Goal: Task Accomplishment & Management: Manage account settings

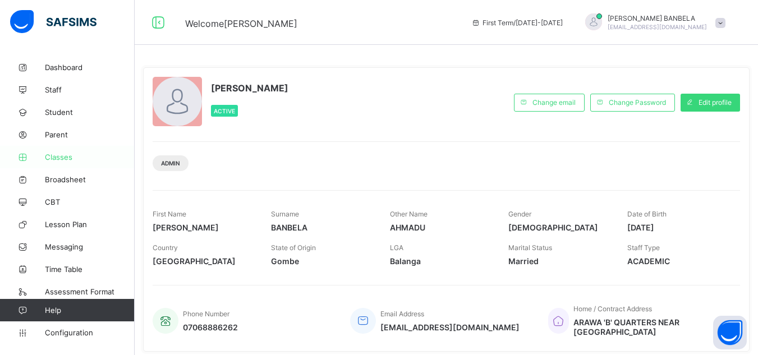
click at [69, 163] on link "Classes" at bounding box center [67, 157] width 135 height 22
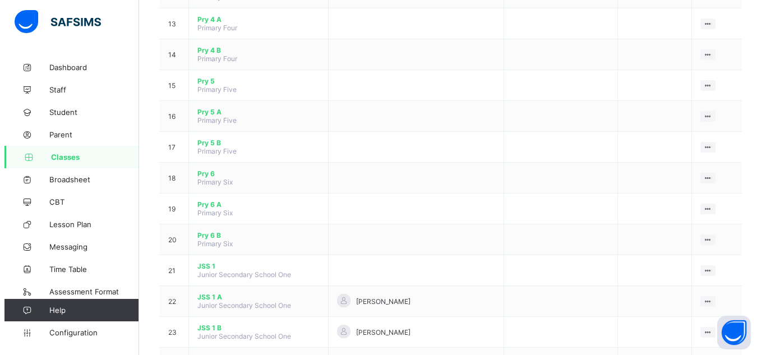
scroll to position [516, 0]
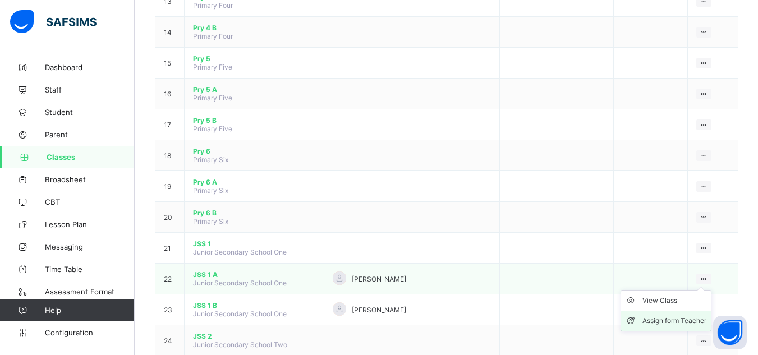
click at [684, 317] on div "Assign form Teacher" at bounding box center [674, 320] width 64 height 11
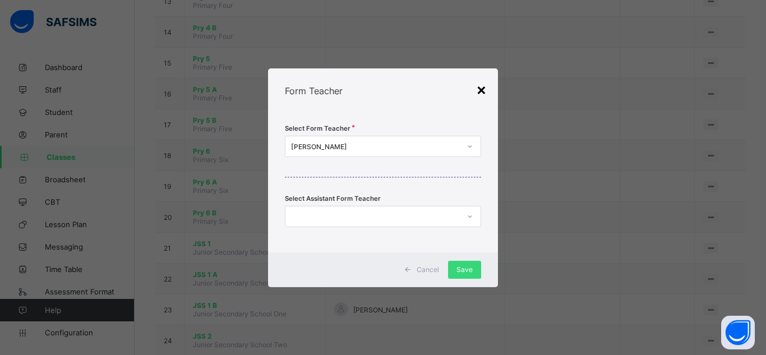
click at [484, 87] on div "×" at bounding box center [481, 89] width 11 height 19
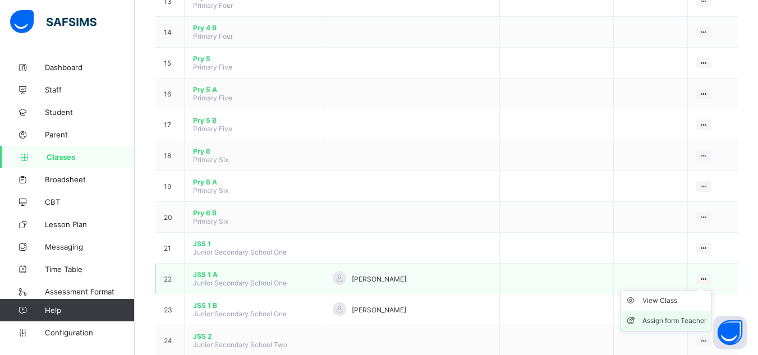
click at [680, 317] on div "Assign form Teacher" at bounding box center [674, 320] width 64 height 11
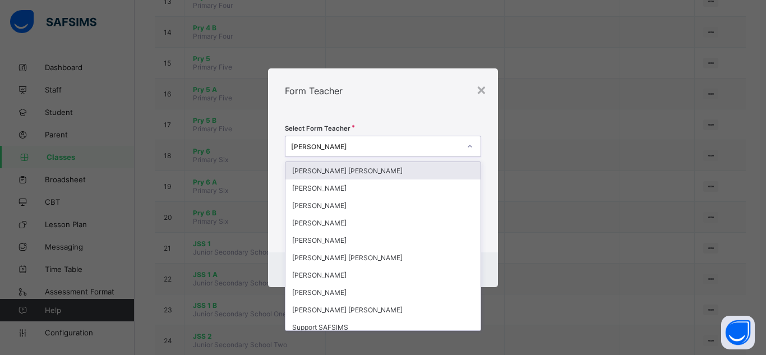
click at [472, 146] on icon at bounding box center [470, 146] width 7 height 11
type input "**"
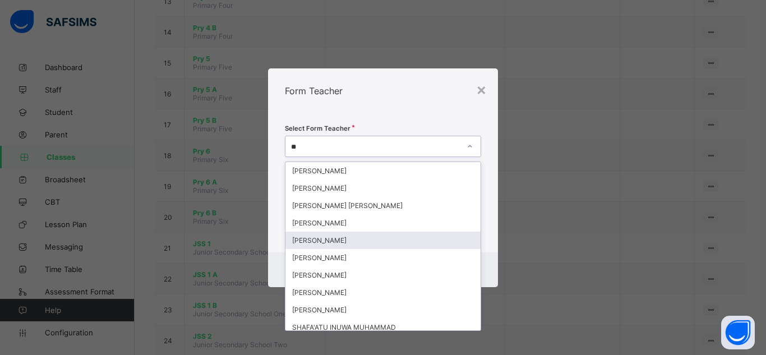
click at [399, 237] on div "[PERSON_NAME]" at bounding box center [383, 240] width 195 height 17
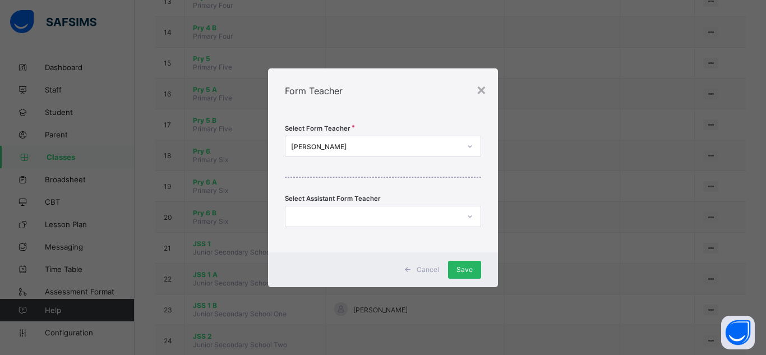
click at [463, 268] on span "Save" at bounding box center [465, 269] width 16 height 8
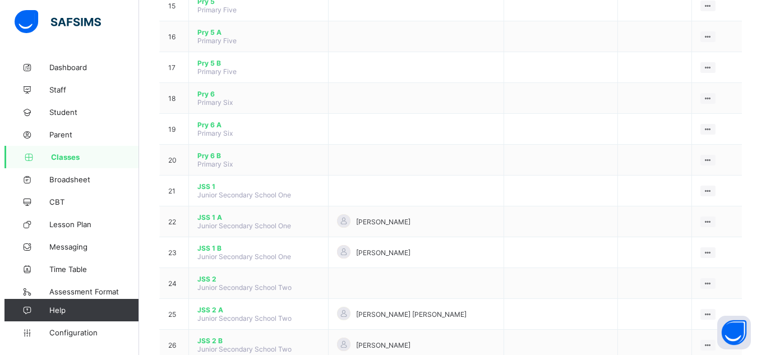
scroll to position [583, 0]
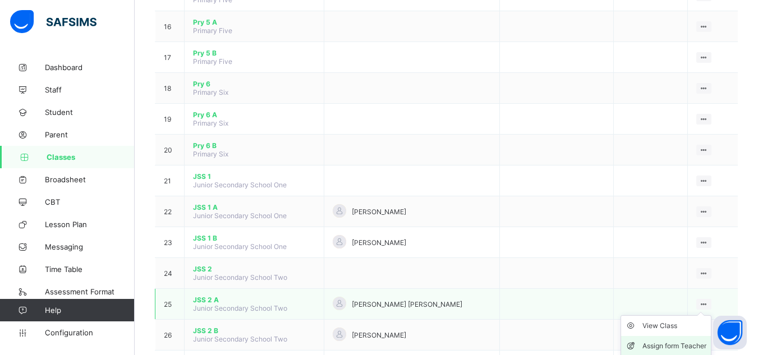
click at [682, 345] on div "Assign form Teacher" at bounding box center [674, 345] width 64 height 11
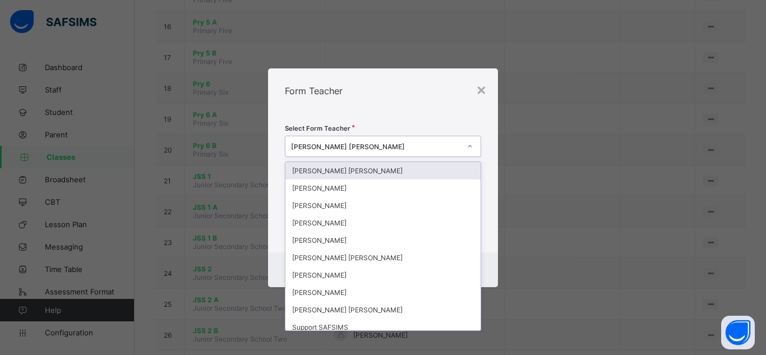
click at [470, 144] on icon at bounding box center [470, 146] width 7 height 11
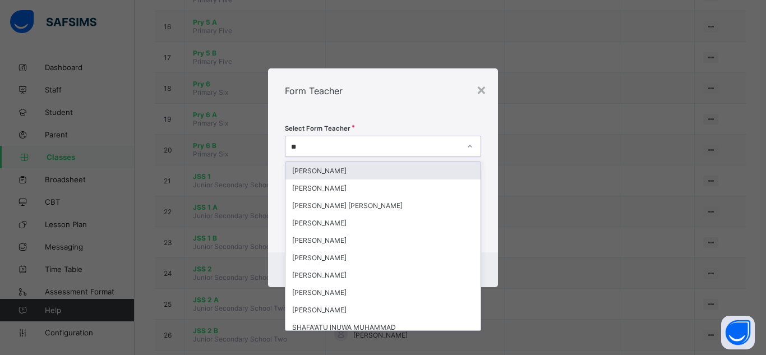
type input "***"
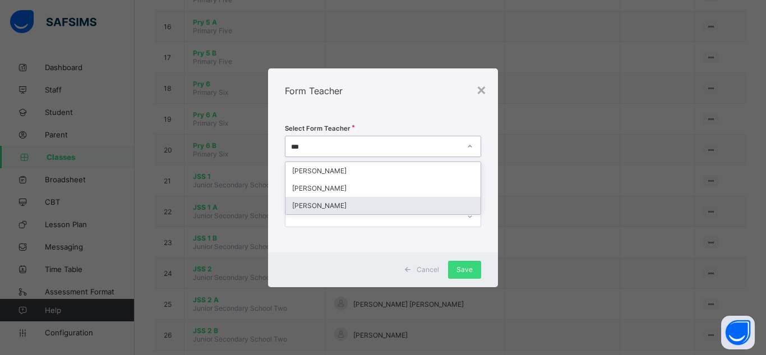
click at [404, 204] on div "[PERSON_NAME]" at bounding box center [383, 205] width 195 height 17
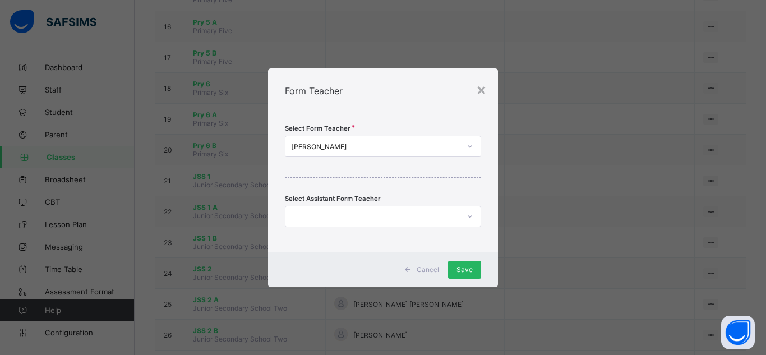
click at [471, 266] on span "Save" at bounding box center [465, 269] width 16 height 8
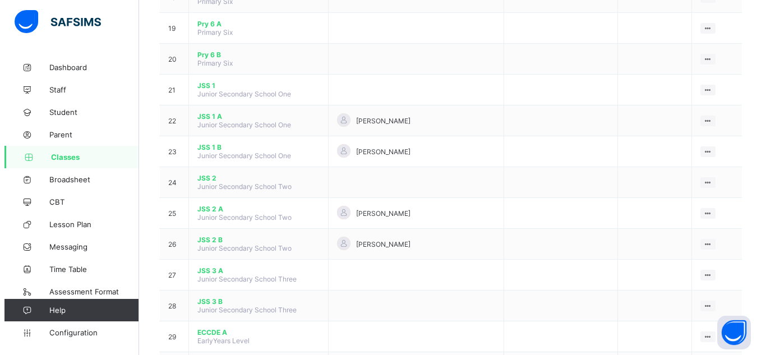
scroll to position [696, 0]
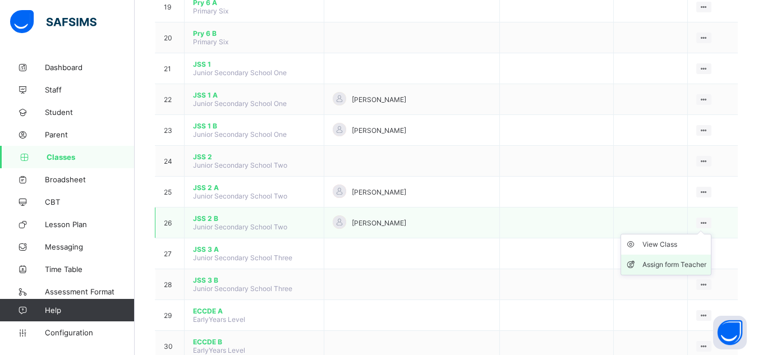
click at [694, 262] on div "Assign form Teacher" at bounding box center [674, 264] width 64 height 11
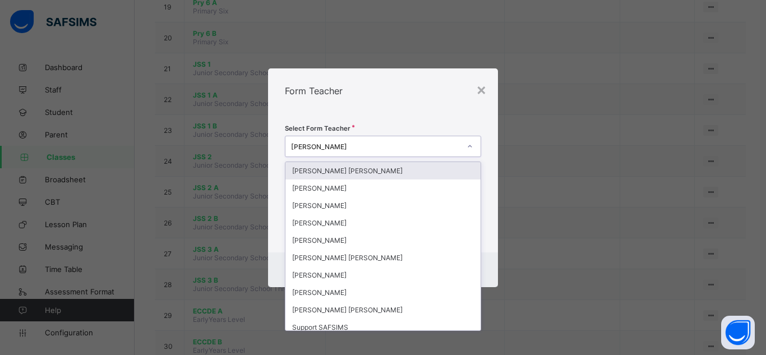
click at [472, 146] on icon at bounding box center [470, 146] width 7 height 11
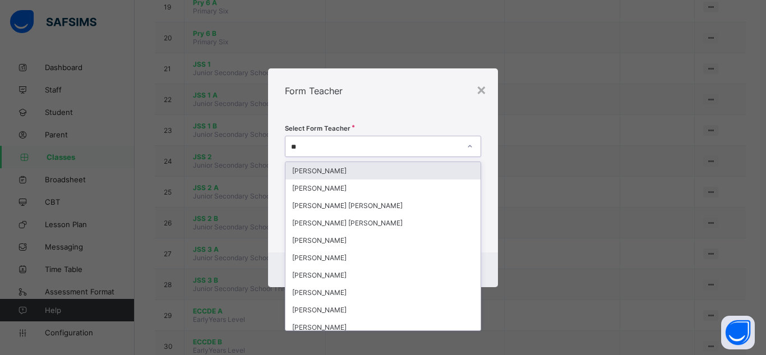
type input "***"
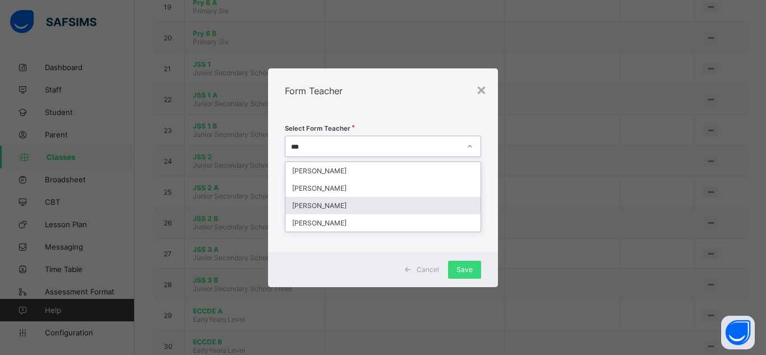
click at [421, 205] on div "[PERSON_NAME]" at bounding box center [383, 205] width 195 height 17
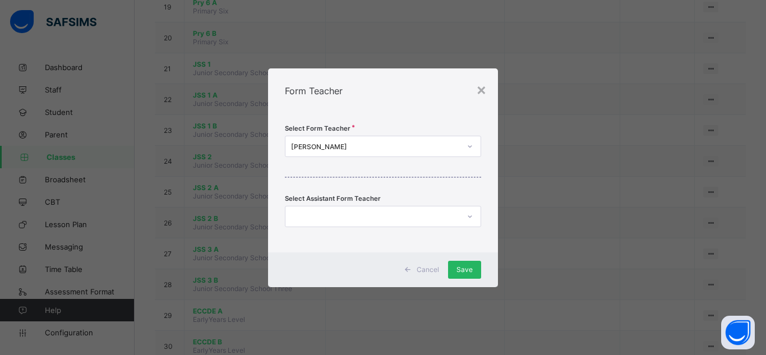
click at [471, 267] on span "Save" at bounding box center [465, 269] width 16 height 8
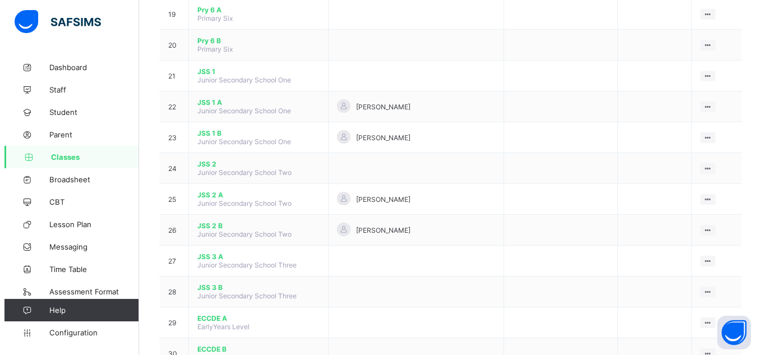
scroll to position [718, 0]
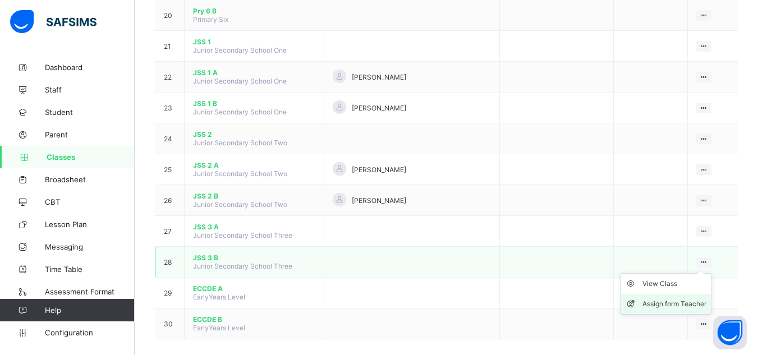
click at [688, 301] on div "Assign form Teacher" at bounding box center [674, 303] width 64 height 11
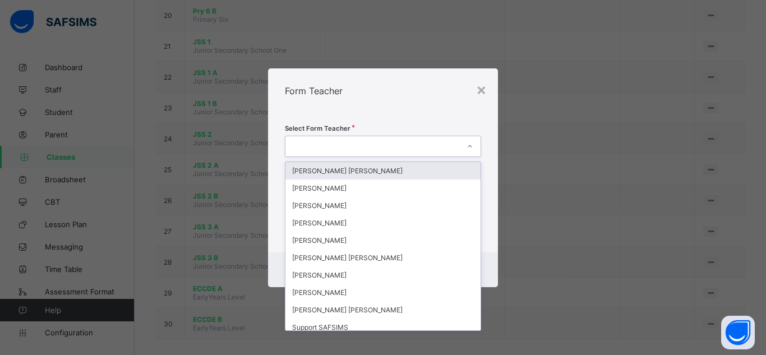
click at [470, 145] on icon at bounding box center [470, 146] width 7 height 11
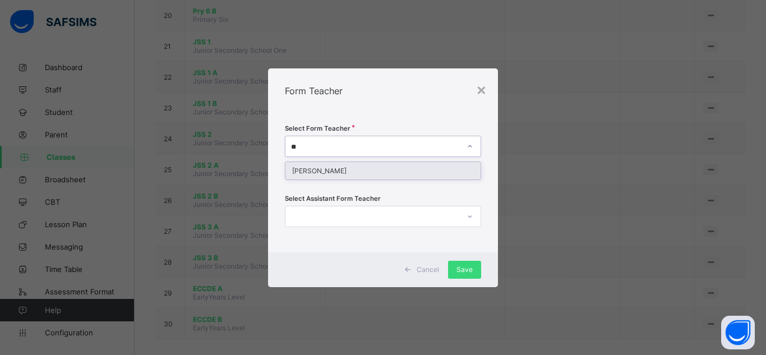
type input "***"
click at [444, 165] on div "[PERSON_NAME]" at bounding box center [383, 170] width 195 height 17
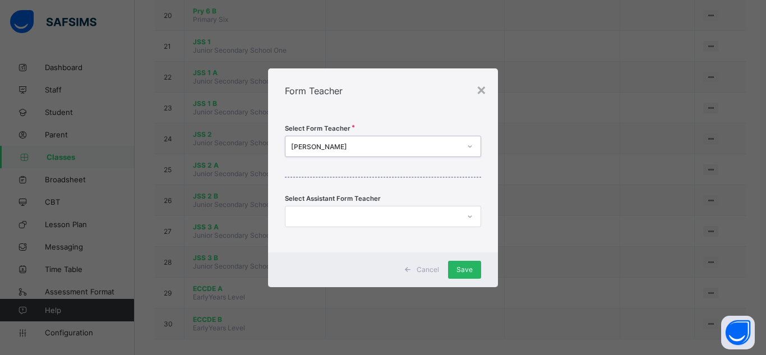
click at [466, 269] on span "Save" at bounding box center [465, 269] width 16 height 8
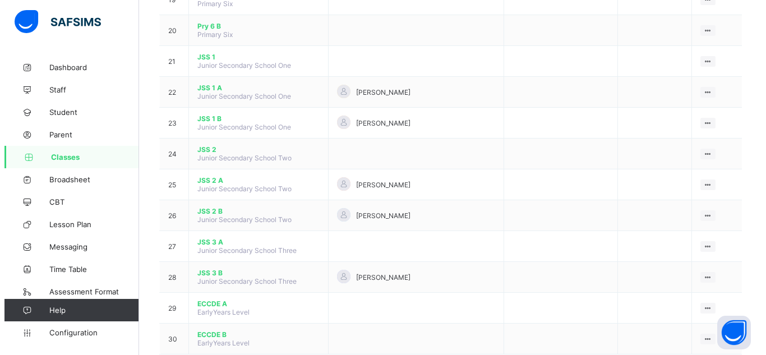
scroll to position [711, 0]
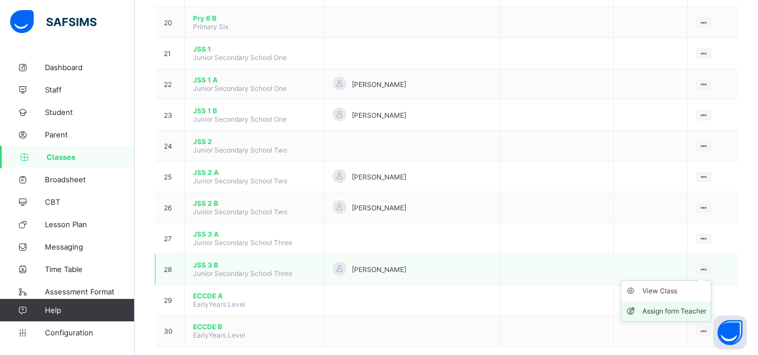
click at [693, 306] on div "Assign form Teacher" at bounding box center [674, 311] width 64 height 11
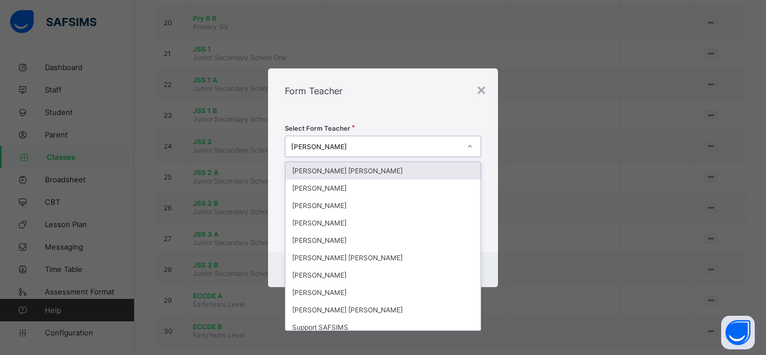
click at [470, 144] on icon at bounding box center [470, 146] width 7 height 11
type input "***"
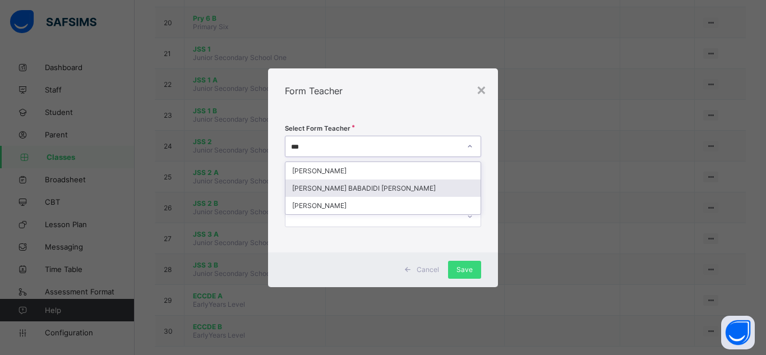
click at [424, 190] on div "[PERSON_NAME] BABADIDI [PERSON_NAME]" at bounding box center [383, 187] width 195 height 17
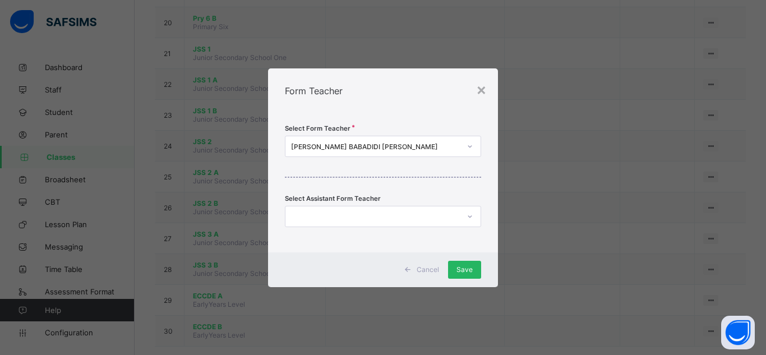
click at [459, 266] on span "Save" at bounding box center [465, 269] width 16 height 8
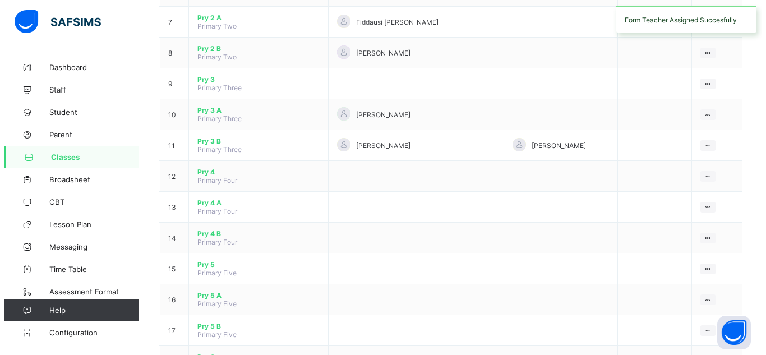
scroll to position [724, 0]
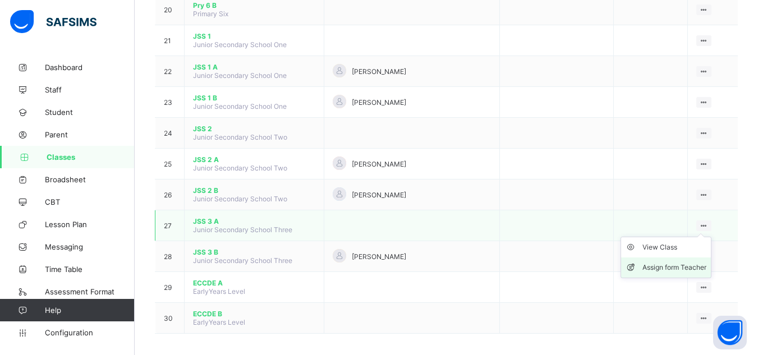
click at [686, 264] on div "Assign form Teacher" at bounding box center [674, 267] width 64 height 11
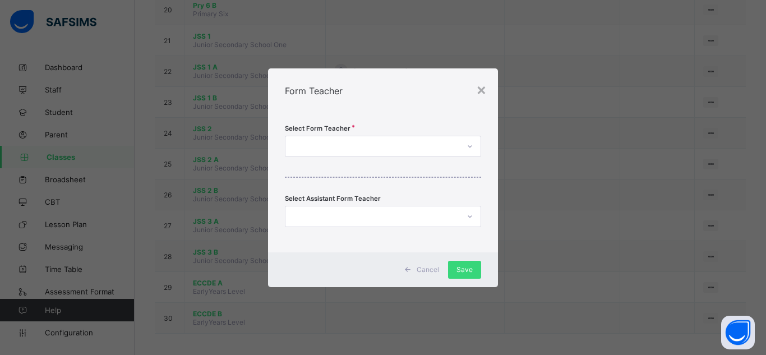
click at [470, 147] on icon at bounding box center [470, 146] width 7 height 11
type input "***"
click at [458, 168] on div "[PERSON_NAME]" at bounding box center [383, 170] width 195 height 17
click at [458, 268] on span "Save" at bounding box center [465, 269] width 16 height 8
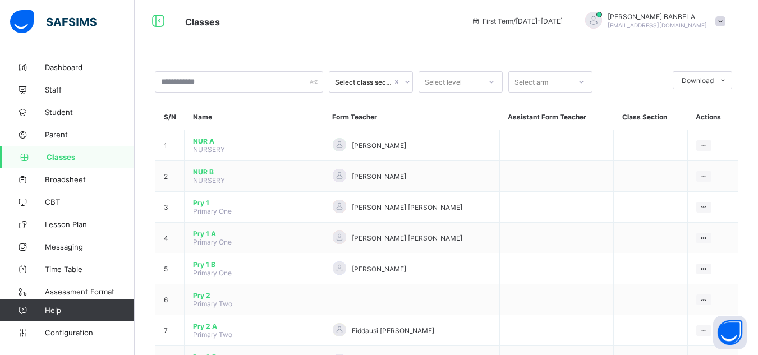
scroll to position [0, 0]
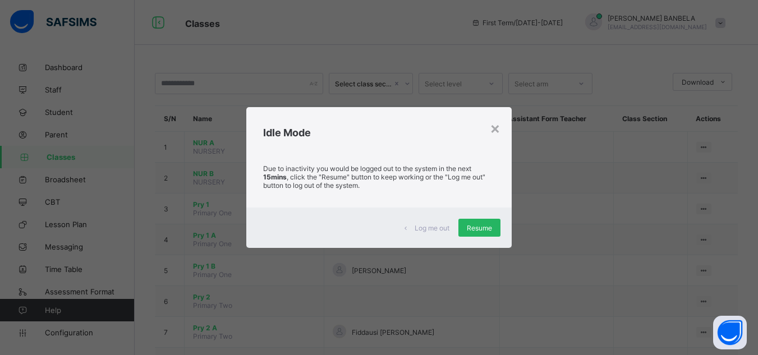
click at [484, 227] on span "Resume" at bounding box center [479, 228] width 25 height 8
click at [487, 222] on div "Resume" at bounding box center [479, 228] width 42 height 18
click at [486, 232] on div "Resume" at bounding box center [479, 228] width 42 height 18
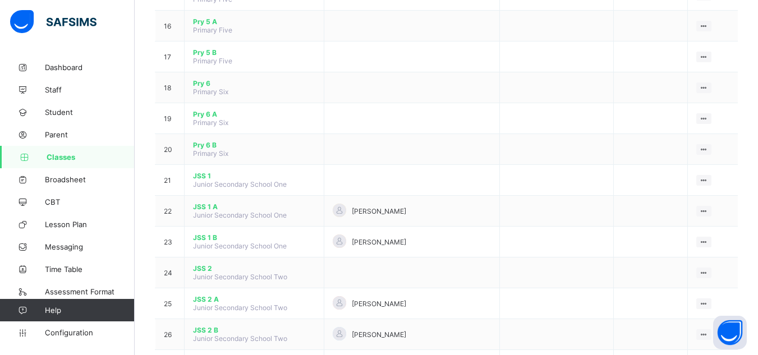
scroll to position [606, 0]
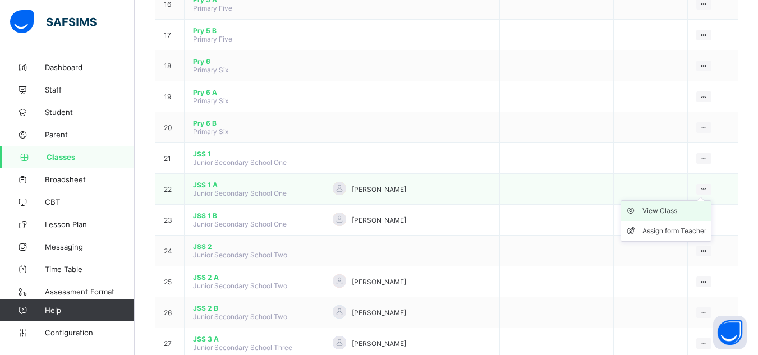
click at [679, 208] on div "View Class" at bounding box center [674, 210] width 64 height 11
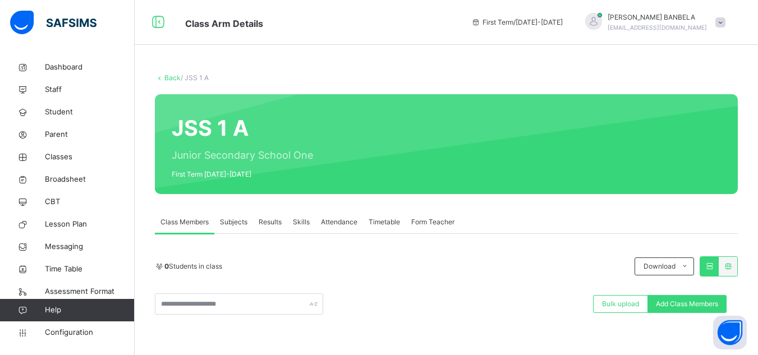
click at [241, 222] on span "Subjects" at bounding box center [233, 222] width 27 height 10
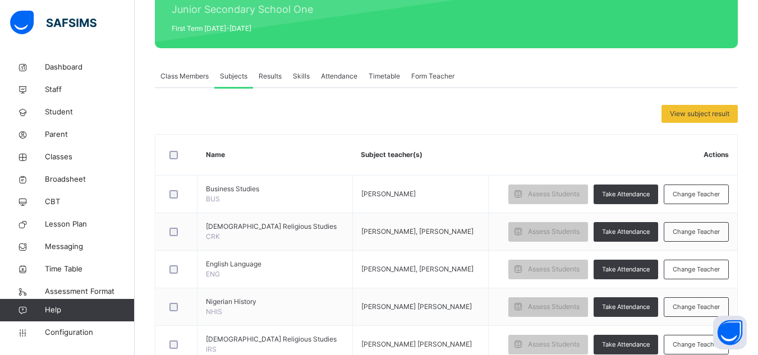
scroll to position [157, 0]
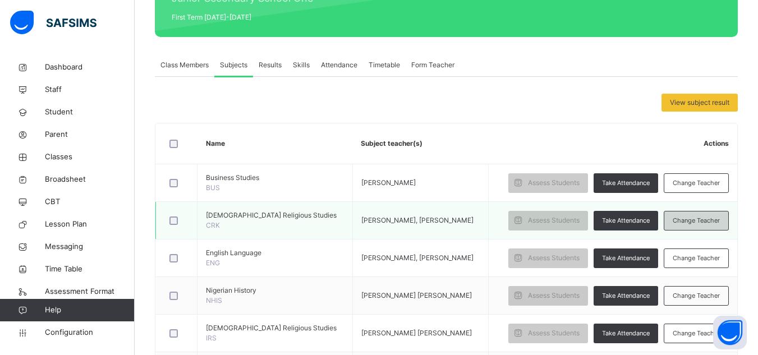
click at [707, 225] on span "Change Teacher" at bounding box center [696, 221] width 47 height 10
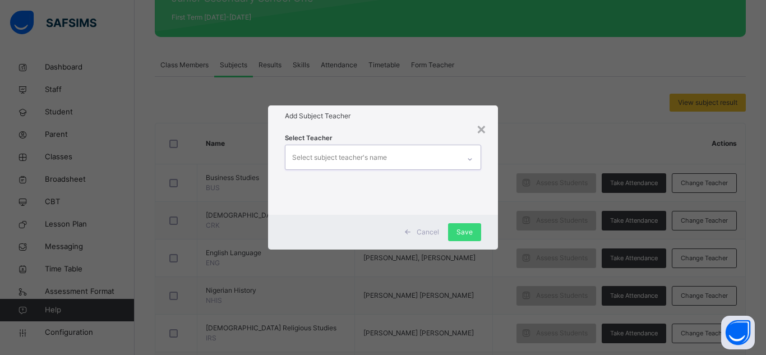
click at [472, 157] on icon at bounding box center [470, 159] width 7 height 11
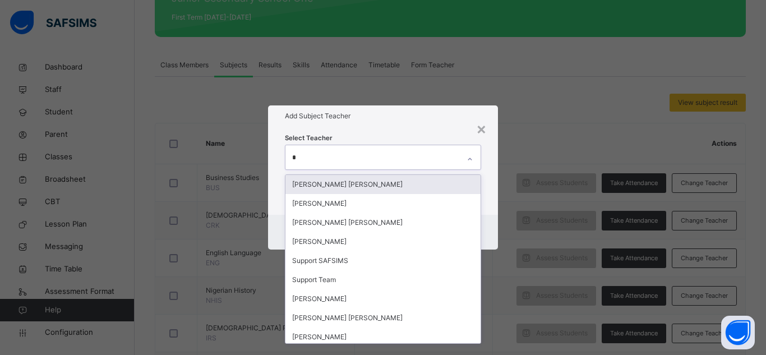
type input "**"
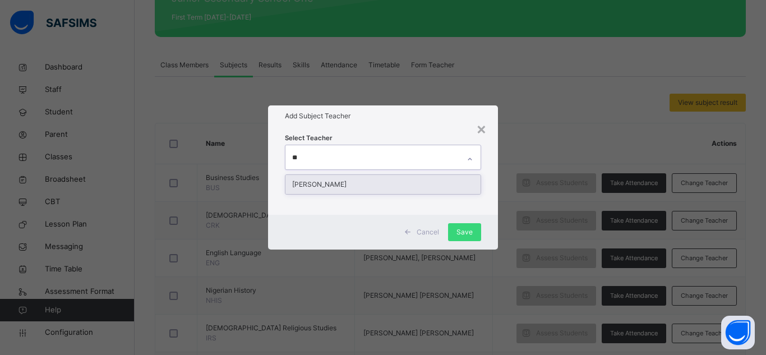
click at [441, 182] on div "[PERSON_NAME]" at bounding box center [383, 184] width 195 height 19
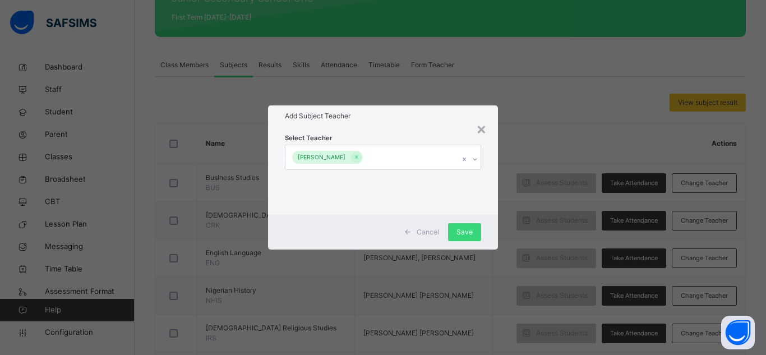
click at [435, 117] on h1 "Add Subject Teacher" at bounding box center [383, 116] width 196 height 10
click at [467, 228] on span "Save" at bounding box center [465, 232] width 16 height 10
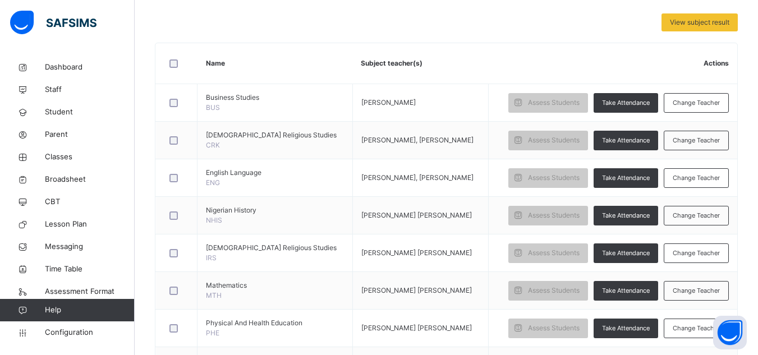
scroll to position [247, 0]
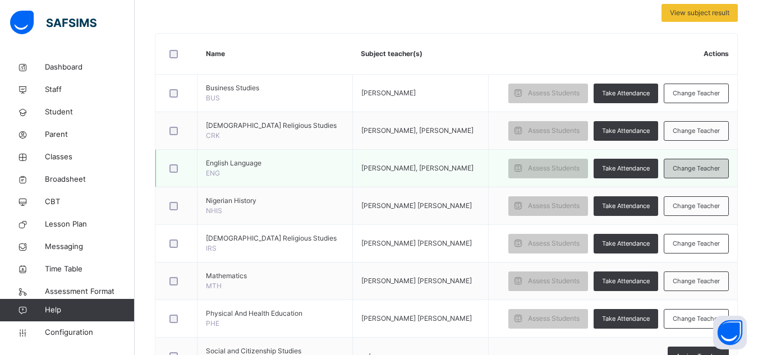
click at [712, 173] on span "Change Teacher" at bounding box center [696, 169] width 47 height 10
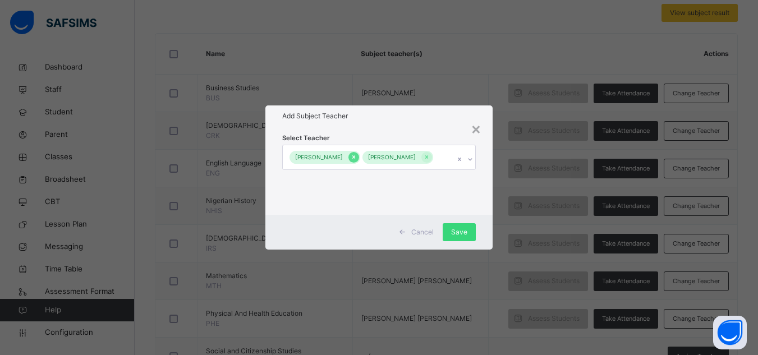
click at [355, 156] on icon at bounding box center [353, 157] width 3 height 3
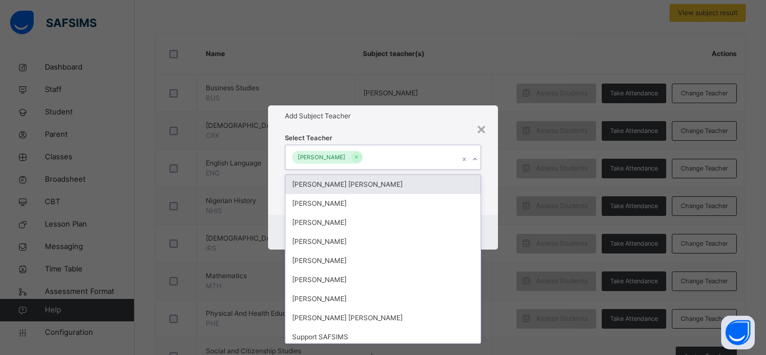
click at [476, 159] on icon at bounding box center [475, 159] width 7 height 11
type input "**"
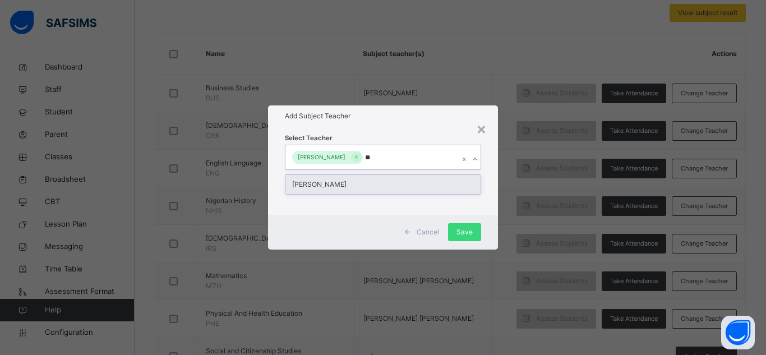
click at [453, 181] on div "[PERSON_NAME]" at bounding box center [383, 184] width 195 height 19
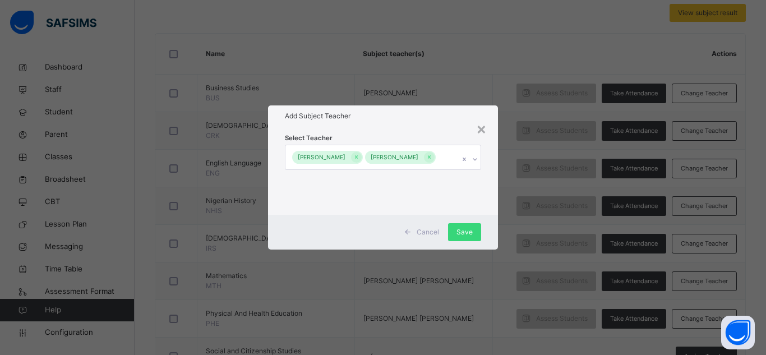
click at [493, 162] on div "Select Teacher CHRISTY AURE TAFEM ROSELYN AUDU" at bounding box center [383, 171] width 230 height 88
click at [457, 228] on span "Save" at bounding box center [465, 232] width 16 height 10
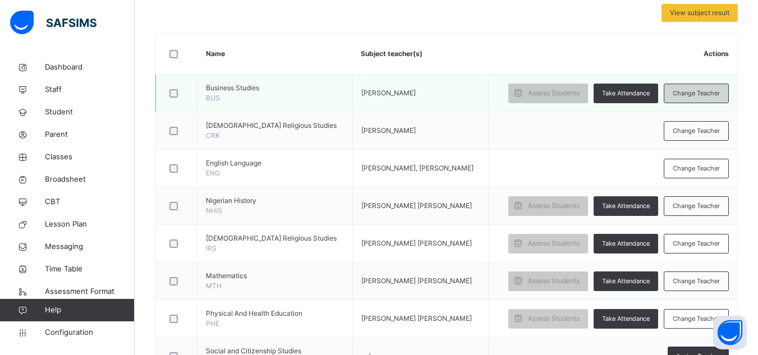
click at [697, 98] on span "Change Teacher" at bounding box center [696, 94] width 47 height 10
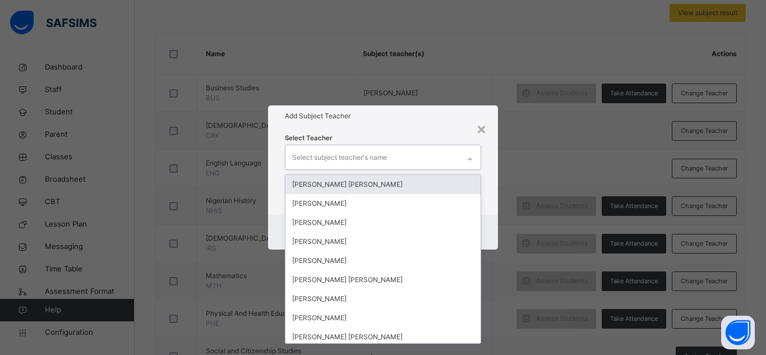
click at [470, 159] on icon at bounding box center [470, 159] width 4 height 2
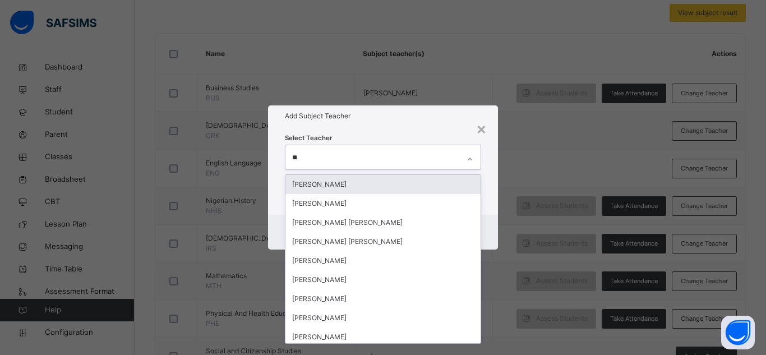
type input "***"
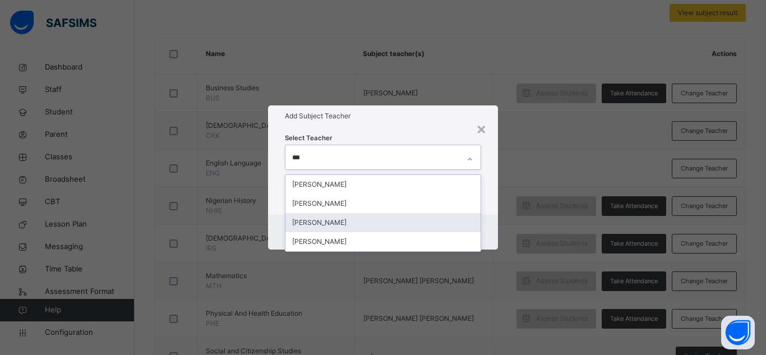
click at [416, 218] on div "[PERSON_NAME]" at bounding box center [383, 222] width 195 height 19
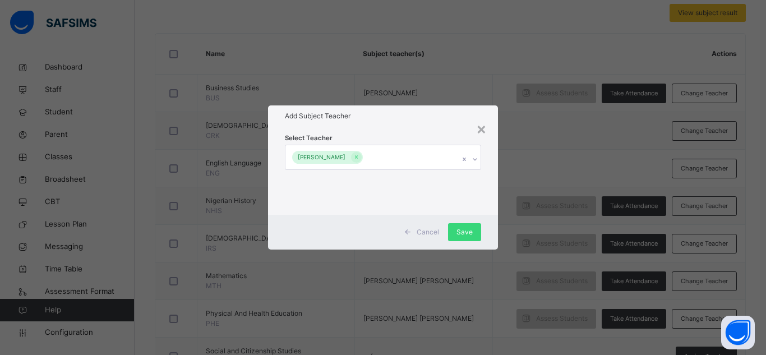
click at [432, 130] on div "Select Teacher AHMED BABAYO ABUBAKAR" at bounding box center [383, 171] width 230 height 88
click at [466, 227] on span "Save" at bounding box center [465, 232] width 16 height 10
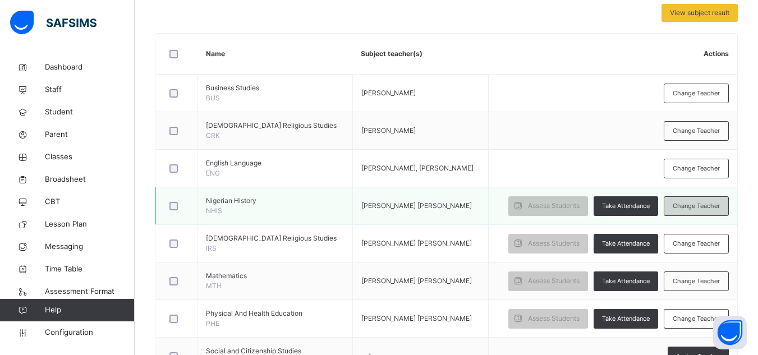
click at [702, 211] on span "Change Teacher" at bounding box center [696, 206] width 47 height 10
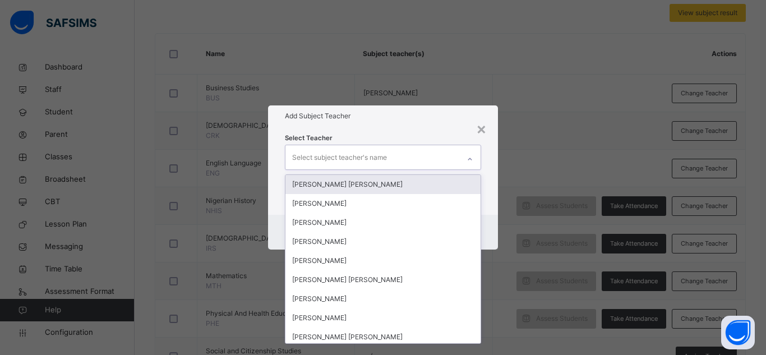
click at [470, 159] on icon at bounding box center [470, 159] width 7 height 11
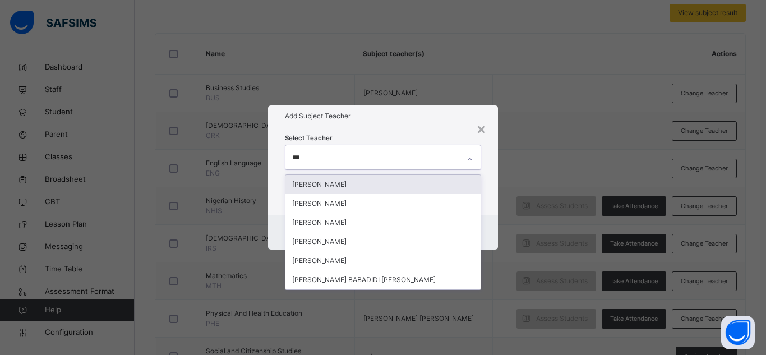
type input "****"
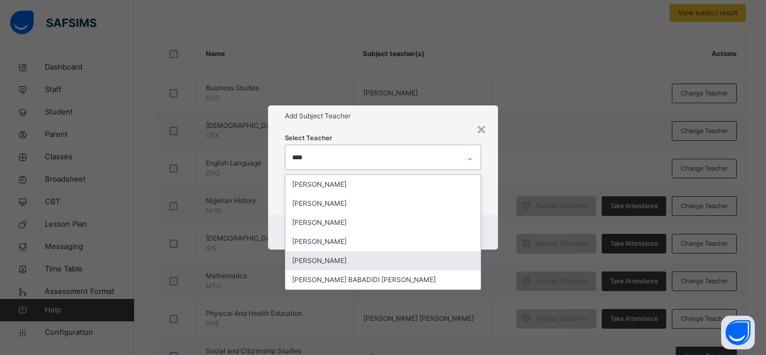
click at [394, 257] on div "[PERSON_NAME]" at bounding box center [383, 260] width 195 height 19
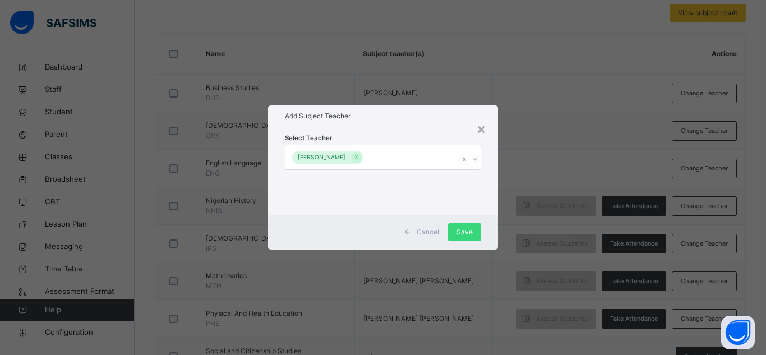
click at [418, 117] on h1 "Add Subject Teacher" at bounding box center [383, 116] width 196 height 10
click at [464, 234] on span "Save" at bounding box center [465, 232] width 16 height 10
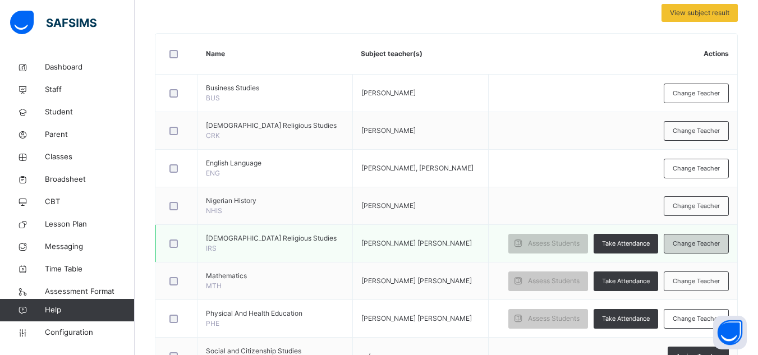
click at [696, 248] on span "Change Teacher" at bounding box center [696, 244] width 47 height 10
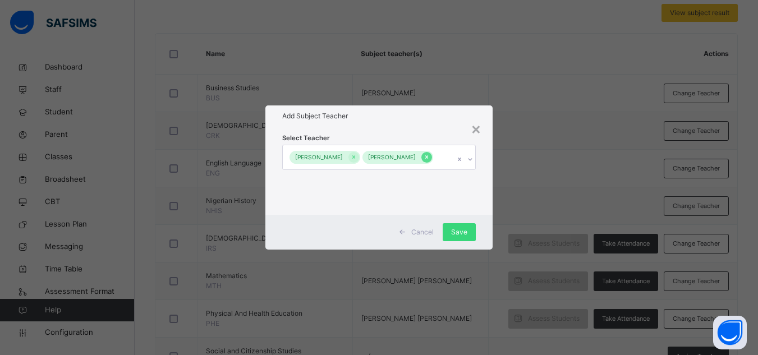
click at [424, 161] on icon at bounding box center [427, 157] width 6 height 8
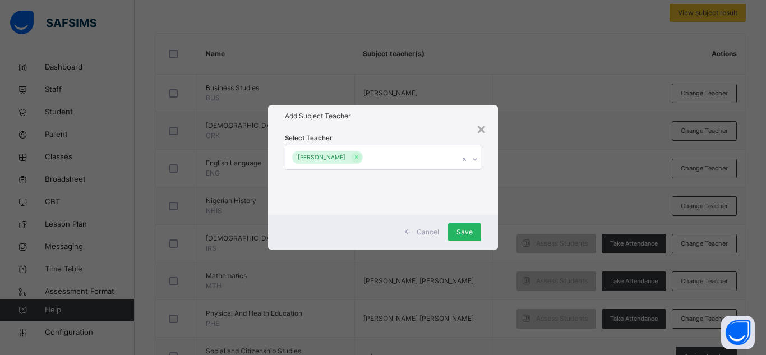
click at [458, 233] on span "Save" at bounding box center [465, 232] width 16 height 10
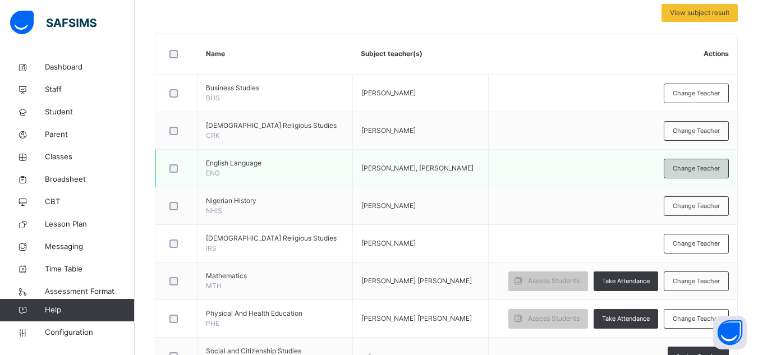
click at [708, 163] on div "Change Teacher" at bounding box center [696, 169] width 65 height 20
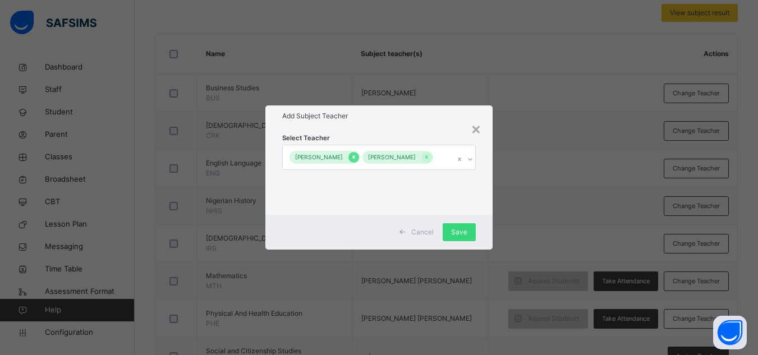
click at [355, 157] on icon at bounding box center [353, 157] width 3 height 3
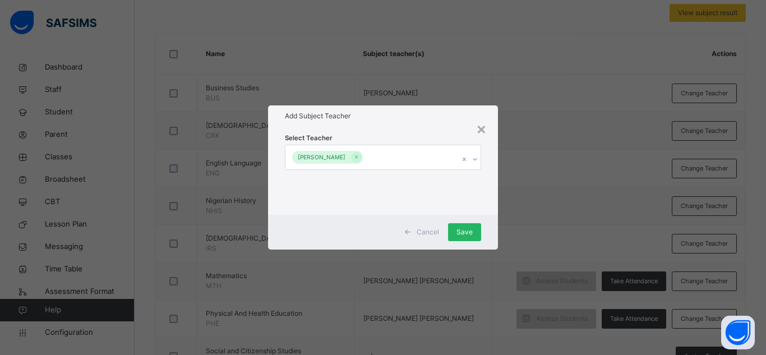
click at [456, 228] on div "Save" at bounding box center [464, 232] width 33 height 18
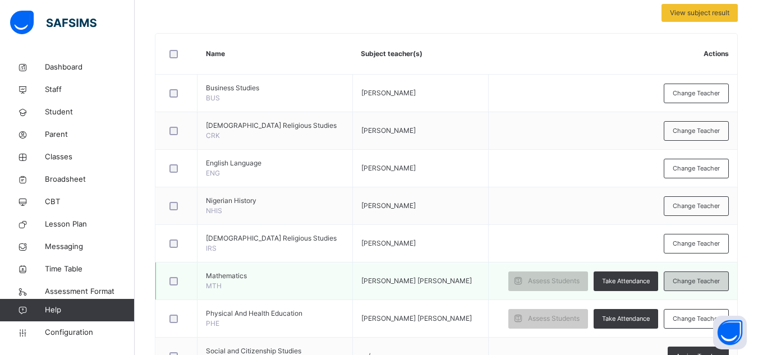
click at [689, 286] on span "Change Teacher" at bounding box center [696, 282] width 47 height 10
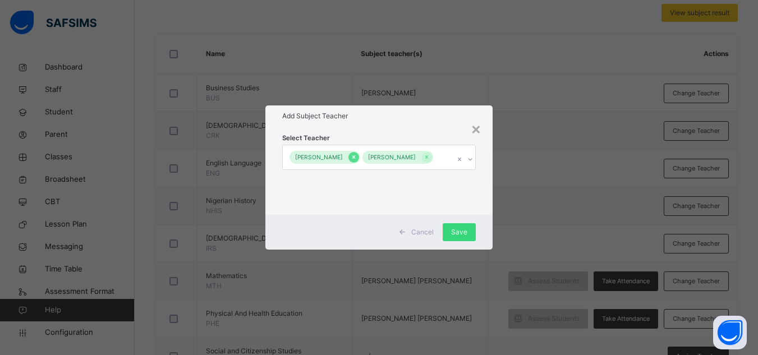
click at [357, 153] on icon at bounding box center [354, 157] width 6 height 8
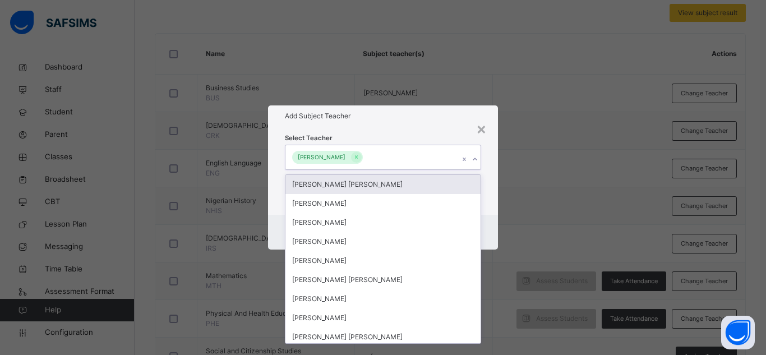
click at [475, 158] on icon at bounding box center [475, 159] width 7 height 11
type input "***"
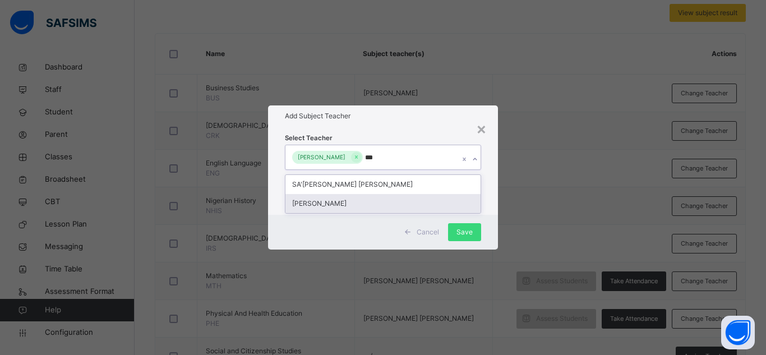
click at [431, 208] on div "[PERSON_NAME]" at bounding box center [383, 203] width 195 height 19
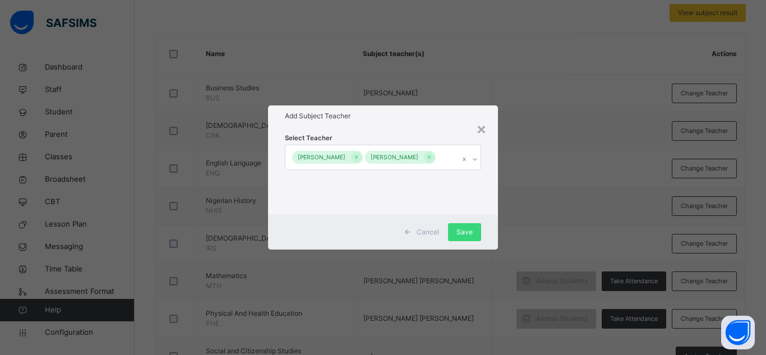
click at [439, 111] on h1 "Add Subject Teacher" at bounding box center [383, 116] width 196 height 10
click at [462, 236] on span "Save" at bounding box center [465, 232] width 16 height 10
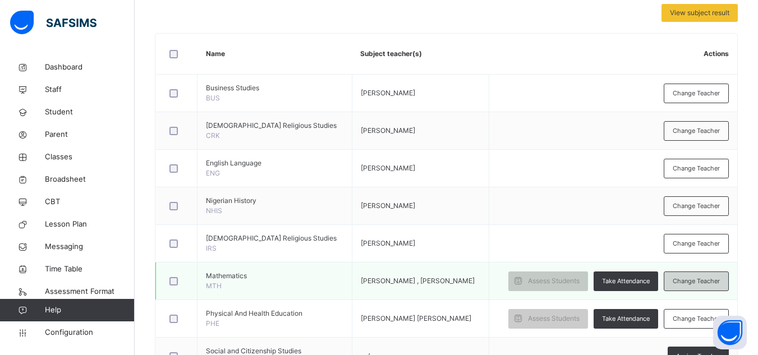
click at [707, 286] on span "Change Teacher" at bounding box center [696, 282] width 47 height 10
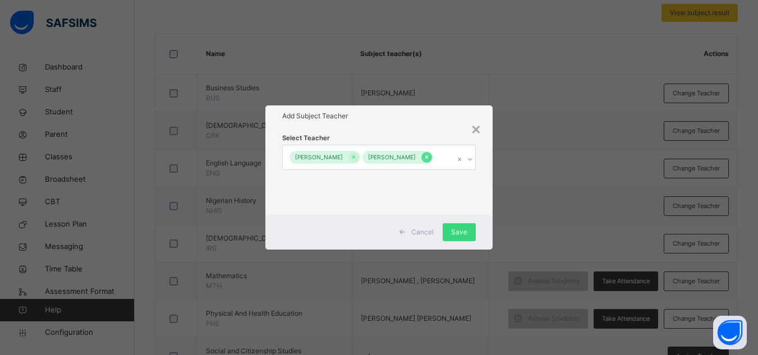
click at [425, 159] on icon at bounding box center [426, 157] width 3 height 3
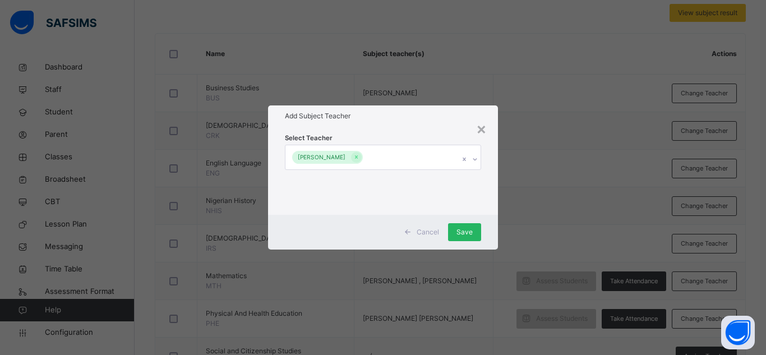
click at [467, 223] on div "Save" at bounding box center [464, 232] width 33 height 18
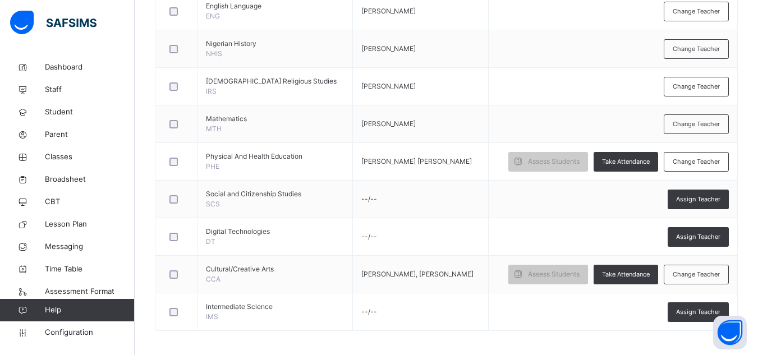
scroll to position [411, 0]
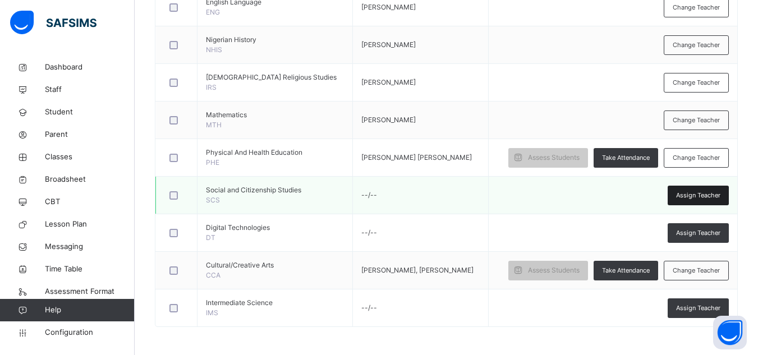
click at [708, 200] on span "Assign Teacher" at bounding box center [698, 196] width 44 height 10
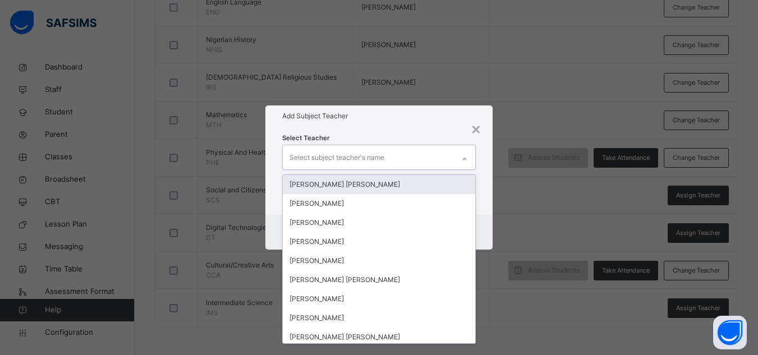
click at [464, 157] on icon at bounding box center [464, 159] width 7 height 11
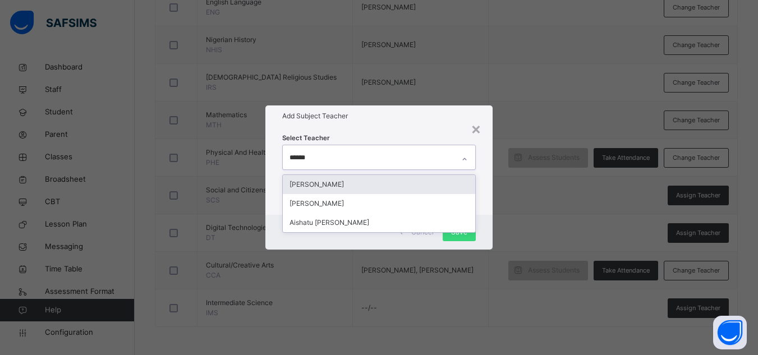
type input "*******"
click at [457, 187] on div "AISHATU BELLO IBRAHIM" at bounding box center [379, 184] width 192 height 19
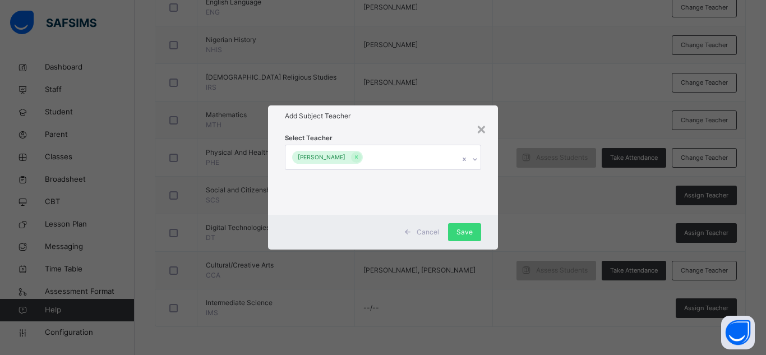
click at [439, 121] on h1 "Add Subject Teacher" at bounding box center [383, 116] width 196 height 10
click at [468, 226] on div "Save" at bounding box center [464, 232] width 33 height 18
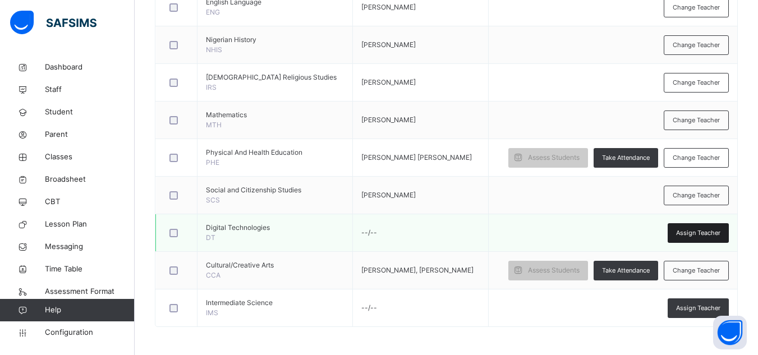
click at [696, 238] on span "Assign Teacher" at bounding box center [698, 233] width 44 height 10
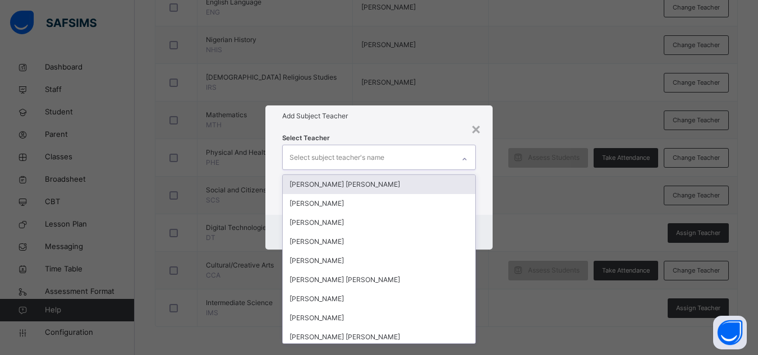
click at [466, 157] on icon at bounding box center [464, 159] width 7 height 11
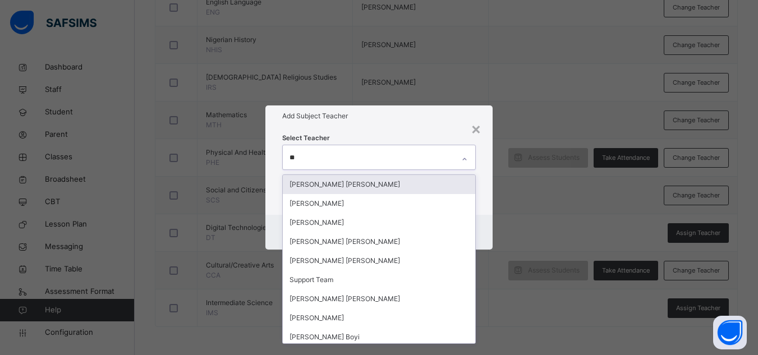
type input "***"
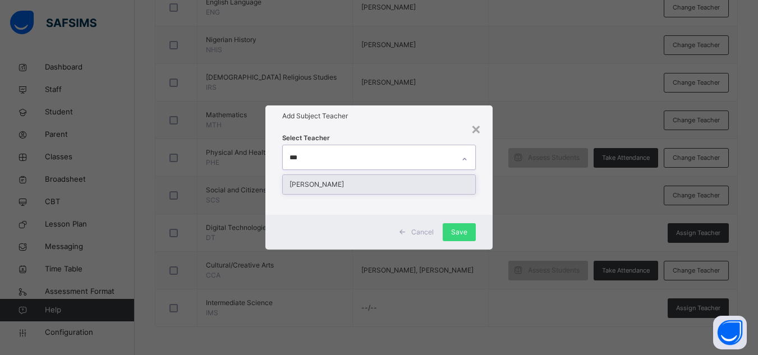
click at [454, 182] on div "David Cyril Kadala" at bounding box center [379, 184] width 192 height 19
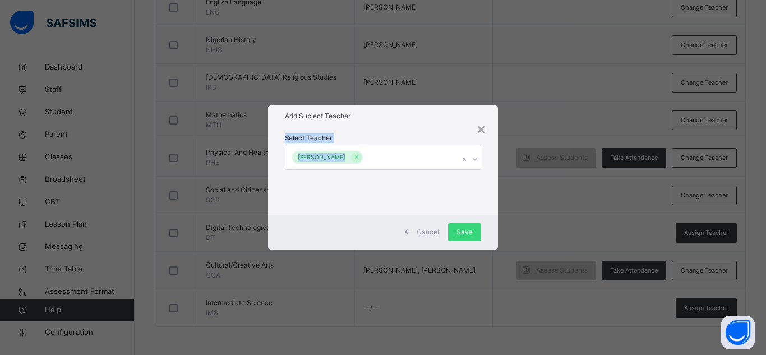
drag, startPoint x: 440, startPoint y: 122, endPoint x: 426, endPoint y: 186, distance: 65.5
click at [426, 186] on div "× Add Subject Teacher Select Teacher David Cyril Kadala Cancel Save" at bounding box center [383, 177] width 230 height 144
click at [426, 186] on div "Select Teacher David Cyril Kadala" at bounding box center [383, 170] width 196 height 76
click at [466, 229] on span "Save" at bounding box center [465, 232] width 16 height 10
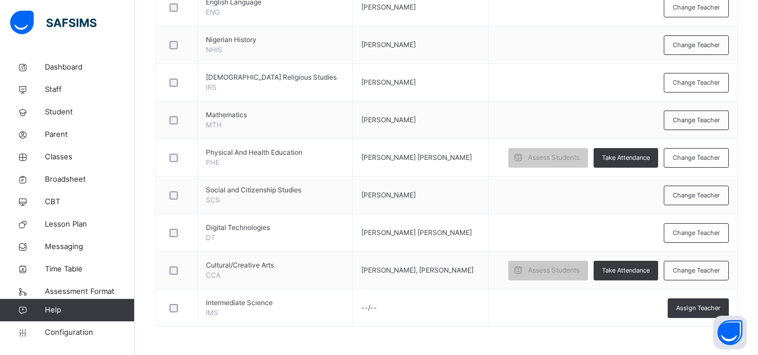
scroll to position [446, 0]
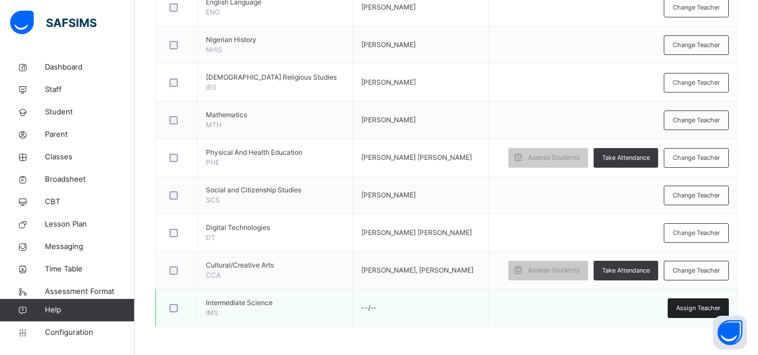
click at [697, 302] on div "Assign Teacher" at bounding box center [698, 308] width 61 height 20
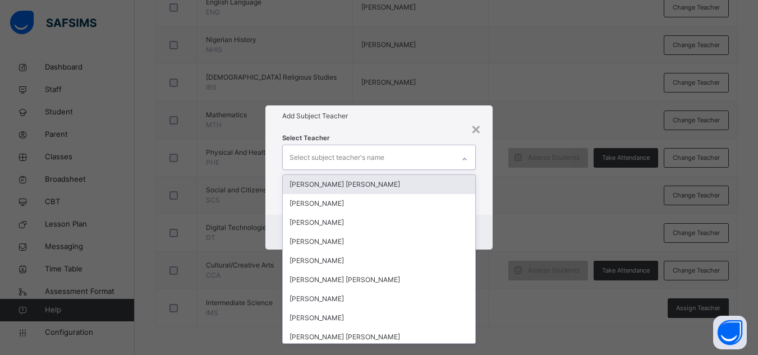
click at [467, 156] on icon at bounding box center [464, 159] width 7 height 11
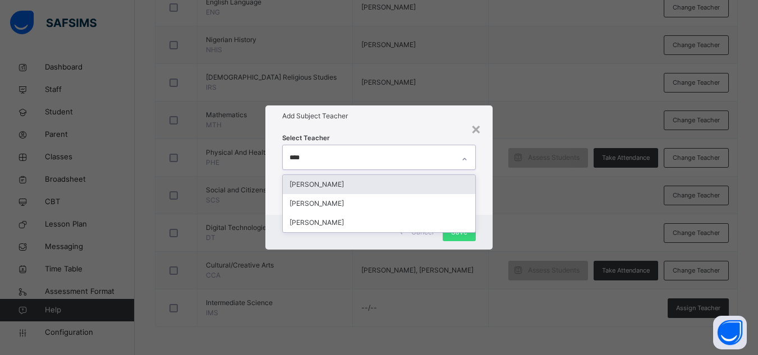
type input "*****"
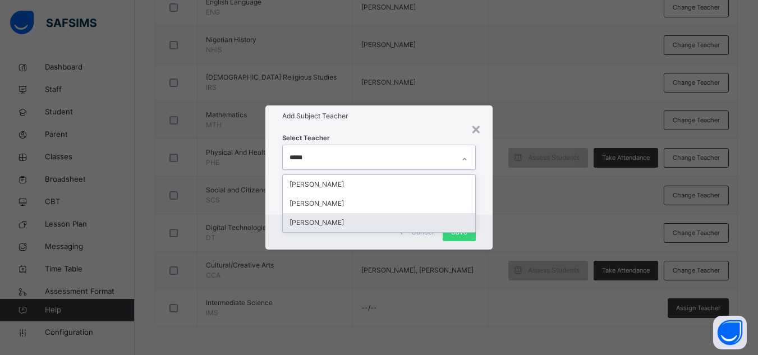
click at [428, 222] on div "Hauwa Umar Musa" at bounding box center [379, 222] width 192 height 19
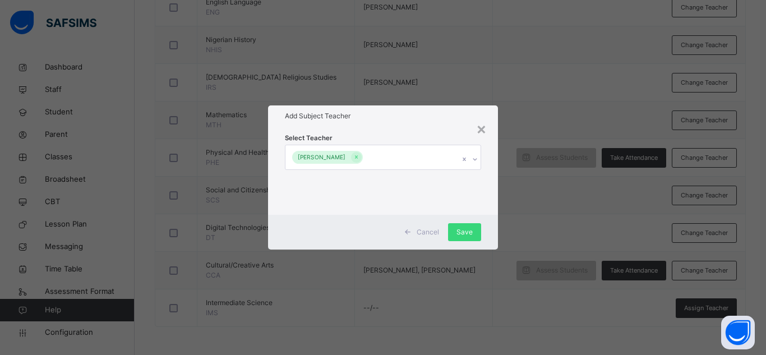
click at [438, 109] on div "Add Subject Teacher" at bounding box center [383, 115] width 230 height 21
click at [468, 230] on span "Save" at bounding box center [465, 232] width 16 height 10
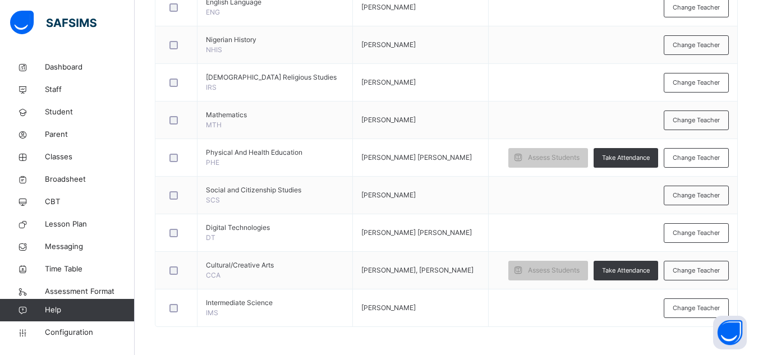
scroll to position [136, 0]
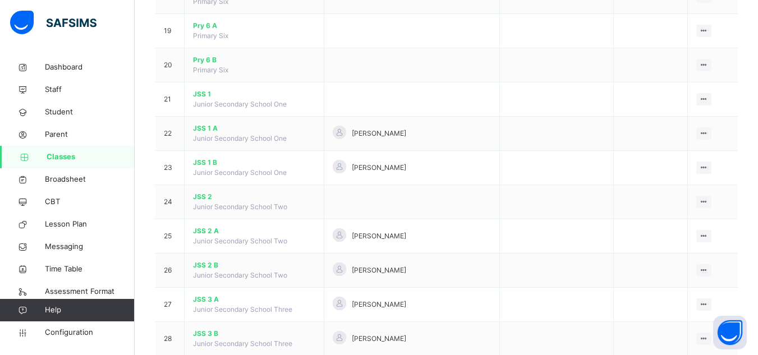
scroll to position [740, 0]
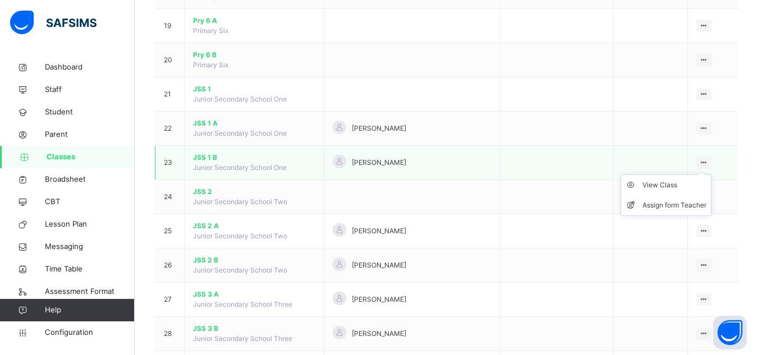
click at [708, 160] on icon at bounding box center [704, 162] width 10 height 8
click at [677, 183] on div "View Class" at bounding box center [674, 184] width 64 height 11
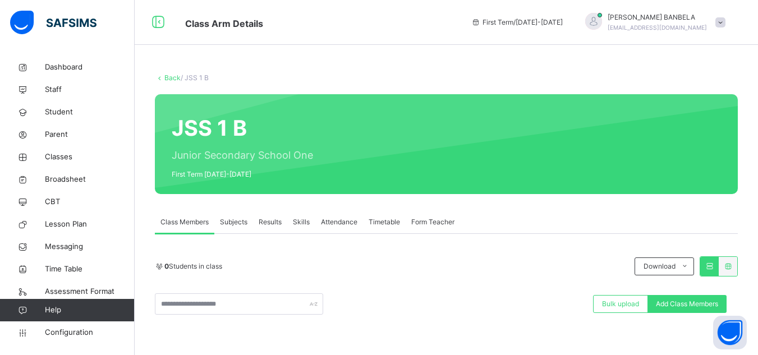
click at [242, 217] on span "Subjects" at bounding box center [233, 222] width 27 height 10
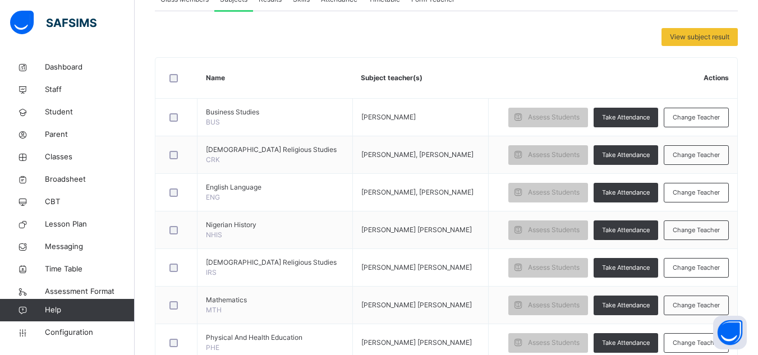
scroll to position [224, 0]
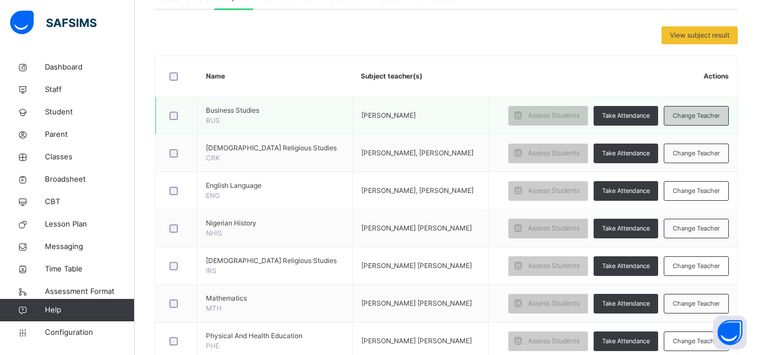
click at [717, 121] on span "Change Teacher" at bounding box center [696, 116] width 47 height 10
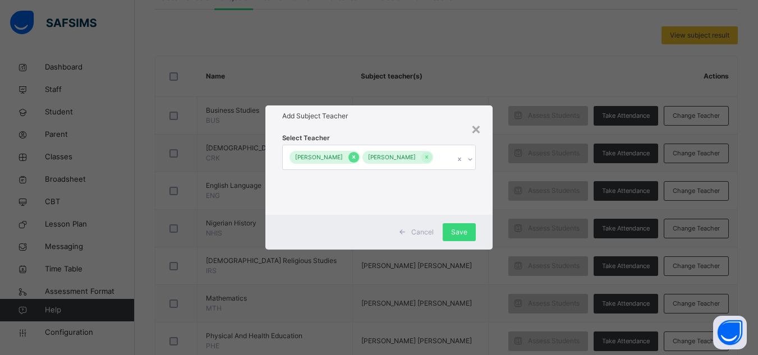
click at [357, 153] on icon at bounding box center [354, 157] width 6 height 8
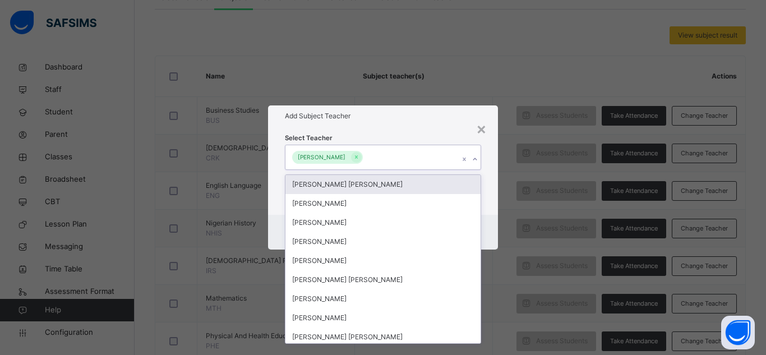
click at [476, 158] on icon at bounding box center [475, 159] width 7 height 11
type input "***"
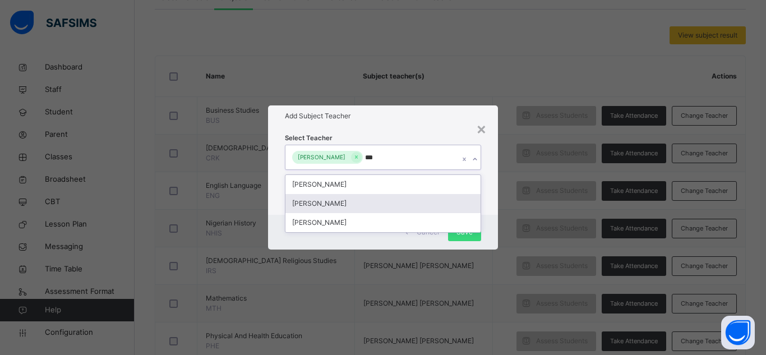
click at [427, 204] on div "AHMED BABAYO ABUBAKAR" at bounding box center [383, 203] width 195 height 19
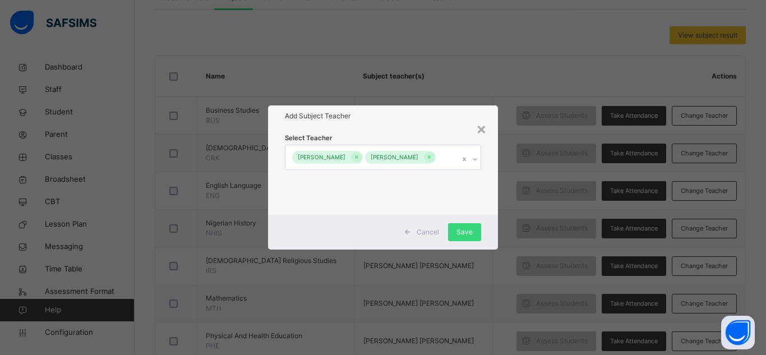
click at [443, 127] on div "Select Teacher TABITHA BANBELA AHMADU AHMED BABAYO ABUBAKAR" at bounding box center [383, 171] width 230 height 88
click at [459, 234] on span "Save" at bounding box center [465, 232] width 16 height 10
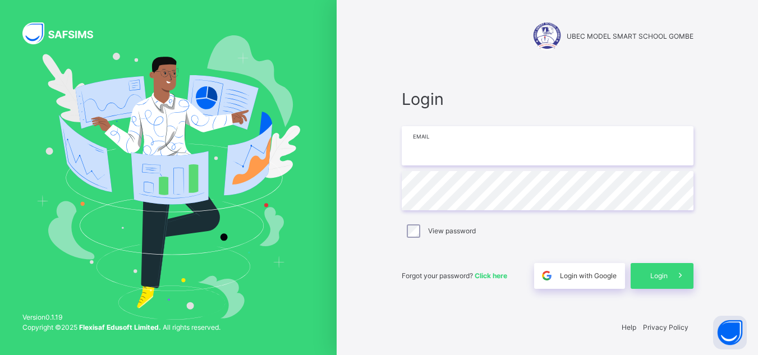
type input "**********"
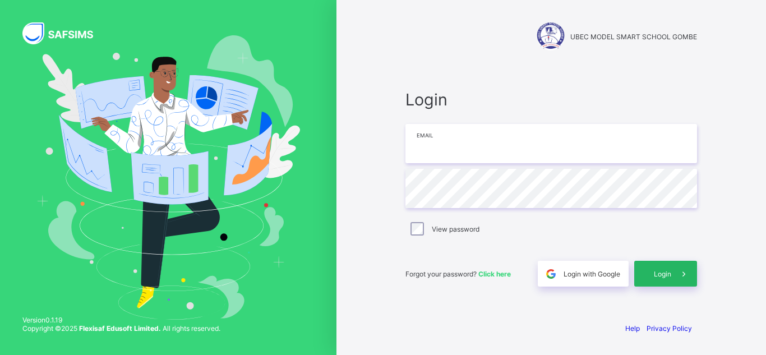
type input "**********"
click at [655, 270] on span "Login" at bounding box center [662, 274] width 17 height 8
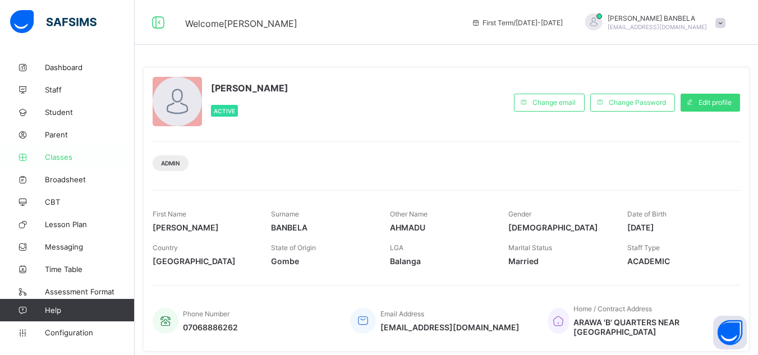
click at [65, 158] on span "Classes" at bounding box center [90, 157] width 90 height 9
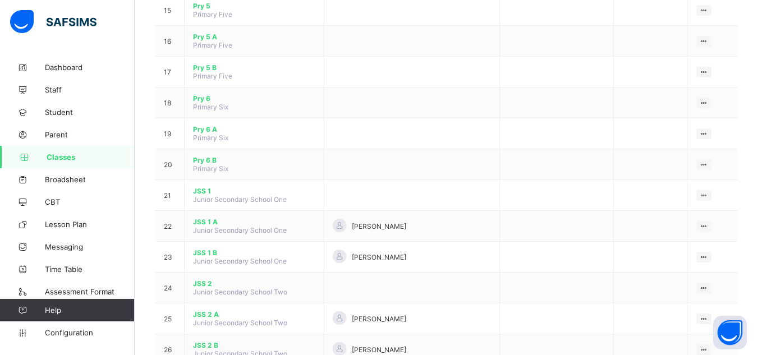
scroll to position [570, 0]
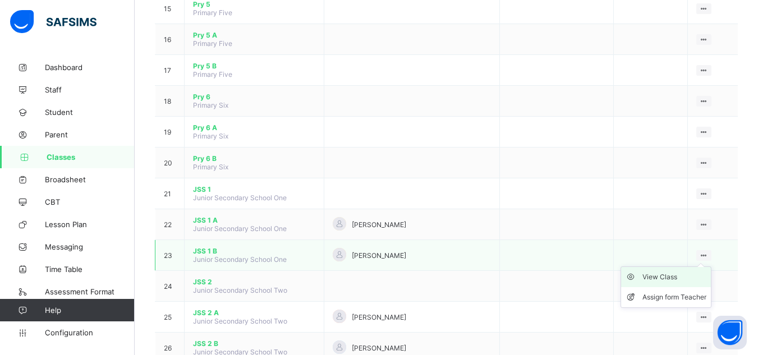
click at [675, 274] on div "View Class" at bounding box center [674, 276] width 64 height 11
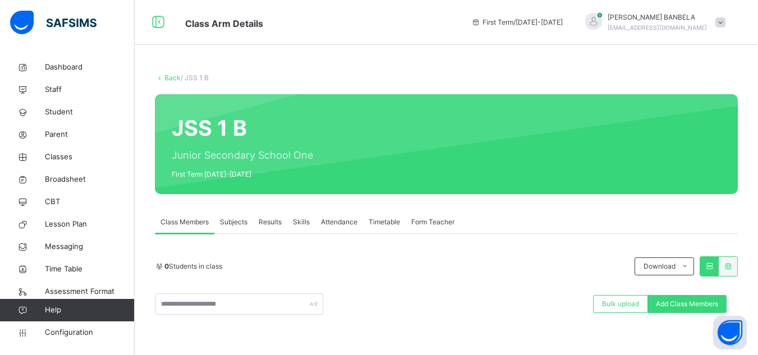
click at [229, 223] on span "Subjects" at bounding box center [233, 222] width 27 height 10
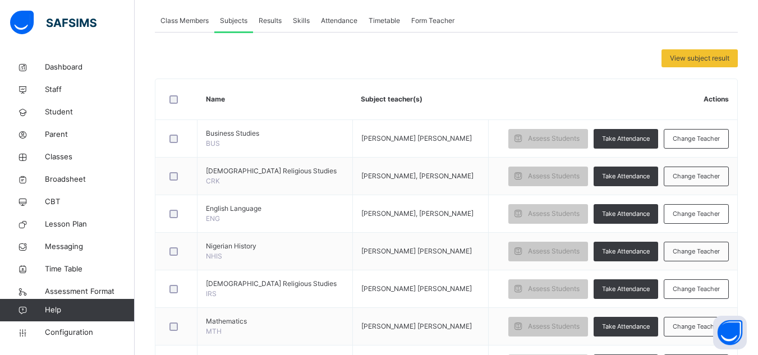
scroll to position [202, 0]
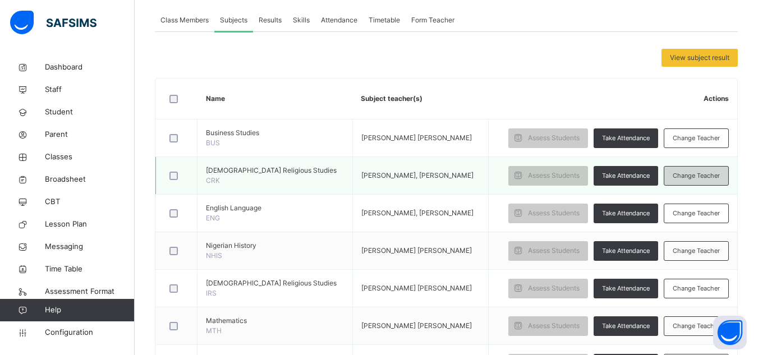
click at [680, 181] on span "Change Teacher" at bounding box center [696, 176] width 47 height 10
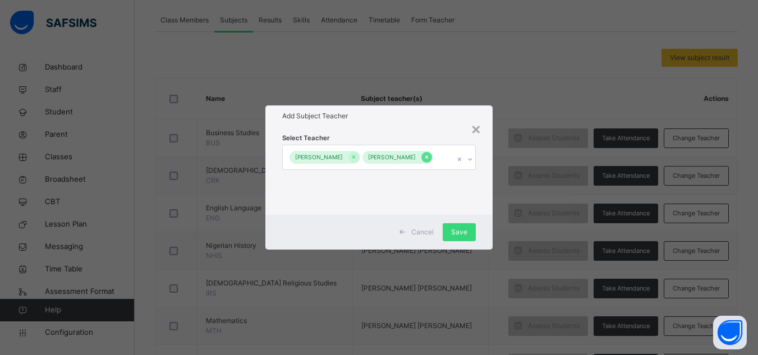
click at [425, 159] on icon at bounding box center [426, 157] width 3 height 3
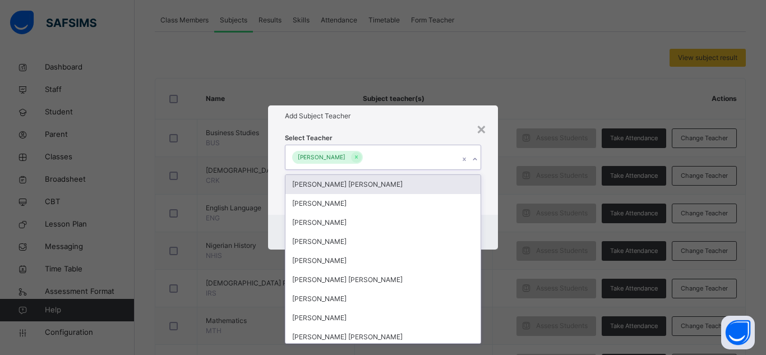
click at [475, 158] on icon at bounding box center [475, 159] width 7 height 11
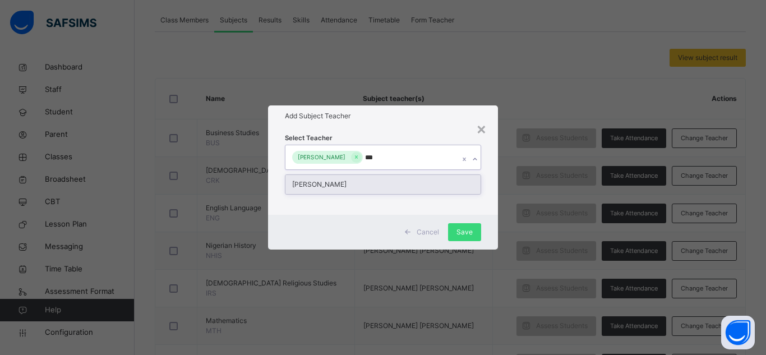
type input "****"
click at [402, 185] on div "[PERSON_NAME]" at bounding box center [383, 184] width 195 height 19
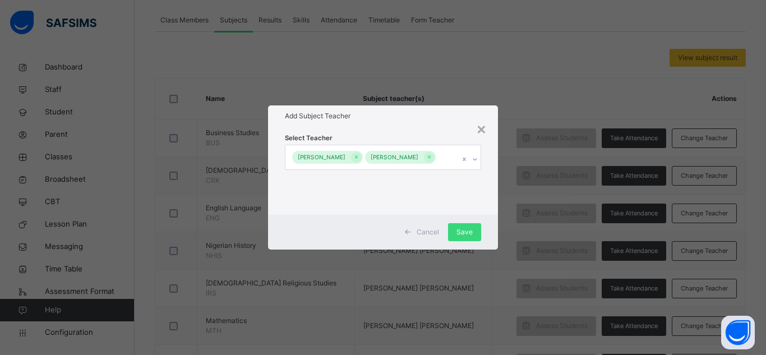
click at [453, 117] on div "Add Subject Teacher" at bounding box center [383, 115] width 230 height 21
click at [471, 235] on span "Save" at bounding box center [465, 232] width 16 height 10
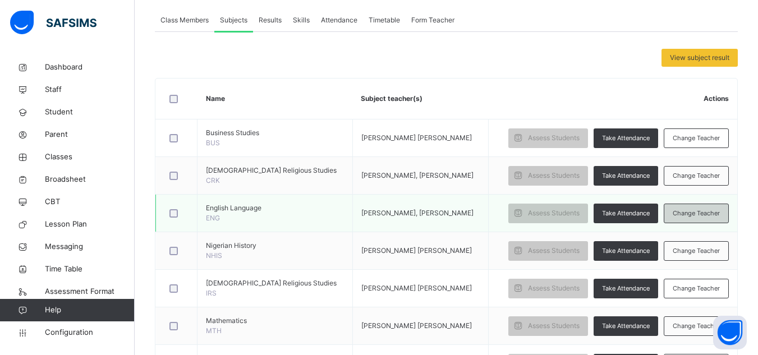
click at [683, 218] on span "Change Teacher" at bounding box center [696, 214] width 47 height 10
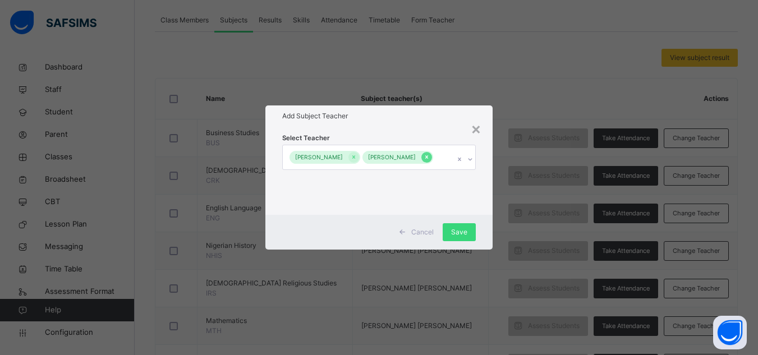
click at [424, 161] on icon at bounding box center [427, 157] width 6 height 8
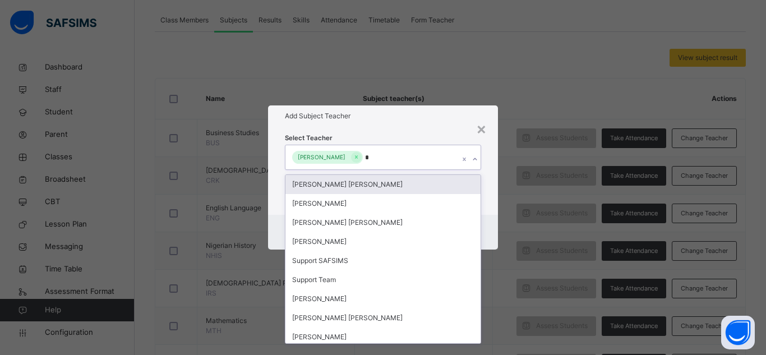
type input "**"
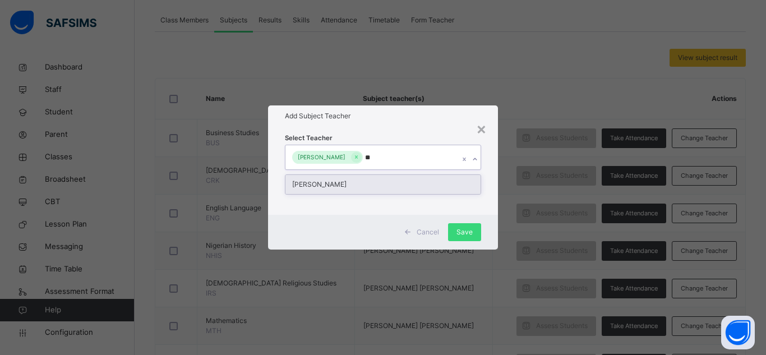
click at [362, 183] on div "[PERSON_NAME]" at bounding box center [383, 184] width 195 height 19
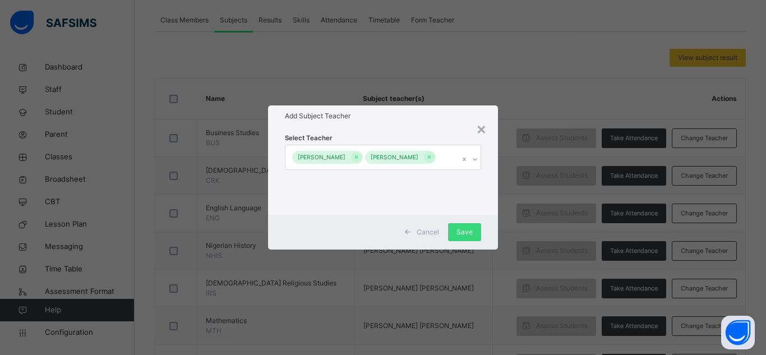
click at [410, 111] on h1 "Add Subject Teacher" at bounding box center [383, 116] width 196 height 10
click at [471, 237] on span "Save" at bounding box center [465, 232] width 16 height 10
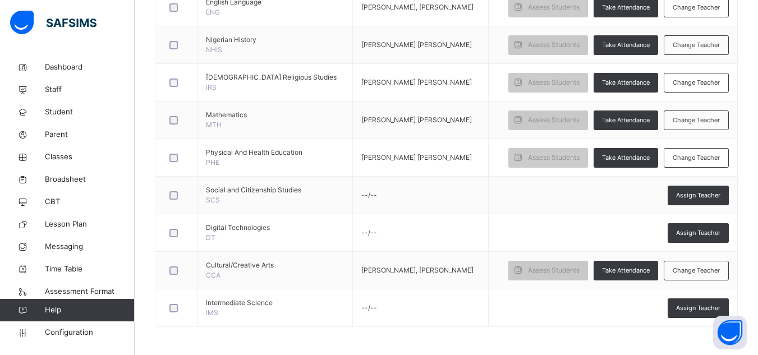
scroll to position [471, 0]
click at [694, 45] on span "Change Teacher" at bounding box center [696, 45] width 47 height 10
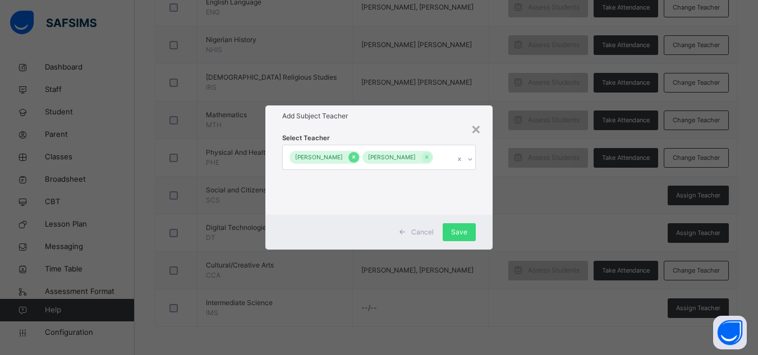
click at [357, 153] on icon at bounding box center [354, 157] width 6 height 8
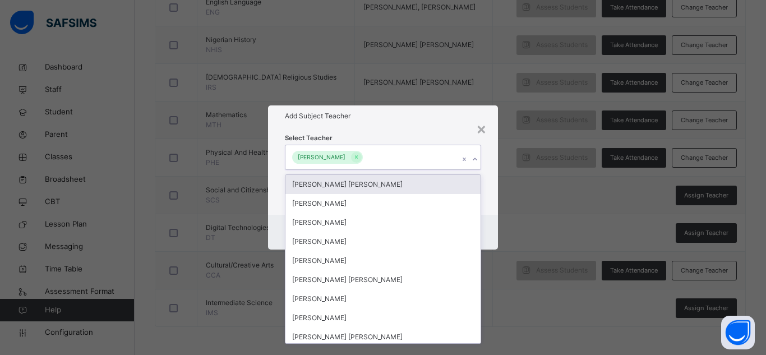
click at [475, 159] on icon at bounding box center [475, 159] width 4 height 2
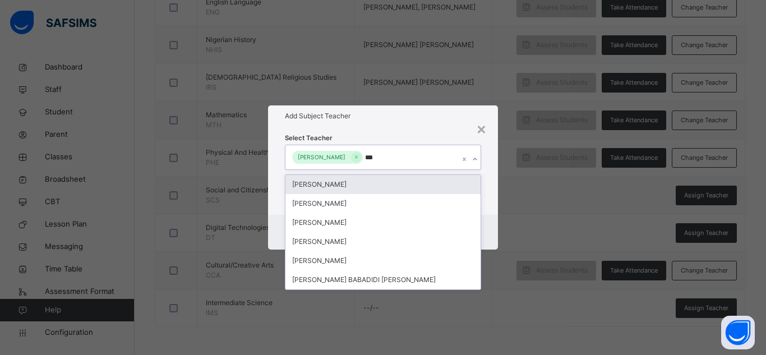
type input "****"
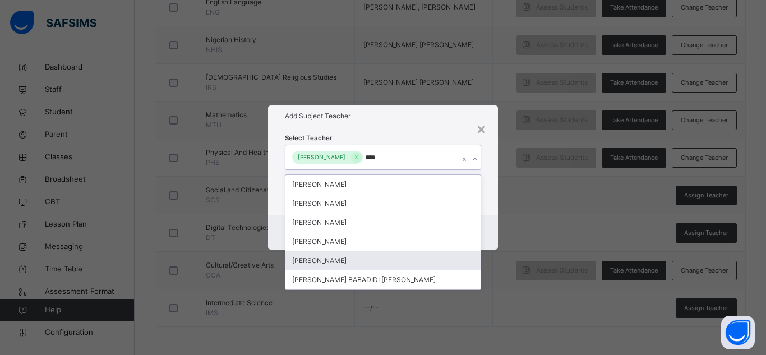
click at [410, 260] on div "Abdulganiyu Bala" at bounding box center [383, 260] width 195 height 19
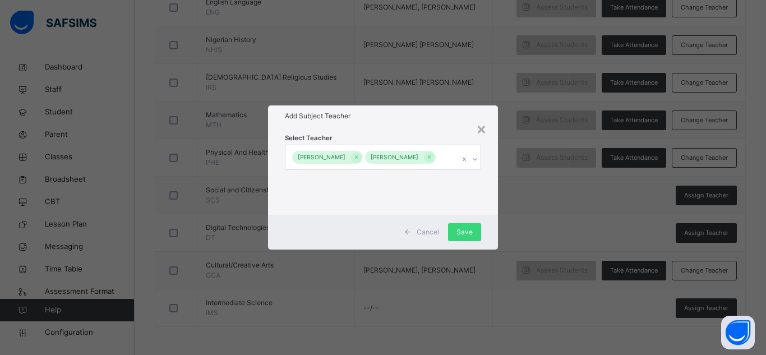
click at [438, 115] on div "Add Subject Teacher" at bounding box center [383, 115] width 230 height 21
click at [471, 237] on span "Save" at bounding box center [465, 232] width 16 height 10
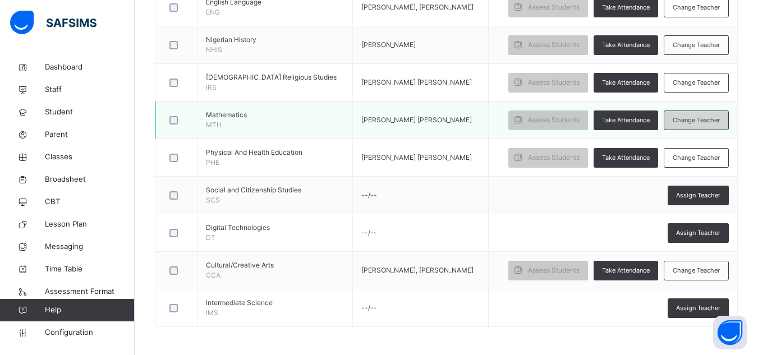
click at [696, 125] on span "Change Teacher" at bounding box center [696, 121] width 47 height 10
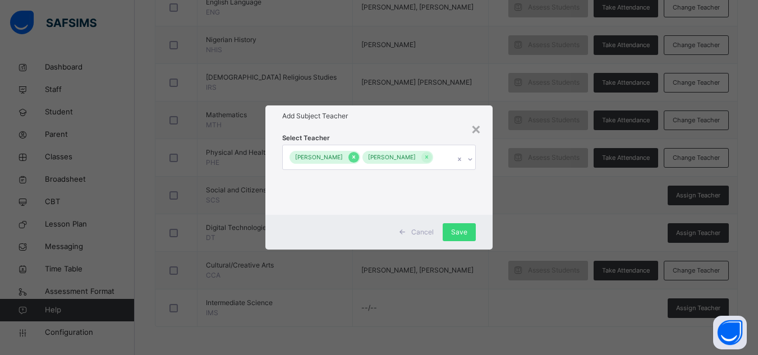
click at [357, 153] on icon at bounding box center [354, 157] width 6 height 8
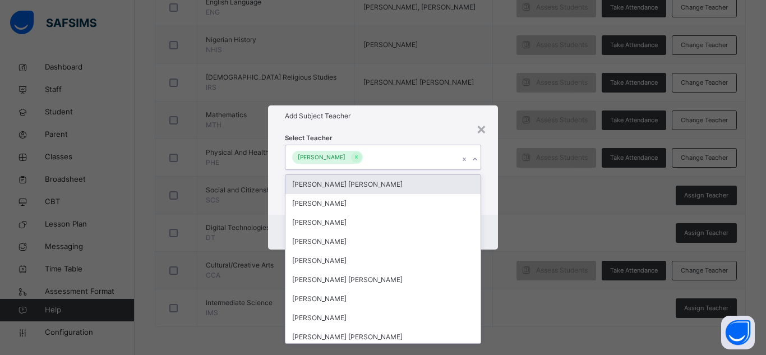
click at [475, 158] on icon at bounding box center [475, 159] width 7 height 11
type input "***"
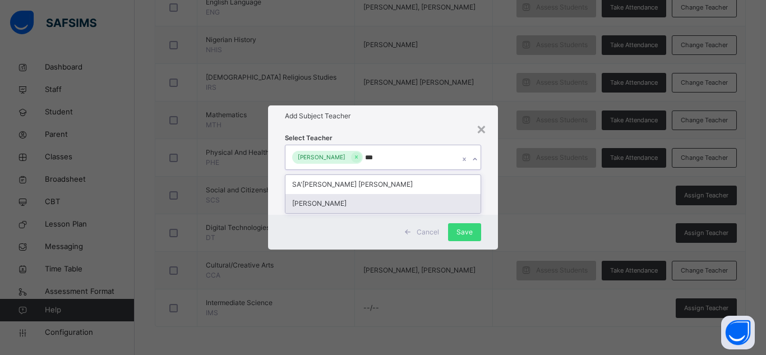
click at [443, 206] on div "SALAMATU ADAMU" at bounding box center [383, 203] width 195 height 19
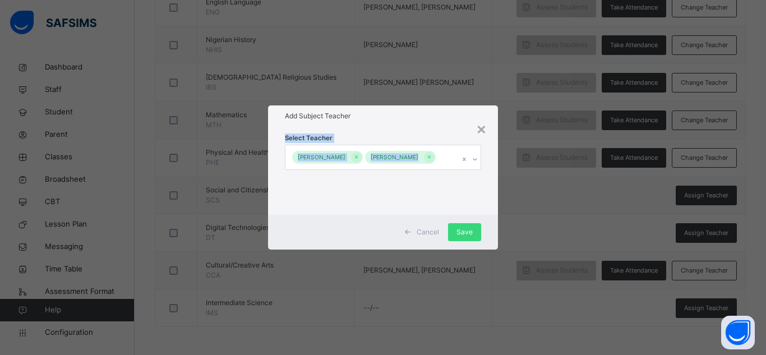
drag, startPoint x: 452, startPoint y: 122, endPoint x: 456, endPoint y: 195, distance: 73.1
click at [456, 195] on div "Select Teacher TABITHA BANBELA AHMADU SALAMATU ADAMU" at bounding box center [383, 171] width 230 height 88
click at [456, 195] on div "Select Teacher TABITHA BANBELA AHMADU SALAMATU ADAMU" at bounding box center [383, 170] width 196 height 76
click at [466, 234] on span "Save" at bounding box center [465, 232] width 16 height 10
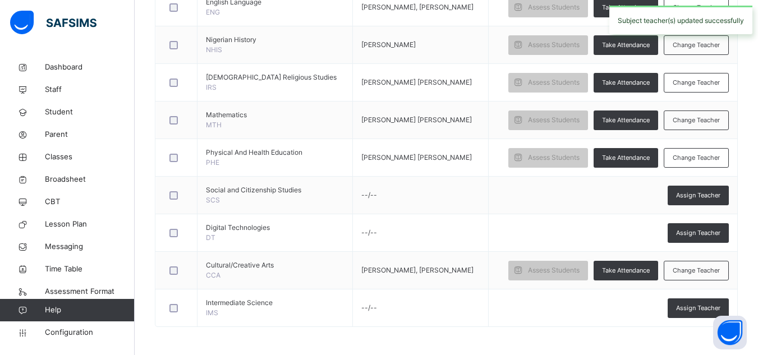
click at [462, 214] on td "--/--" at bounding box center [420, 196] width 136 height 38
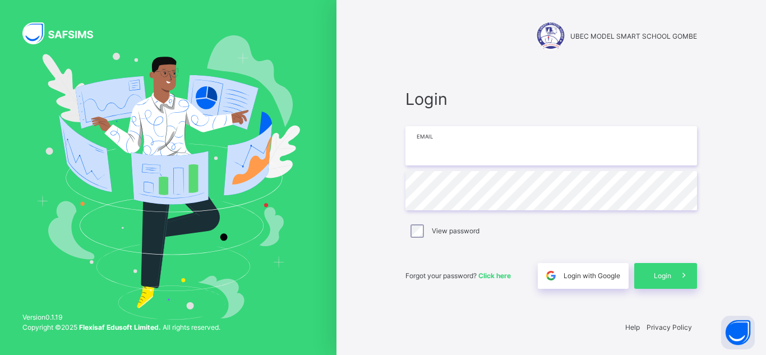
type input "**********"
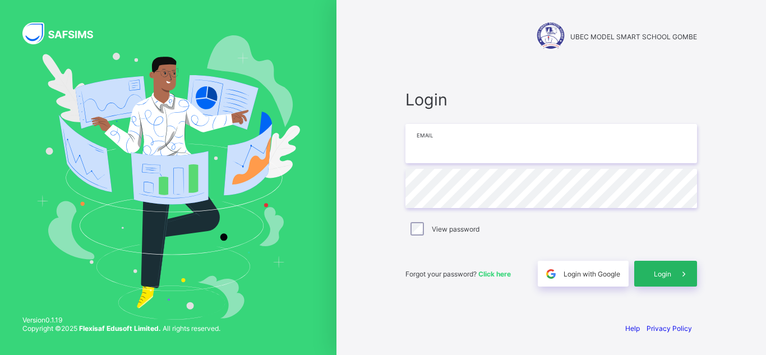
type input "**********"
click at [665, 279] on div "Login" at bounding box center [665, 274] width 63 height 26
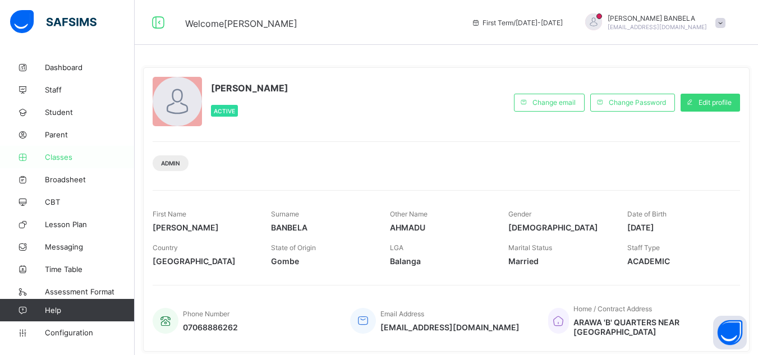
click at [70, 156] on span "Classes" at bounding box center [90, 157] width 90 height 9
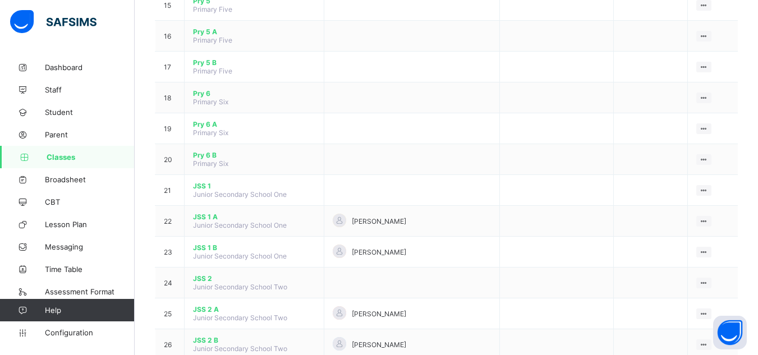
scroll to position [578, 0]
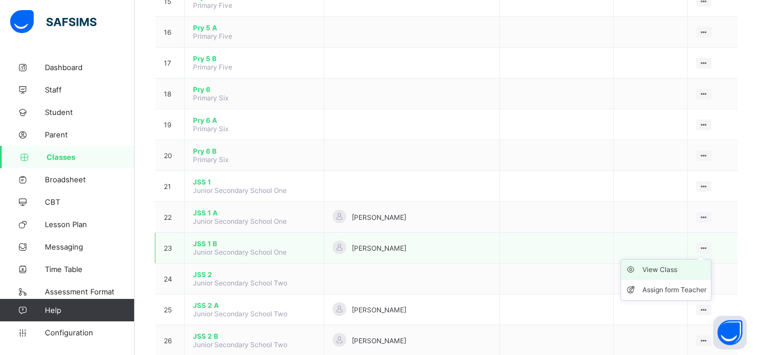
click at [678, 267] on div "View Class" at bounding box center [674, 269] width 64 height 11
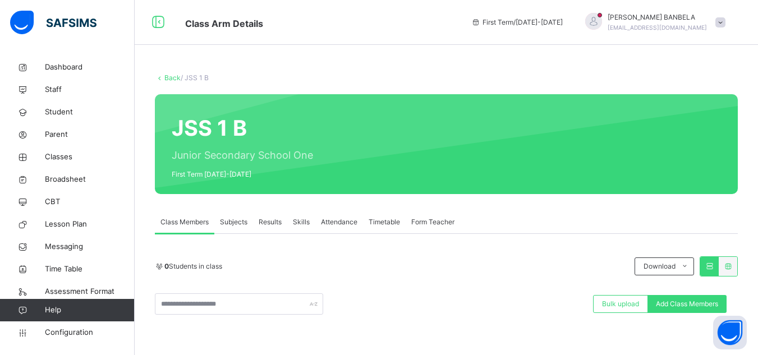
click at [231, 218] on span "Subjects" at bounding box center [233, 222] width 27 height 10
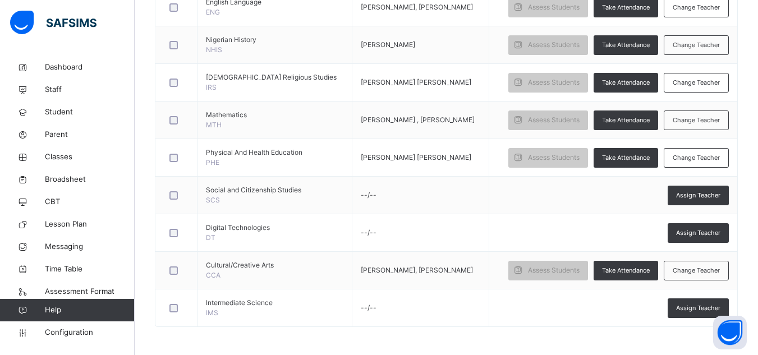
scroll to position [494, 0]
click at [706, 200] on span "Assign Teacher" at bounding box center [698, 196] width 44 height 10
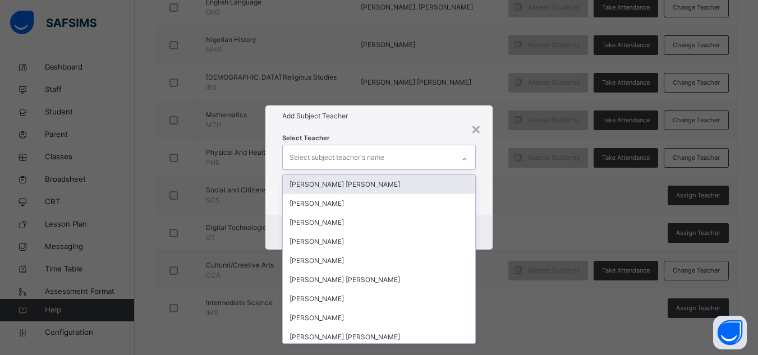
click at [466, 158] on icon at bounding box center [464, 159] width 7 height 11
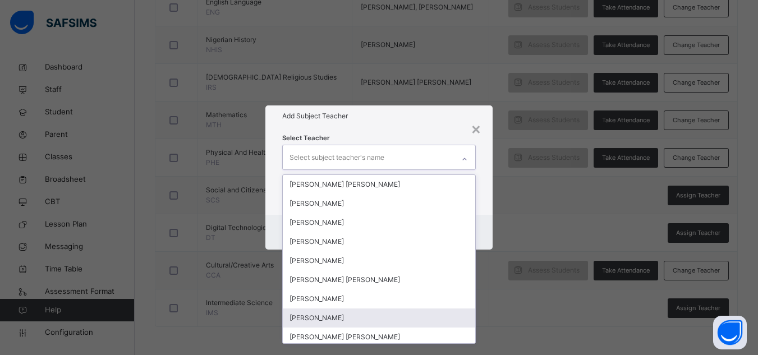
click at [399, 310] on div "[PERSON_NAME]" at bounding box center [379, 318] width 192 height 19
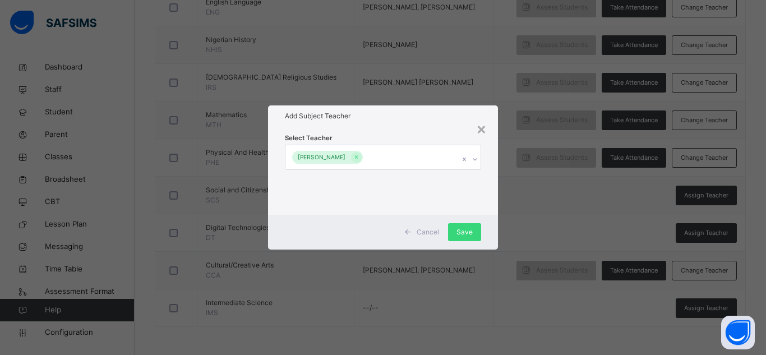
click at [456, 112] on h1 "Add Subject Teacher" at bounding box center [383, 116] width 196 height 10
click at [473, 229] on div "Save" at bounding box center [464, 232] width 33 height 18
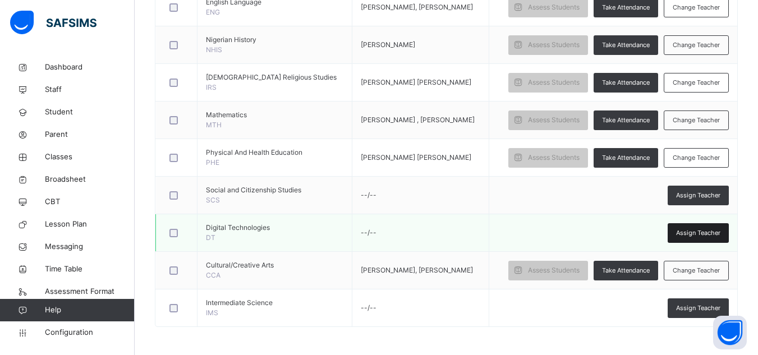
click at [687, 238] on span "Assign Teacher" at bounding box center [698, 233] width 44 height 10
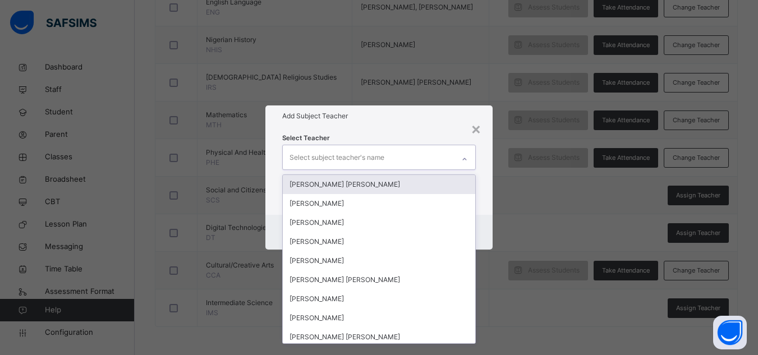
click at [466, 158] on icon at bounding box center [464, 159] width 7 height 11
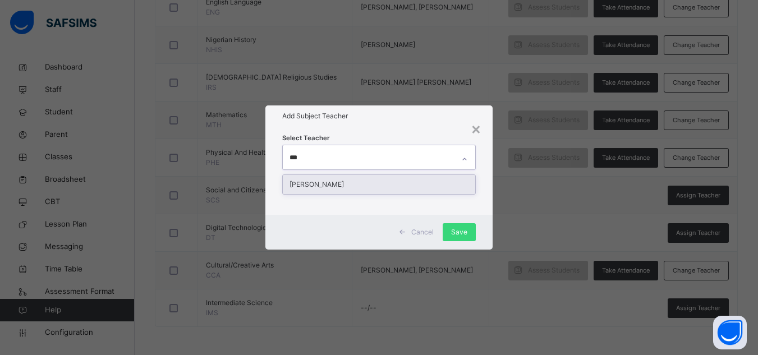
type input "****"
click at [448, 183] on div "David Cyril Kadala" at bounding box center [379, 184] width 192 height 19
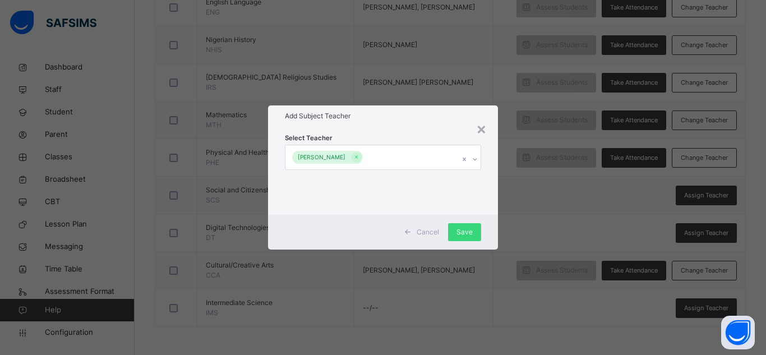
click at [437, 128] on div "Select Teacher David Cyril Kadala" at bounding box center [383, 171] width 230 height 88
click at [465, 225] on div "Save" at bounding box center [464, 232] width 33 height 18
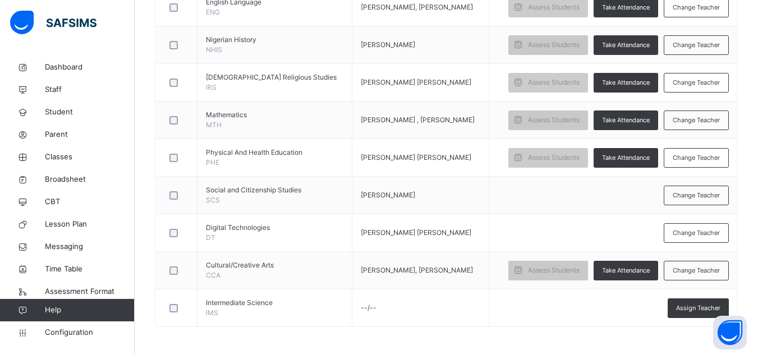
scroll to position [540, 0]
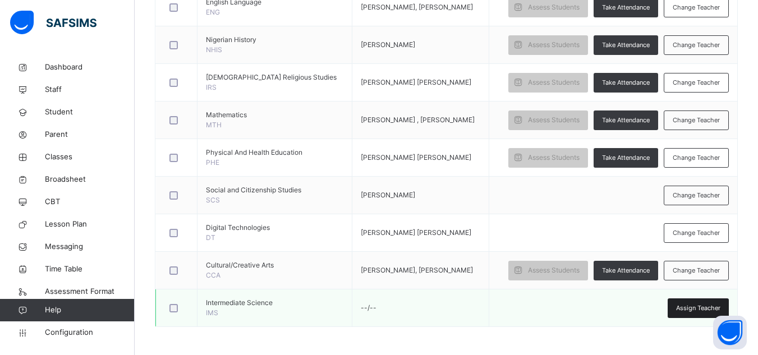
click at [690, 304] on span "Assign Teacher" at bounding box center [698, 308] width 44 height 10
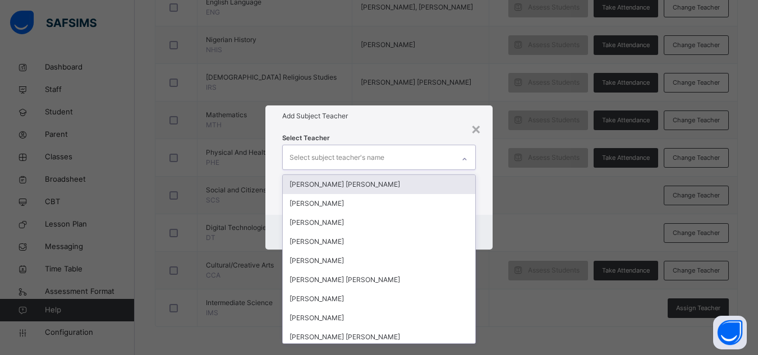
click at [466, 158] on icon at bounding box center [464, 159] width 7 height 11
type input "***"
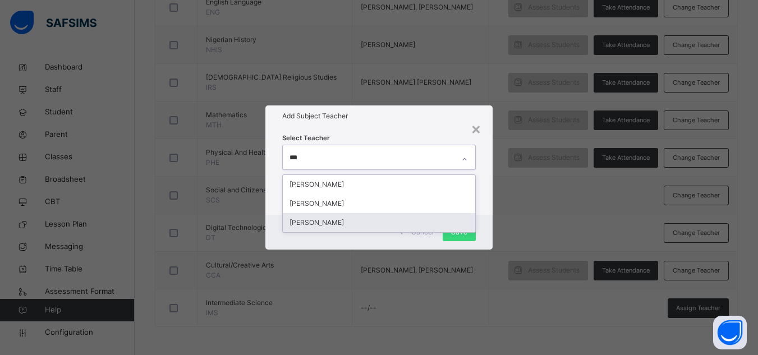
click at [349, 215] on div "Hauwa Umar Musa" at bounding box center [379, 222] width 192 height 19
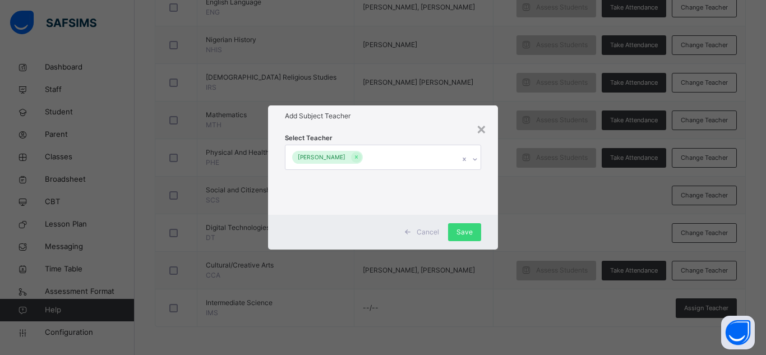
click at [406, 119] on h1 "Add Subject Teacher" at bounding box center [383, 116] width 196 height 10
click at [462, 229] on span "Save" at bounding box center [465, 232] width 16 height 10
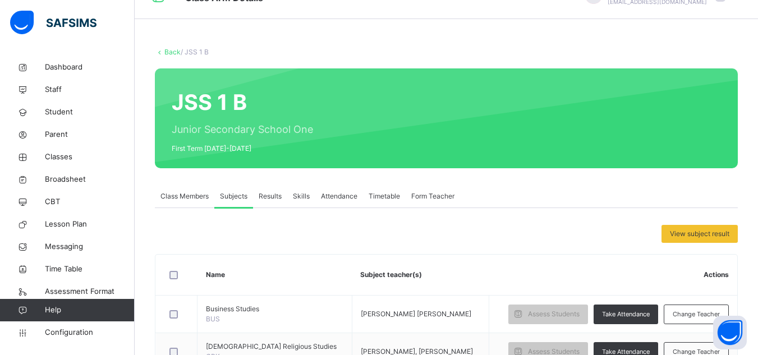
scroll to position [24, 0]
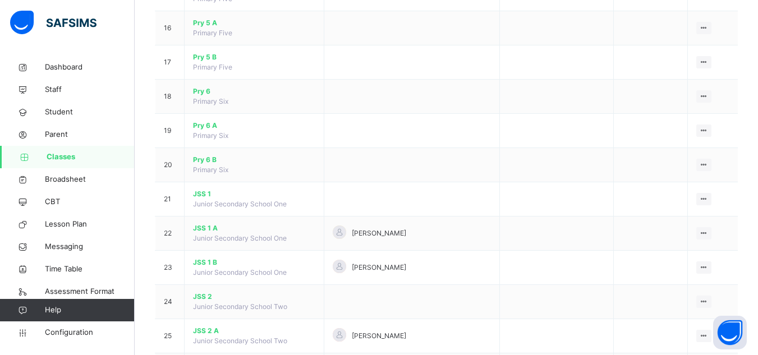
scroll to position [725, 0]
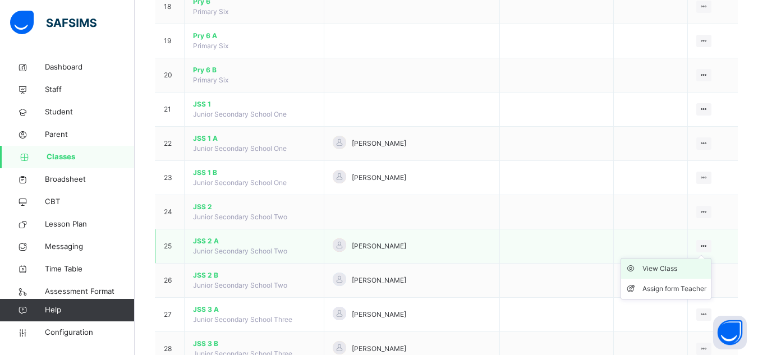
click at [671, 269] on div "View Class" at bounding box center [674, 268] width 64 height 11
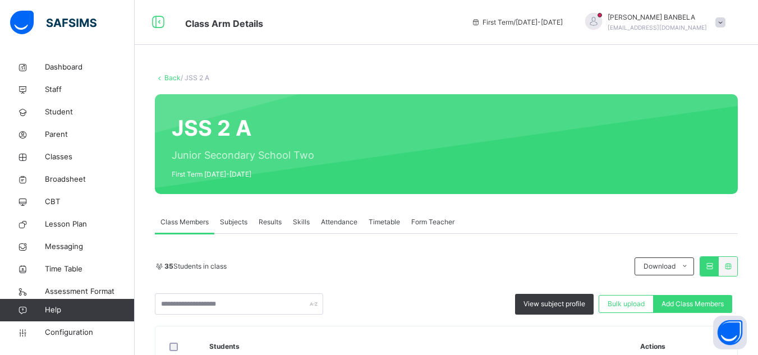
click at [238, 222] on span "Subjects" at bounding box center [233, 222] width 27 height 10
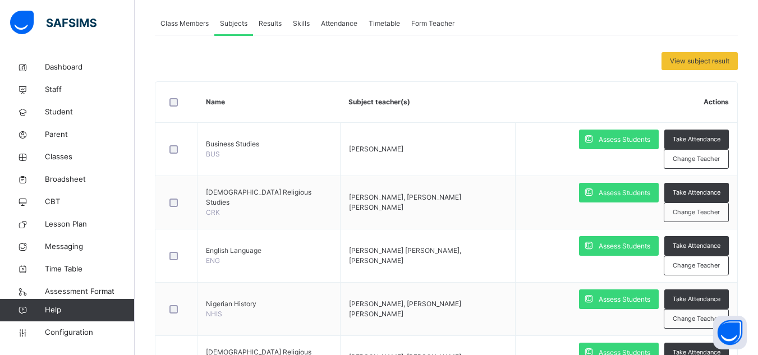
scroll to position [202, 0]
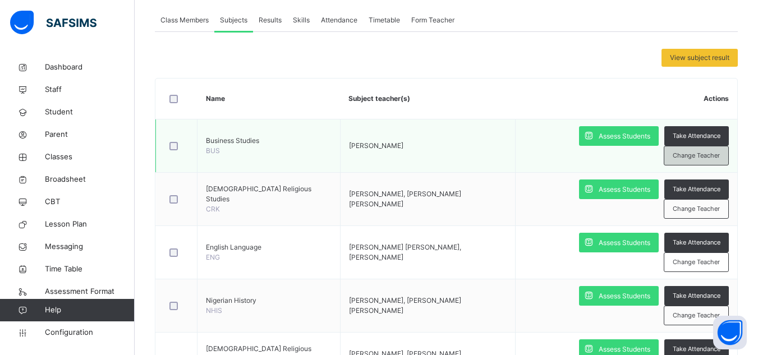
click at [694, 156] on span "Change Teacher" at bounding box center [696, 156] width 47 height 10
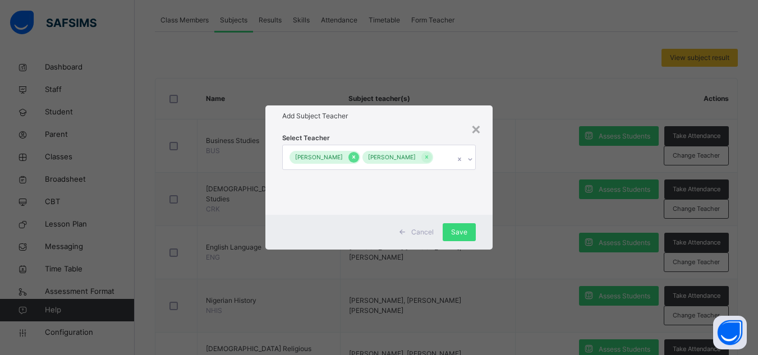
click at [355, 156] on icon at bounding box center [353, 157] width 3 height 3
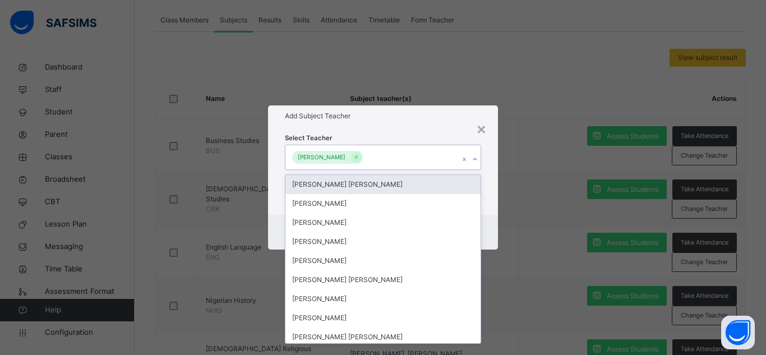
click at [473, 158] on icon at bounding box center [475, 159] width 7 height 11
type input "***"
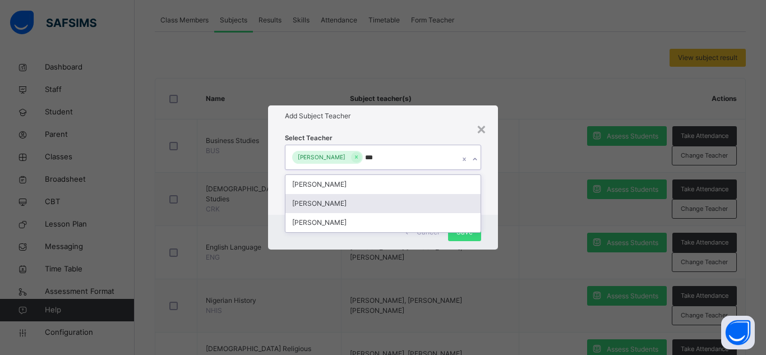
click at [437, 204] on div "[PERSON_NAME]" at bounding box center [383, 203] width 195 height 19
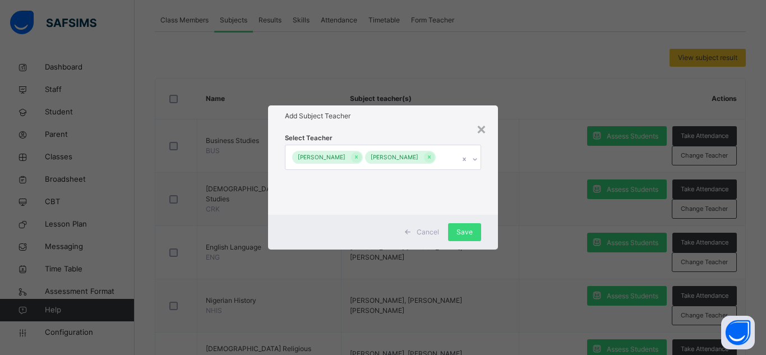
click at [450, 111] on h1 "Add Subject Teacher" at bounding box center [383, 116] width 196 height 10
click at [469, 235] on span "Save" at bounding box center [465, 232] width 16 height 10
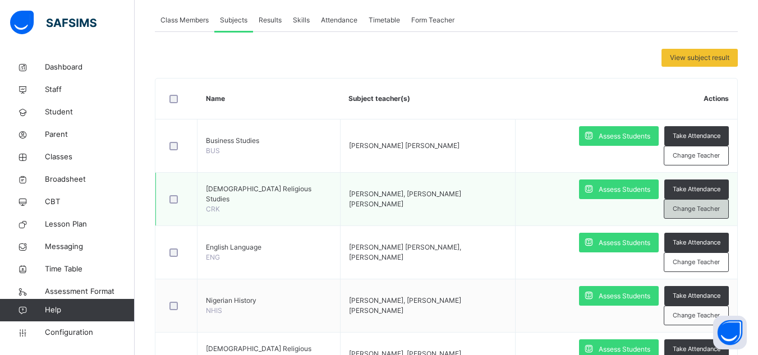
click at [717, 209] on span "Change Teacher" at bounding box center [696, 209] width 47 height 10
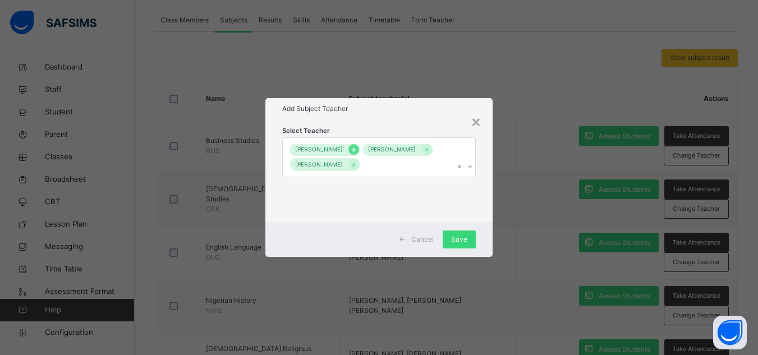
click at [357, 146] on icon at bounding box center [354, 150] width 6 height 8
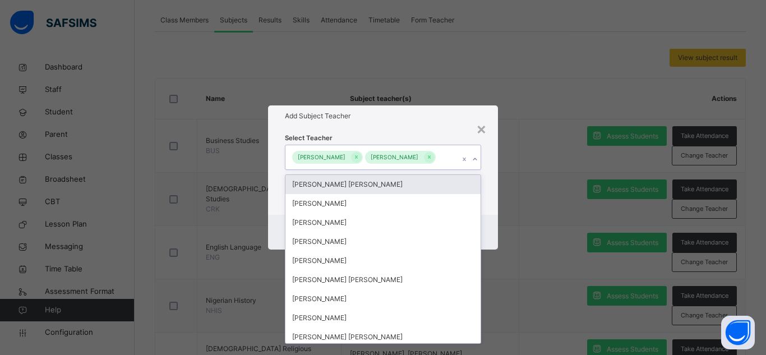
click at [475, 165] on icon at bounding box center [475, 159] width 7 height 11
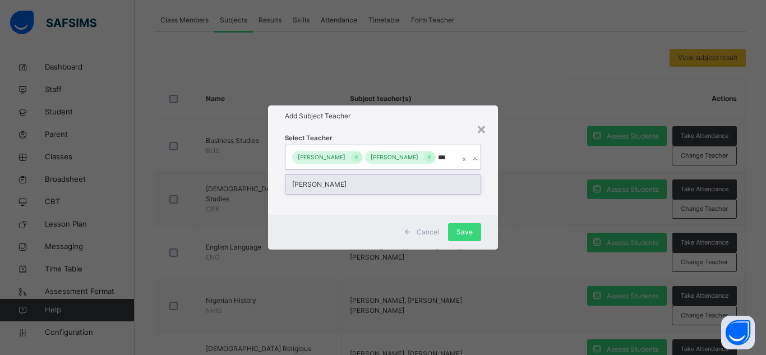
type input "****"
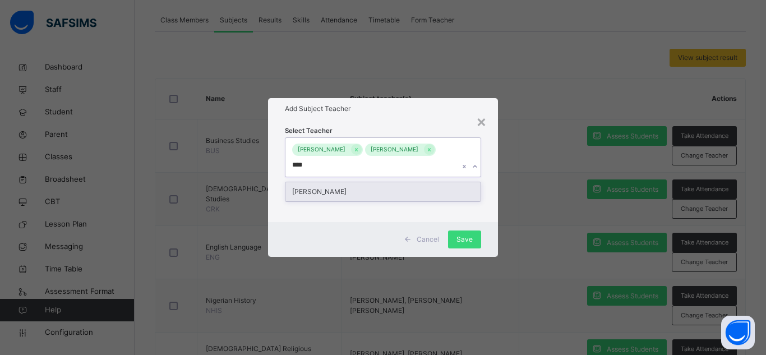
click at [447, 192] on div "[PERSON_NAME]" at bounding box center [383, 191] width 195 height 19
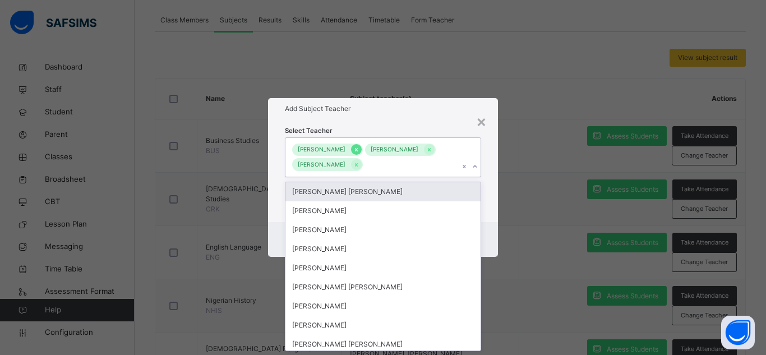
click at [362, 144] on div at bounding box center [356, 149] width 11 height 11
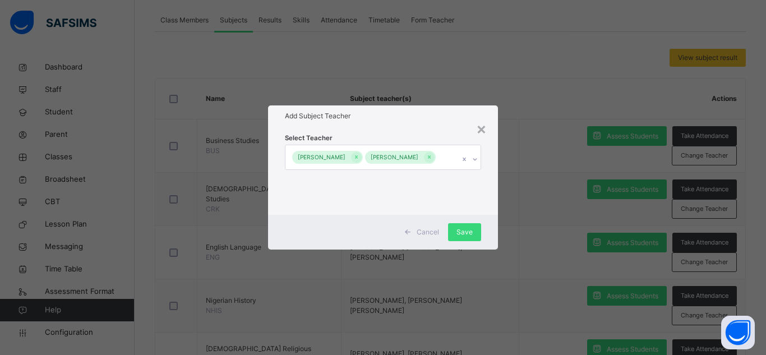
click at [429, 119] on div "Add Subject Teacher" at bounding box center [383, 115] width 230 height 21
click at [464, 237] on span "Save" at bounding box center [465, 232] width 16 height 10
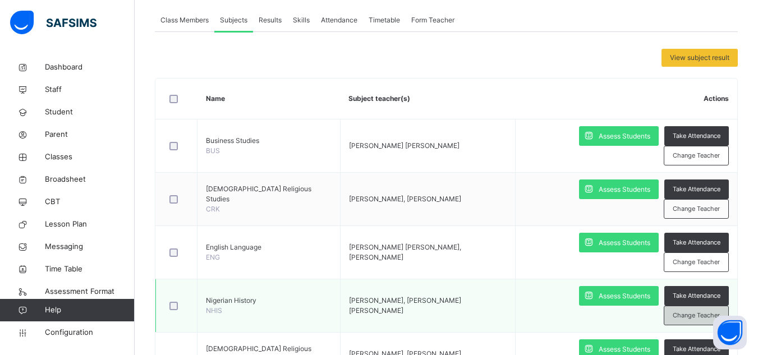
click at [698, 314] on span "Change Teacher" at bounding box center [696, 316] width 47 height 10
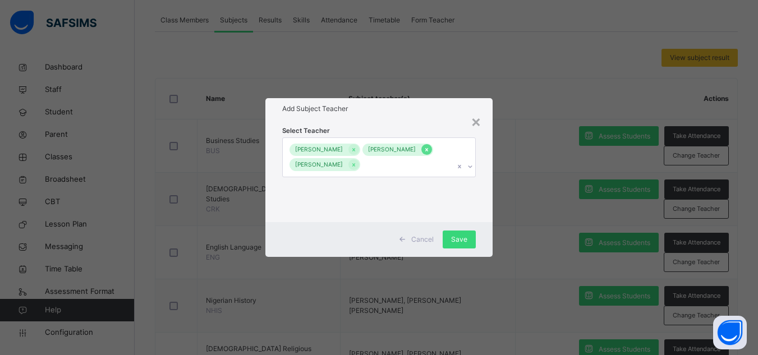
click at [424, 154] on icon at bounding box center [427, 150] width 6 height 8
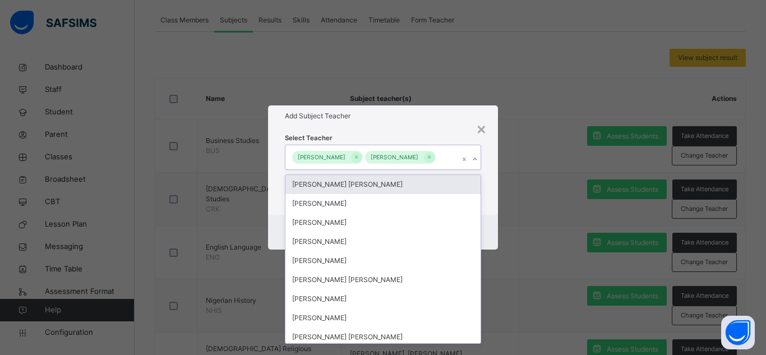
click at [475, 165] on icon at bounding box center [475, 159] width 7 height 11
type input "***"
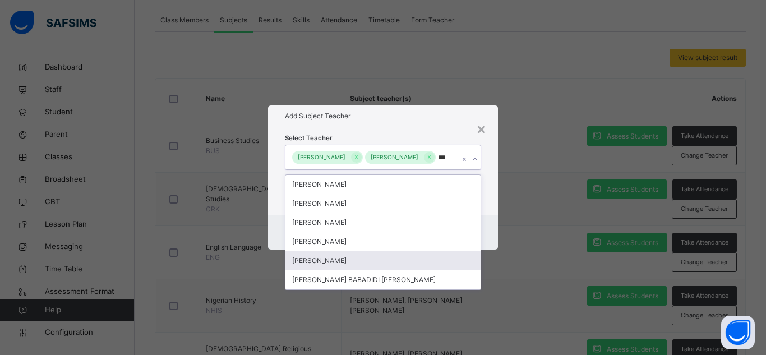
click at [398, 263] on div "[PERSON_NAME]" at bounding box center [383, 260] width 195 height 19
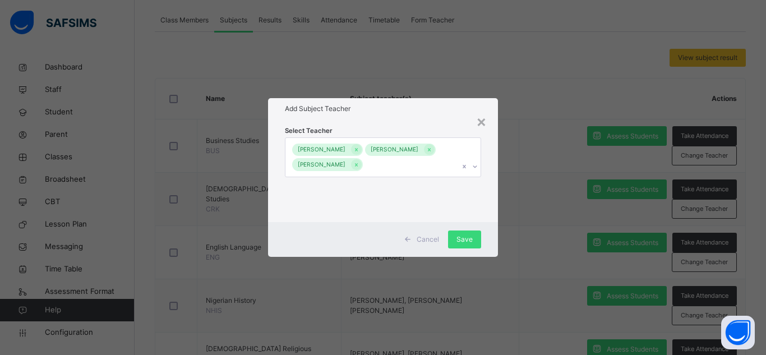
click at [413, 109] on div "Add Subject Teacher" at bounding box center [383, 108] width 230 height 21
click at [458, 242] on span "Save" at bounding box center [465, 239] width 16 height 10
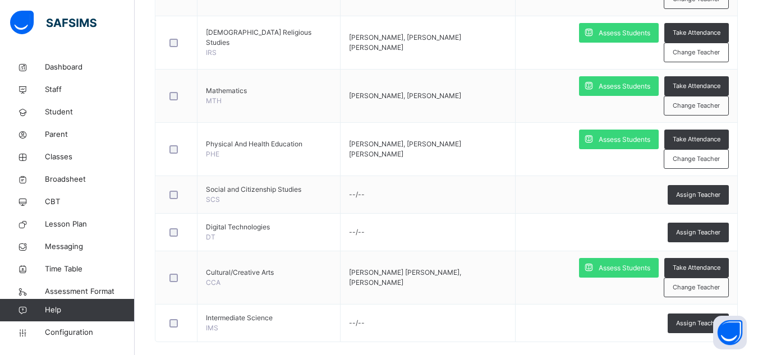
scroll to position [523, 0]
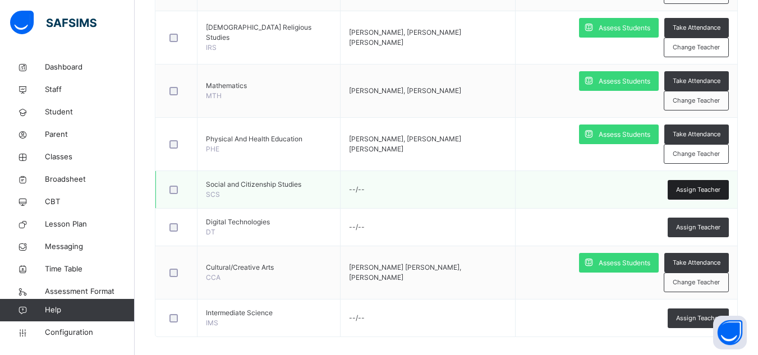
click at [695, 184] on div "Assign Teacher" at bounding box center [698, 190] width 61 height 20
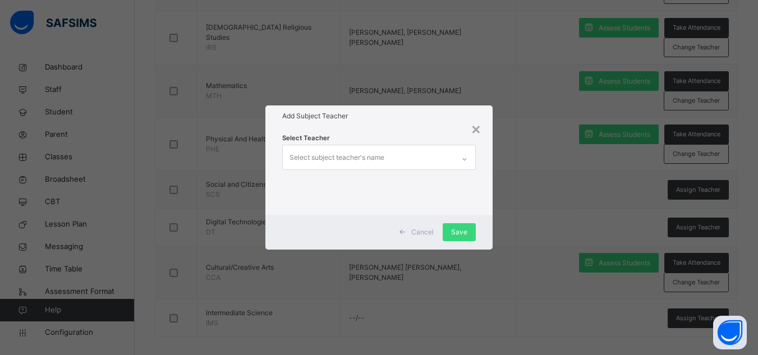
click at [467, 159] on icon at bounding box center [464, 159] width 7 height 11
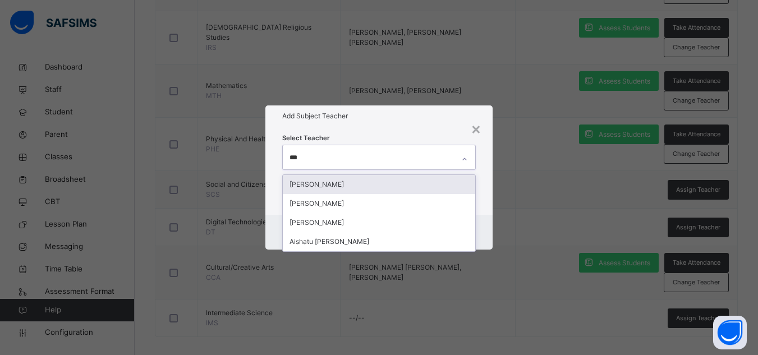
type input "****"
click at [378, 183] on div "[PERSON_NAME]" at bounding box center [379, 184] width 192 height 19
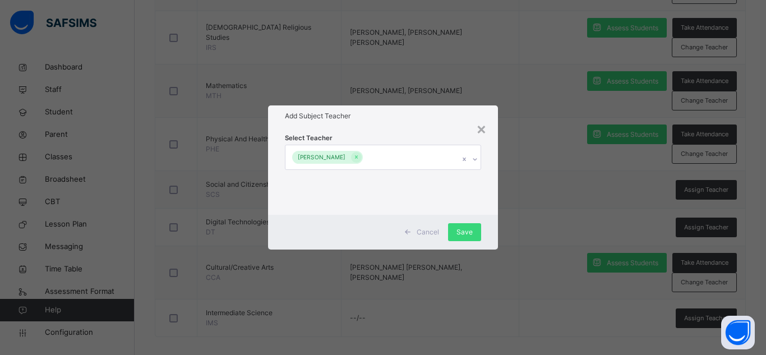
click at [430, 115] on h1 "Add Subject Teacher" at bounding box center [383, 116] width 196 height 10
click at [459, 229] on span "Save" at bounding box center [465, 232] width 16 height 10
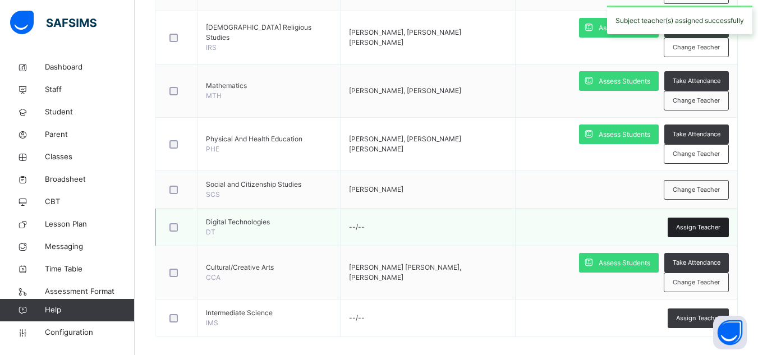
click at [706, 231] on span "Assign Teacher" at bounding box center [698, 228] width 44 height 10
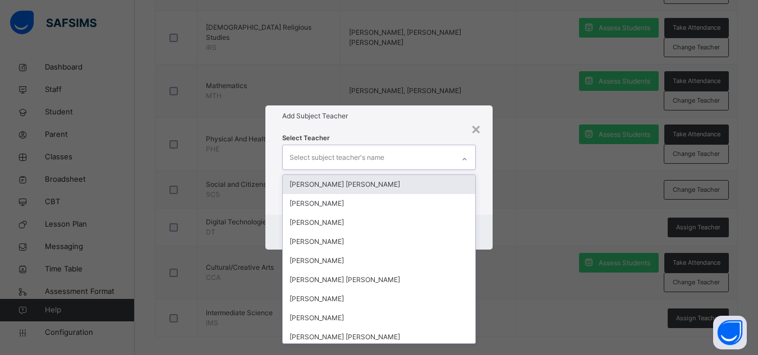
click at [466, 158] on icon at bounding box center [464, 159] width 7 height 11
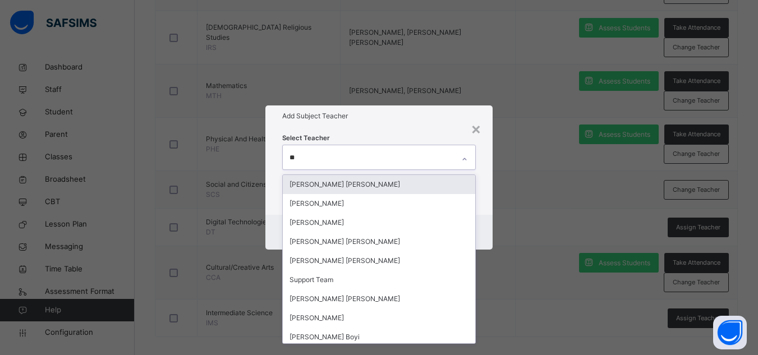
type input "***"
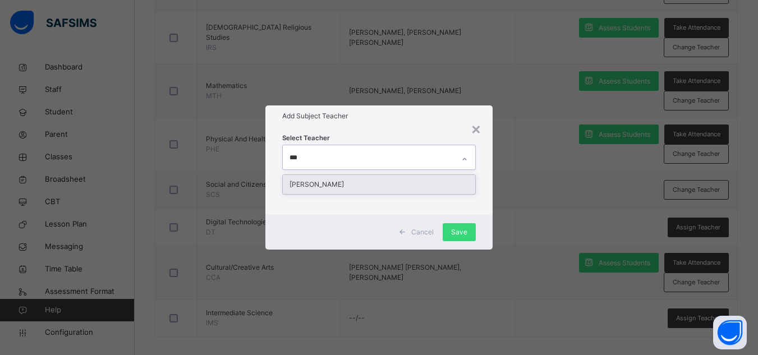
click at [439, 184] on div "[PERSON_NAME]" at bounding box center [379, 184] width 192 height 19
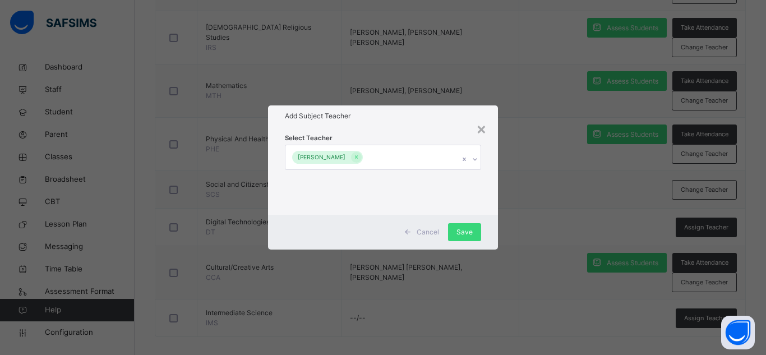
click at [443, 128] on div "Select Teacher [PERSON_NAME]" at bounding box center [383, 171] width 230 height 88
click at [467, 228] on span "Save" at bounding box center [465, 232] width 16 height 10
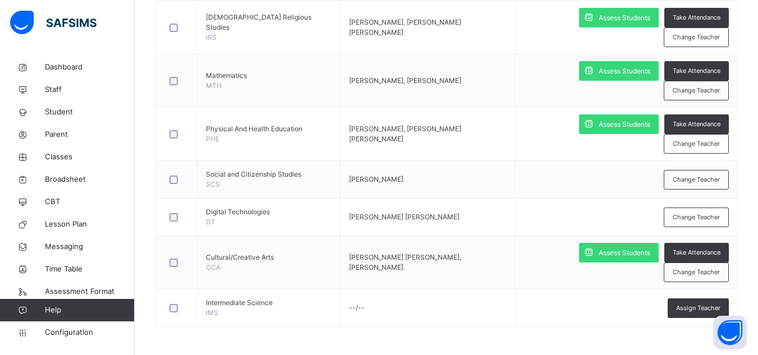
scroll to position [540, 0]
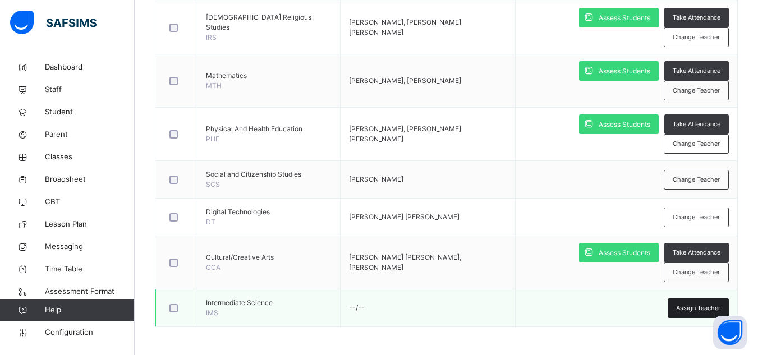
click at [714, 301] on div "Assign Teacher" at bounding box center [698, 308] width 61 height 20
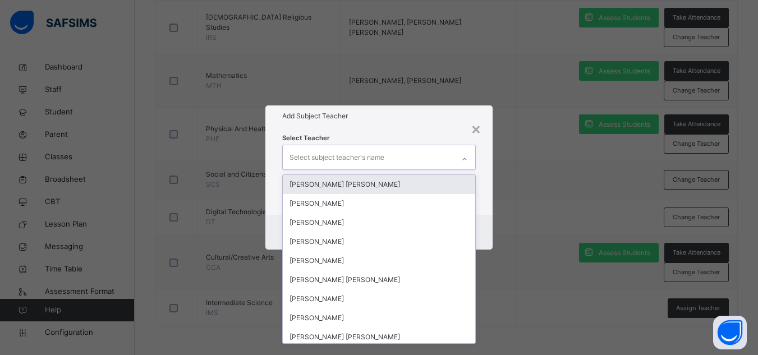
click at [466, 159] on icon at bounding box center [464, 159] width 7 height 11
type input "***"
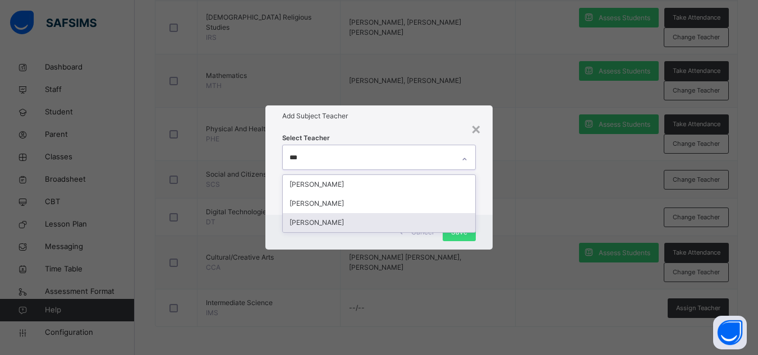
click at [418, 219] on div "[PERSON_NAME]" at bounding box center [379, 222] width 192 height 19
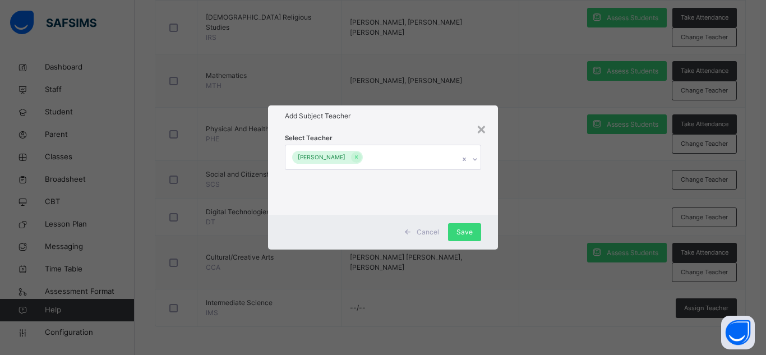
click at [440, 134] on div "Select Teacher Hauwa Umar Musa" at bounding box center [383, 170] width 196 height 76
click at [459, 229] on span "Save" at bounding box center [465, 232] width 16 height 10
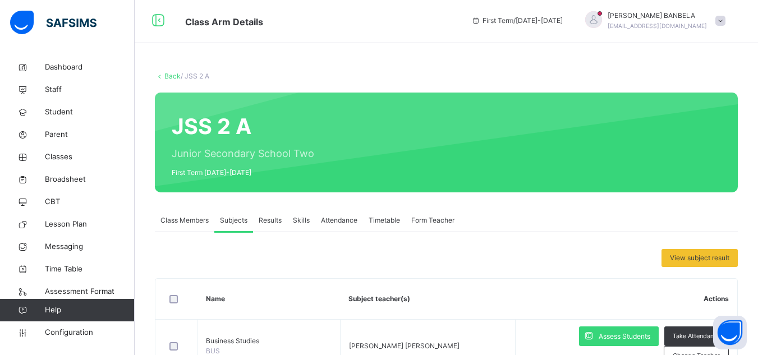
scroll to position [0, 0]
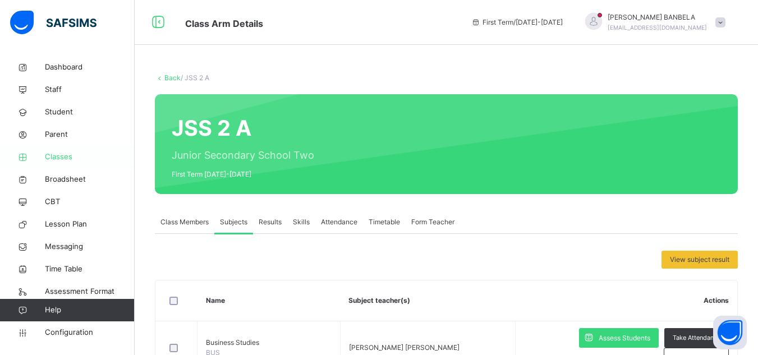
click at [66, 155] on span "Classes" at bounding box center [90, 156] width 90 height 11
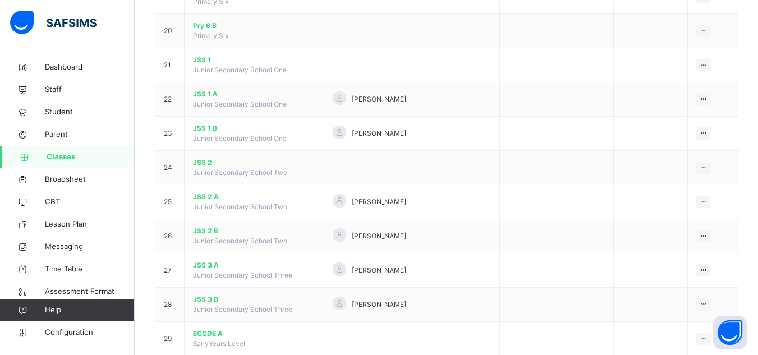
scroll to position [777, 0]
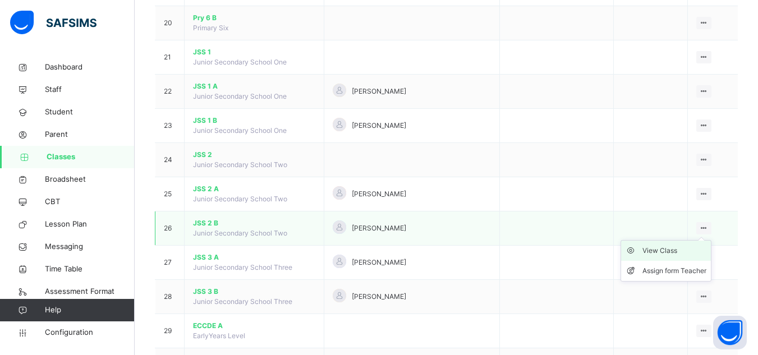
click at [665, 251] on div "View Class" at bounding box center [674, 250] width 64 height 11
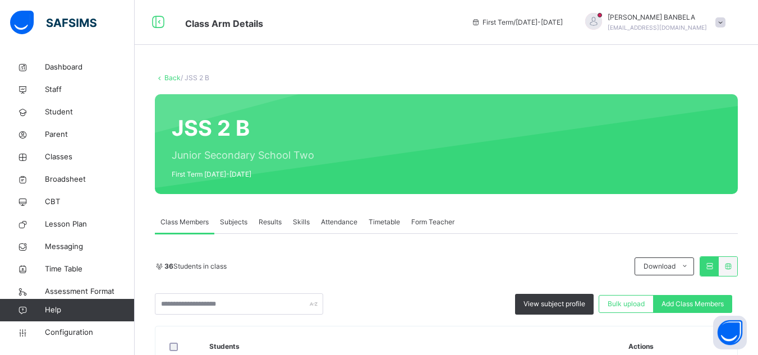
click at [231, 217] on div "Subjects" at bounding box center [233, 222] width 39 height 22
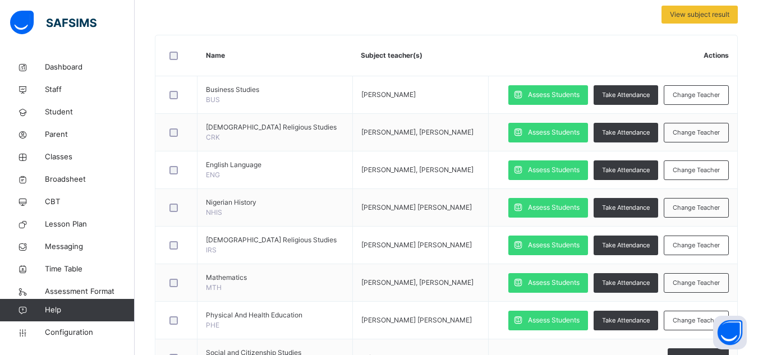
scroll to position [247, 0]
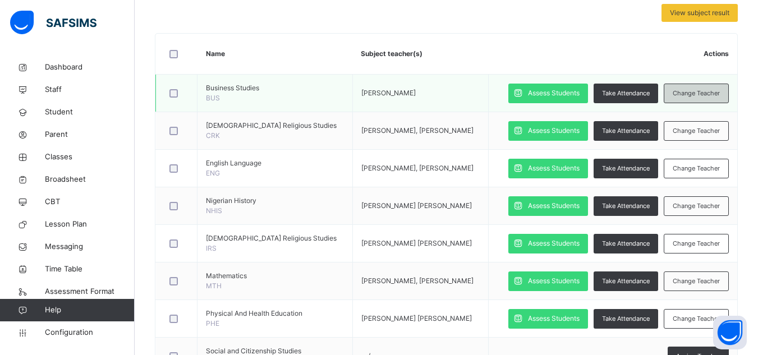
click at [685, 103] on div "Change Teacher" at bounding box center [696, 94] width 65 height 20
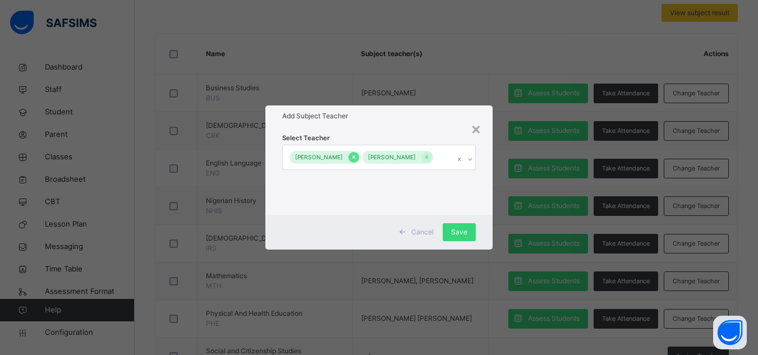
click at [357, 153] on icon at bounding box center [354, 157] width 6 height 8
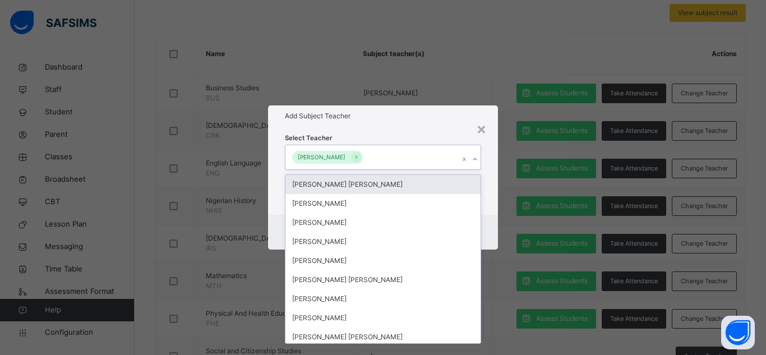
click at [475, 158] on icon at bounding box center [475, 159] width 7 height 11
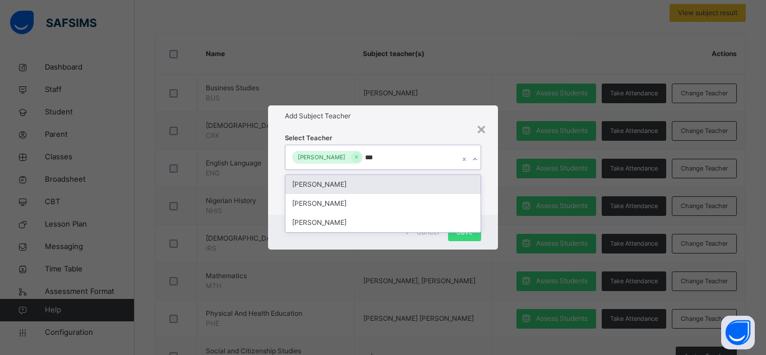
type input "****"
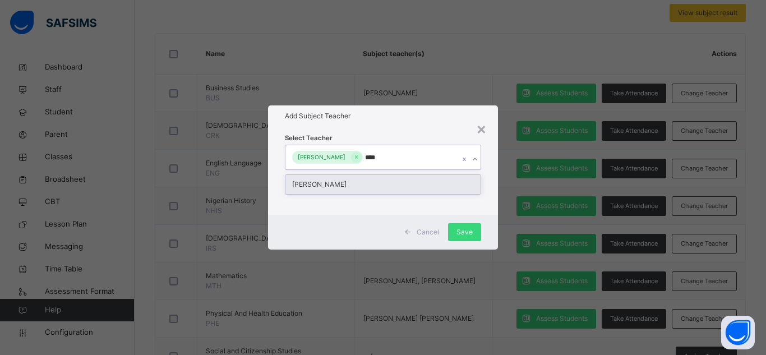
click at [457, 188] on div "[PERSON_NAME]" at bounding box center [383, 184] width 195 height 19
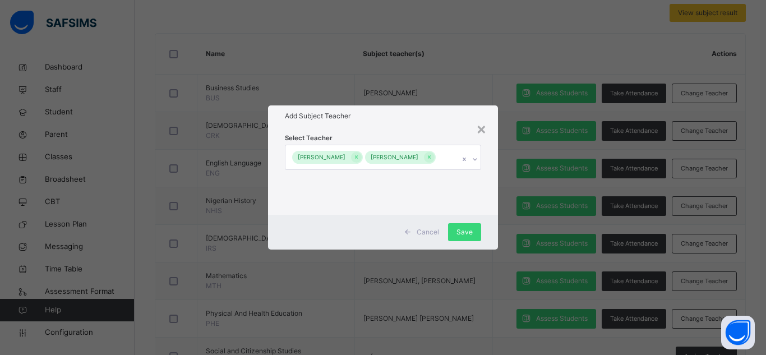
click at [446, 113] on h1 "Add Subject Teacher" at bounding box center [383, 116] width 196 height 10
click at [457, 237] on span "Save" at bounding box center [465, 232] width 16 height 10
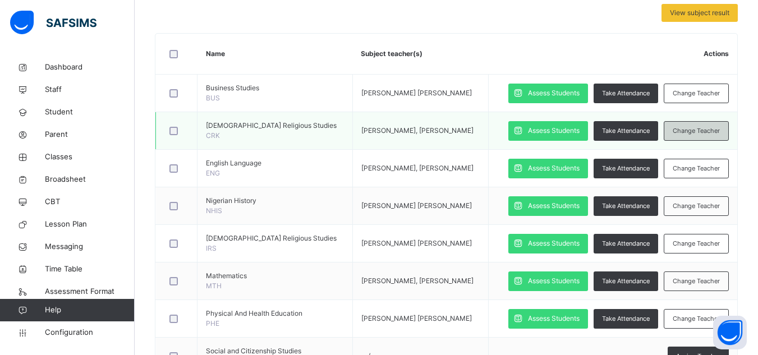
click at [695, 136] on span "Change Teacher" at bounding box center [696, 131] width 47 height 10
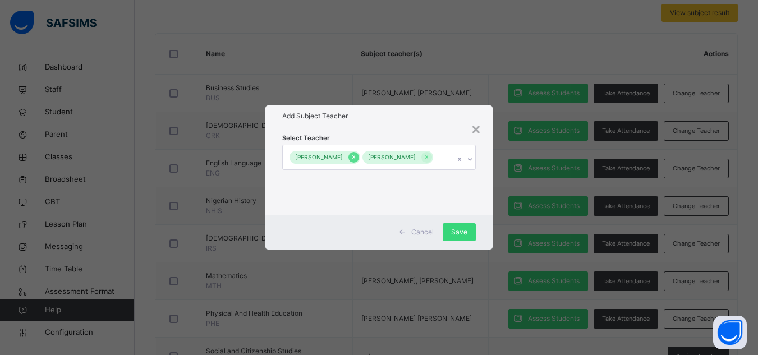
click at [357, 153] on icon at bounding box center [354, 157] width 6 height 8
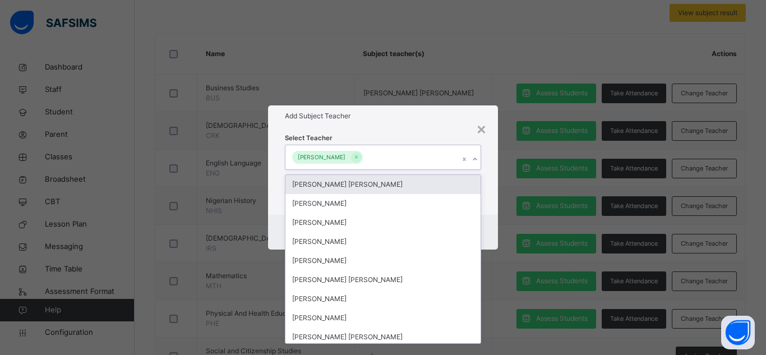
click at [477, 159] on icon at bounding box center [475, 159] width 4 height 2
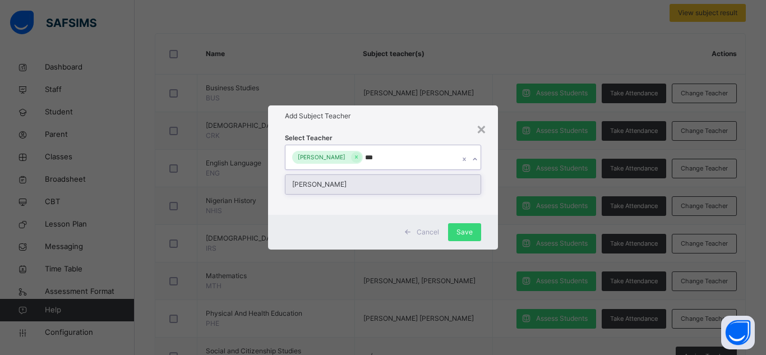
type input "****"
click at [449, 183] on div "[PERSON_NAME]" at bounding box center [383, 184] width 195 height 19
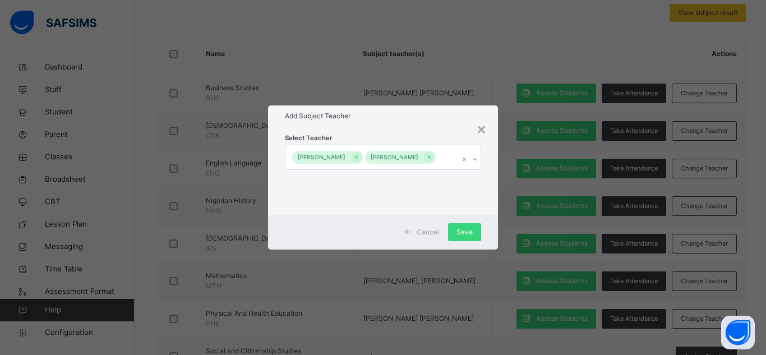
click at [449, 113] on h1 "Add Subject Teacher" at bounding box center [383, 116] width 196 height 10
click at [463, 232] on div "Save" at bounding box center [464, 232] width 33 height 18
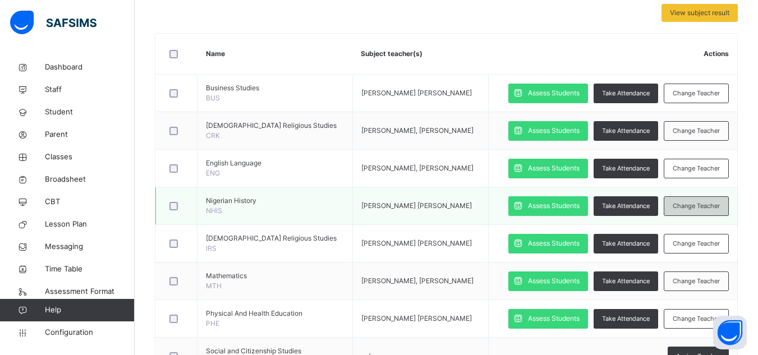
click at [695, 211] on span "Change Teacher" at bounding box center [696, 206] width 47 height 10
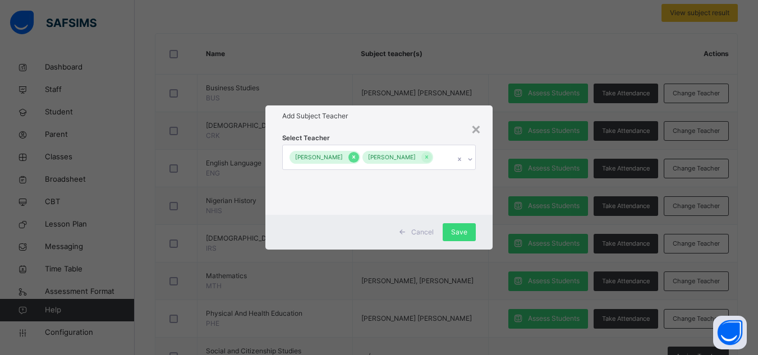
click at [357, 153] on icon at bounding box center [354, 157] width 6 height 8
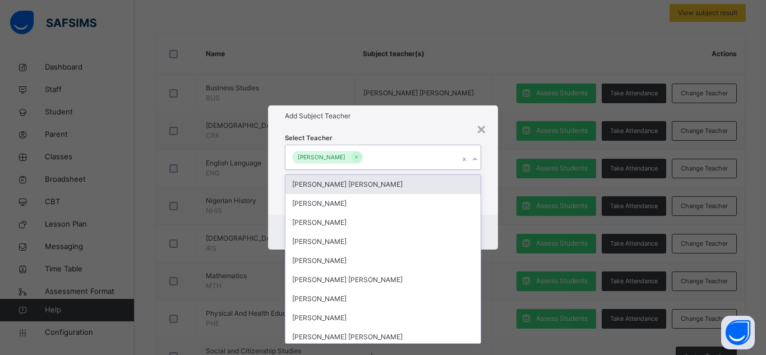
click at [476, 159] on icon at bounding box center [475, 159] width 7 height 11
type input "***"
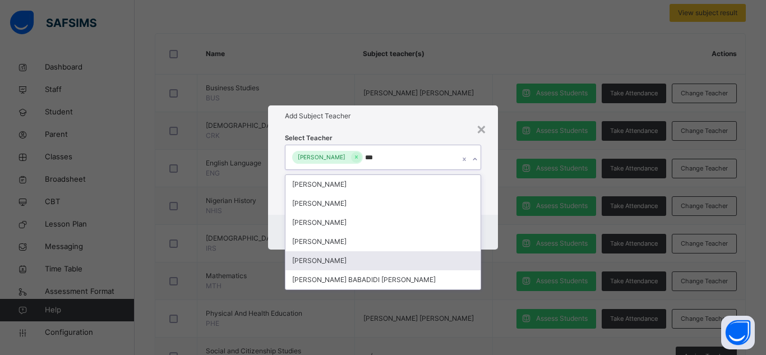
click at [393, 256] on div "[PERSON_NAME]" at bounding box center [383, 260] width 195 height 19
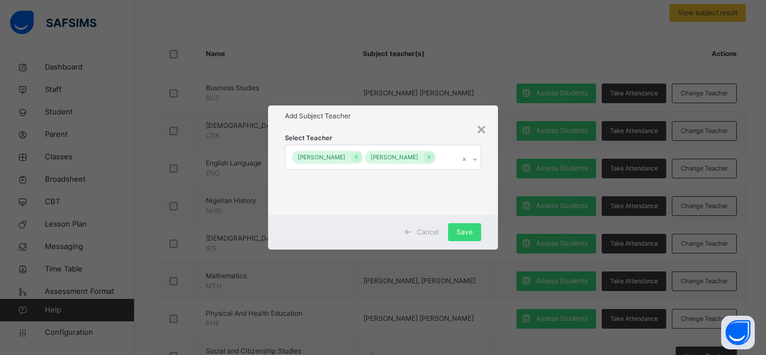
click at [434, 111] on h1 "Add Subject Teacher" at bounding box center [383, 116] width 196 height 10
click at [460, 236] on span "Save" at bounding box center [465, 232] width 16 height 10
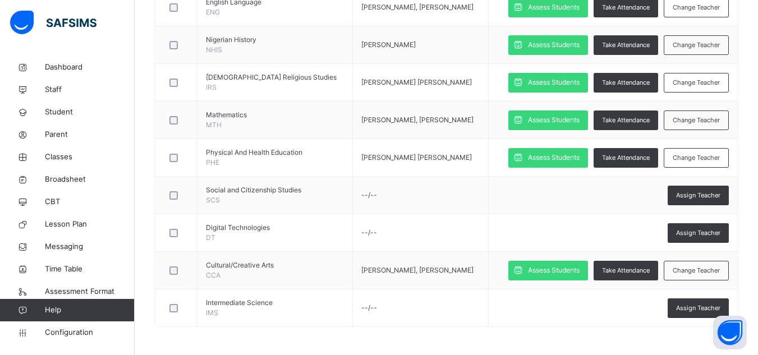
scroll to position [471, 0]
click at [697, 200] on span "Assign Teacher" at bounding box center [698, 196] width 44 height 10
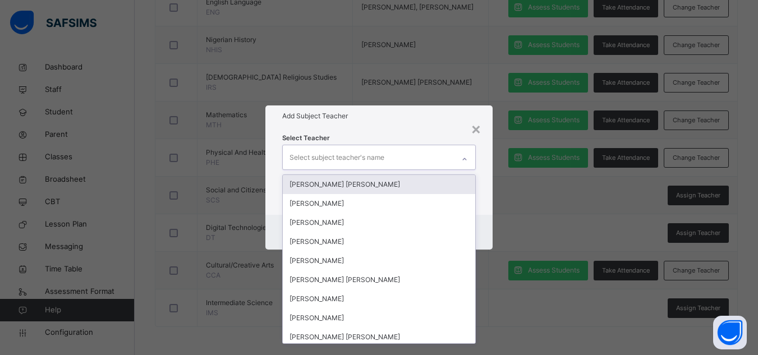
click at [466, 157] on icon at bounding box center [464, 159] width 7 height 11
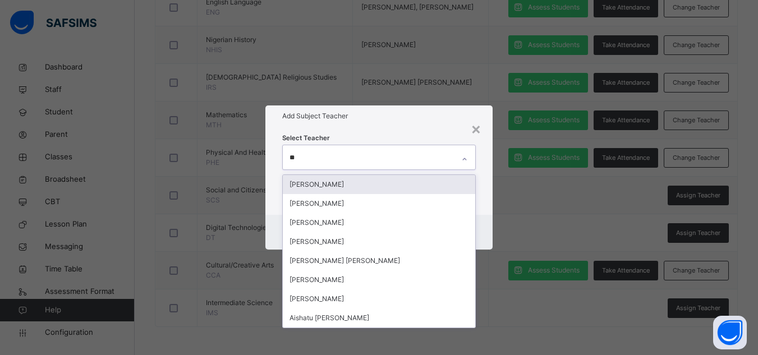
type input "***"
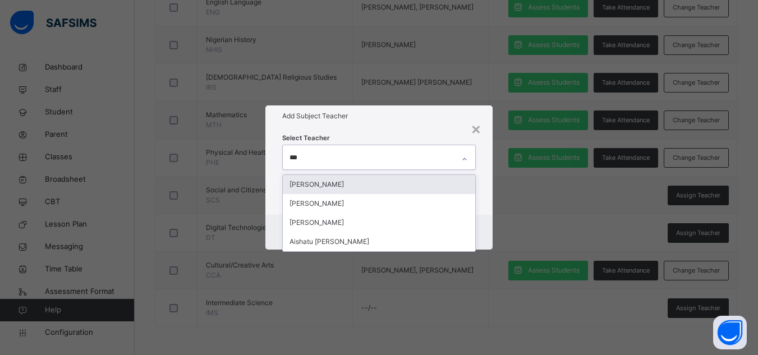
click at [414, 187] on div "[PERSON_NAME]" at bounding box center [379, 184] width 192 height 19
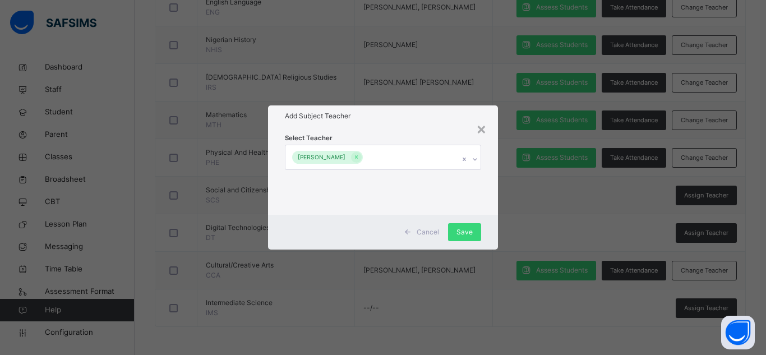
click at [434, 112] on h1 "Add Subject Teacher" at bounding box center [383, 116] width 196 height 10
click at [467, 228] on span "Save" at bounding box center [465, 232] width 16 height 10
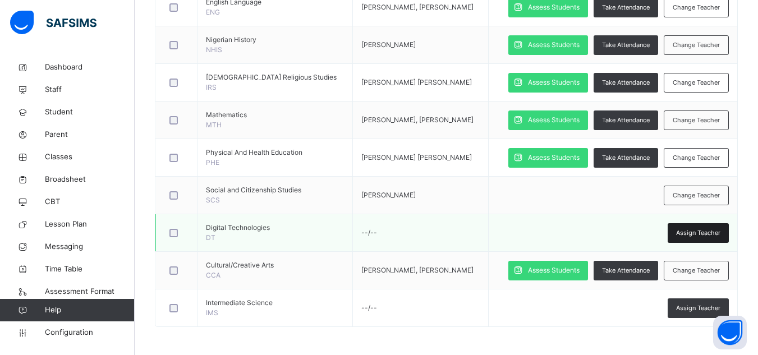
click at [697, 243] on div "Assign Teacher" at bounding box center [698, 233] width 61 height 20
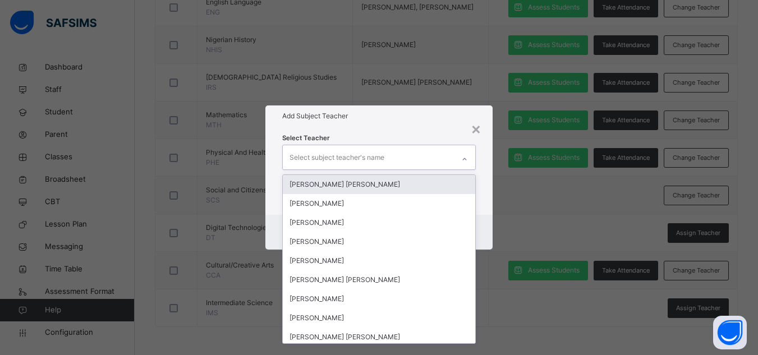
click at [465, 159] on icon at bounding box center [465, 159] width 4 height 2
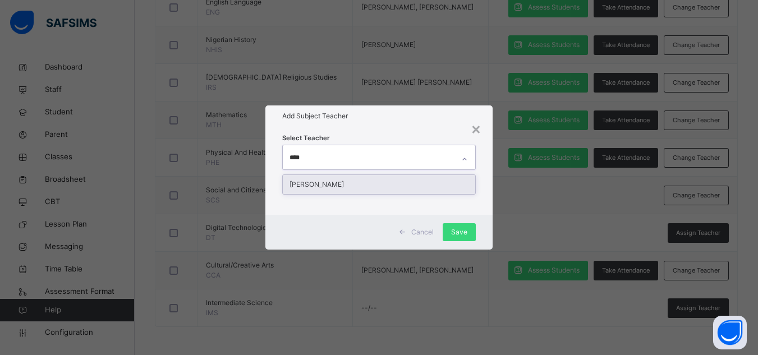
type input "*****"
click at [427, 186] on div "[PERSON_NAME]" at bounding box center [379, 184] width 192 height 19
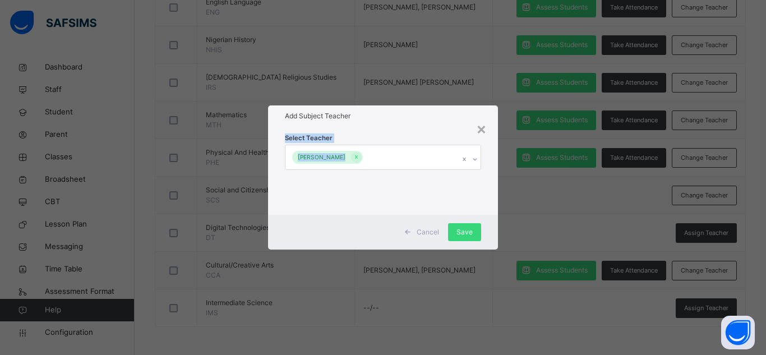
drag, startPoint x: 438, startPoint y: 126, endPoint x: 421, endPoint y: 195, distance: 71.4
click at [421, 195] on div "× Add Subject Teacher Select Teacher David Cyril Kadala Cancel Save" at bounding box center [383, 177] width 230 height 144
click at [421, 195] on div "Select Teacher [PERSON_NAME]" at bounding box center [383, 170] width 196 height 76
click at [457, 230] on div "Save" at bounding box center [464, 232] width 33 height 18
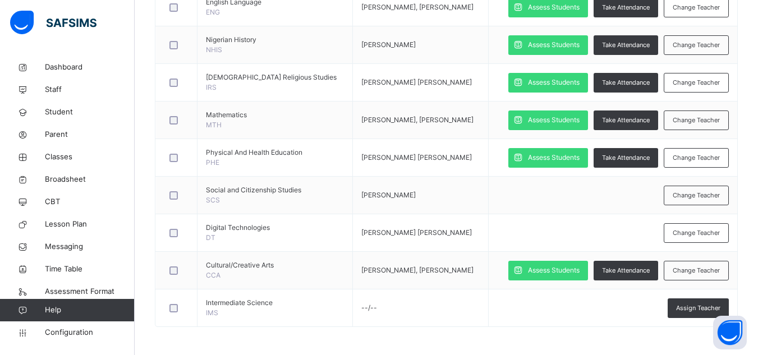
scroll to position [540, 0]
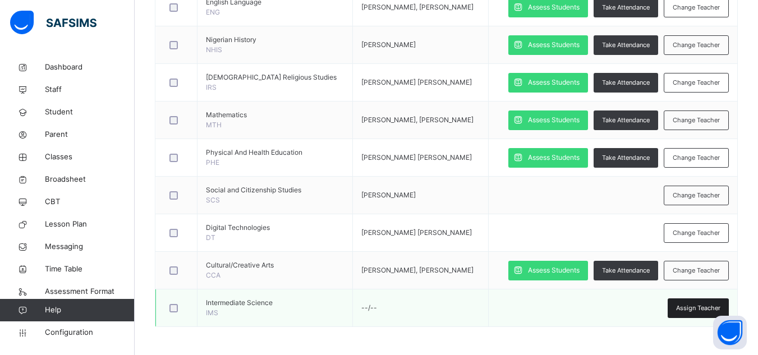
click at [696, 302] on div "Assign Teacher" at bounding box center [698, 308] width 61 height 20
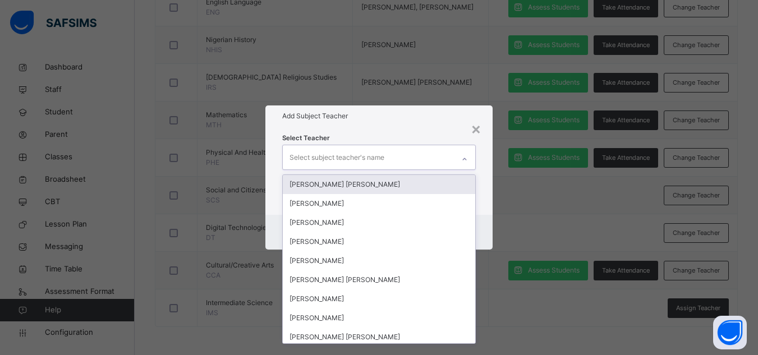
click at [466, 157] on icon at bounding box center [464, 159] width 7 height 11
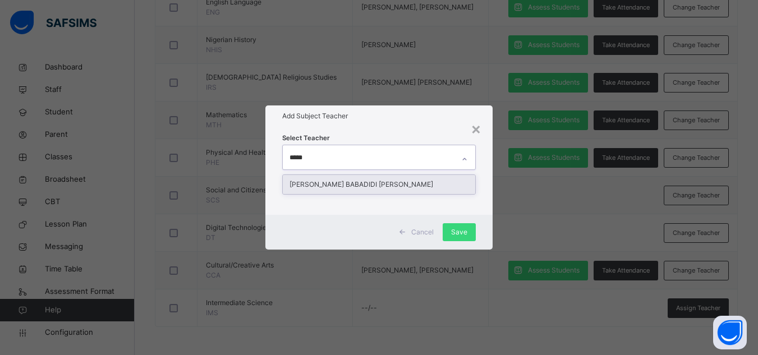
type input "******"
click at [440, 187] on div "[PERSON_NAME] BABADIDI [PERSON_NAME]" at bounding box center [379, 184] width 192 height 19
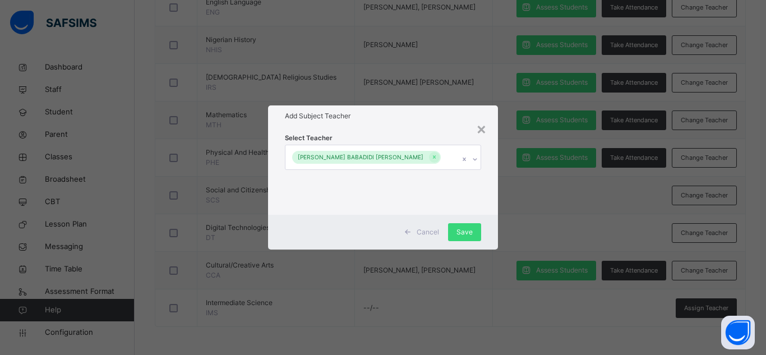
click at [439, 114] on h1 "Add Subject Teacher" at bounding box center [383, 116] width 196 height 10
click at [458, 236] on span "Save" at bounding box center [465, 232] width 16 height 10
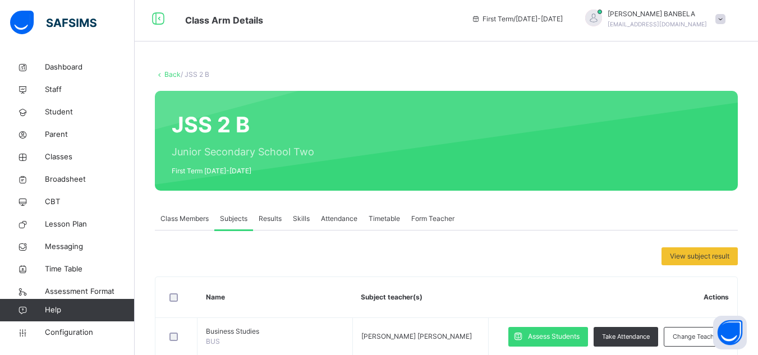
scroll to position [0, 0]
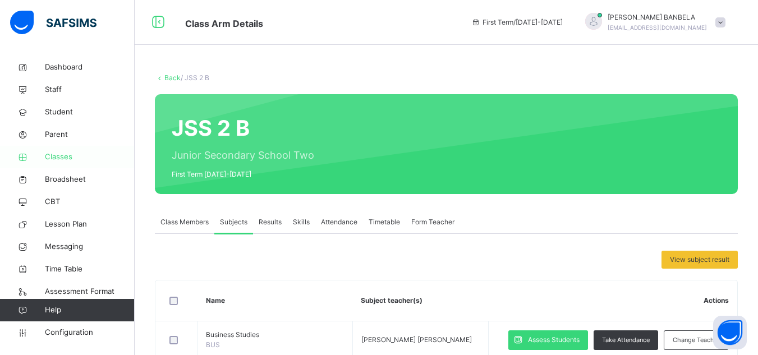
click at [57, 158] on span "Classes" at bounding box center [90, 156] width 90 height 11
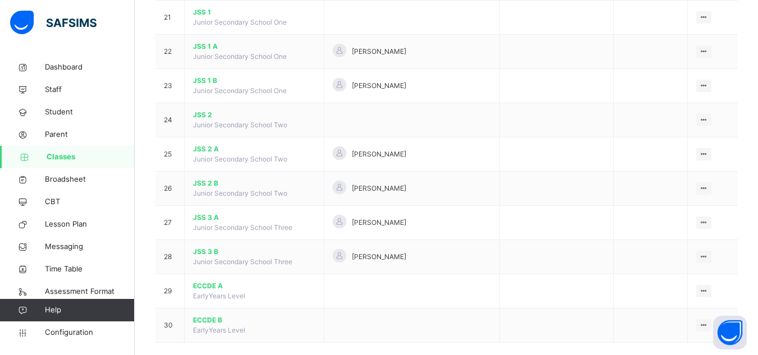
scroll to position [833, 0]
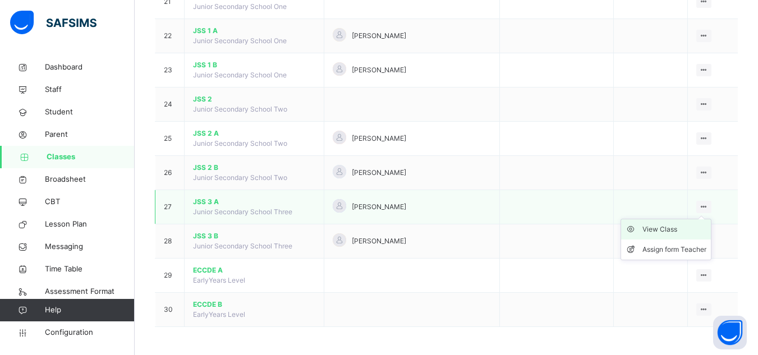
click at [677, 228] on div "View Class" at bounding box center [674, 229] width 64 height 11
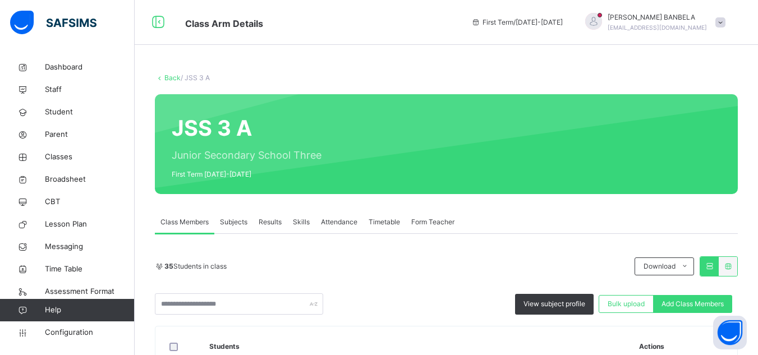
click at [240, 221] on span "Subjects" at bounding box center [233, 222] width 27 height 10
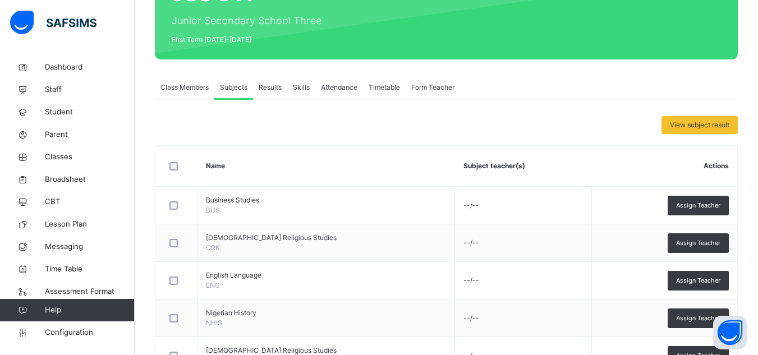
scroll to position [157, 0]
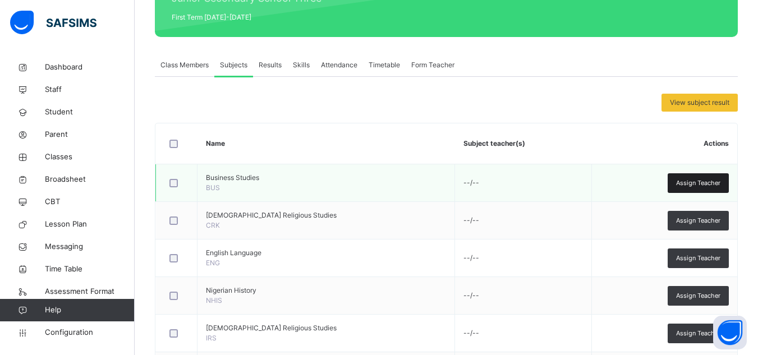
click at [716, 187] on span "Assign Teacher" at bounding box center [698, 183] width 44 height 10
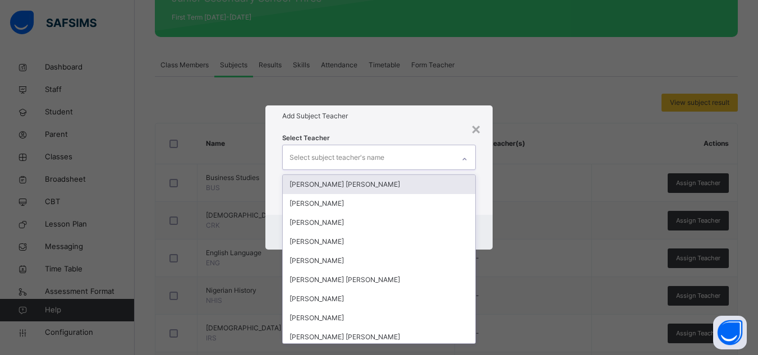
click at [464, 157] on icon at bounding box center [464, 159] width 7 height 11
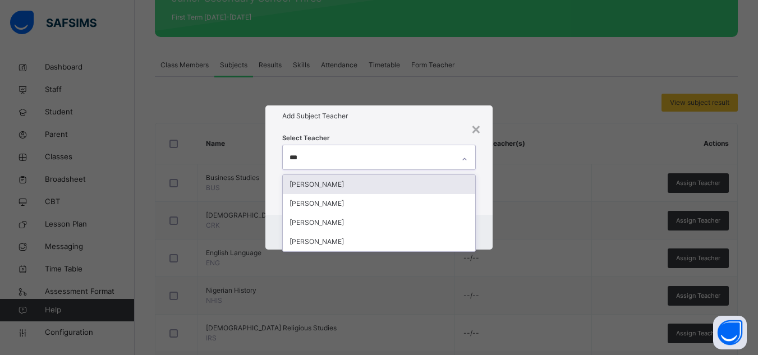
type input "****"
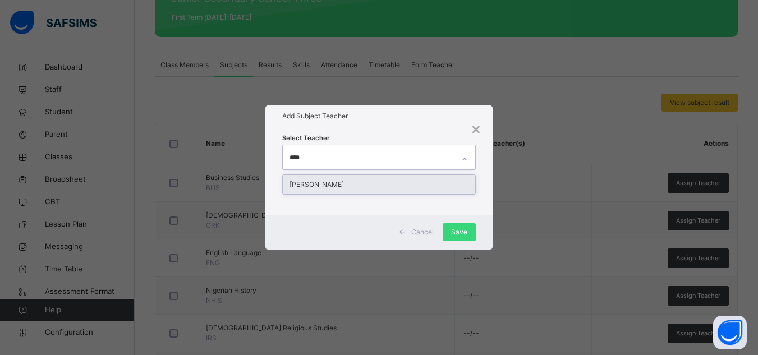
click at [445, 185] on div "[PERSON_NAME]" at bounding box center [379, 184] width 192 height 19
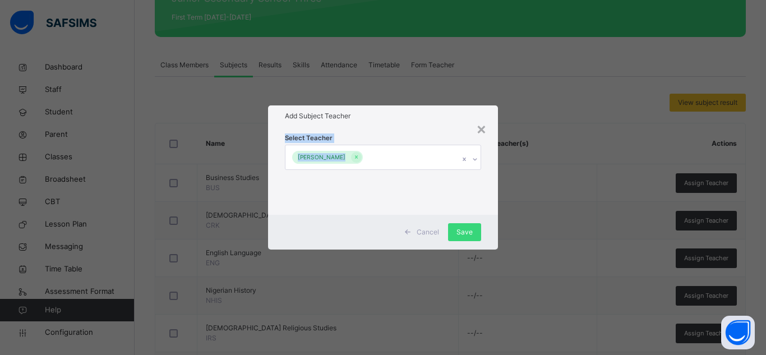
drag, startPoint x: 444, startPoint y: 119, endPoint x: 412, endPoint y: 194, distance: 81.2
click at [412, 194] on div "× Add Subject Teacher Select Teacher AHMED BABAYO ABUBAKAR Cancel Save" at bounding box center [383, 177] width 230 height 144
click at [412, 194] on div "Select Teacher AHMED BABAYO ABUBAKAR" at bounding box center [383, 170] width 196 height 76
click at [464, 228] on span "Save" at bounding box center [465, 232] width 16 height 10
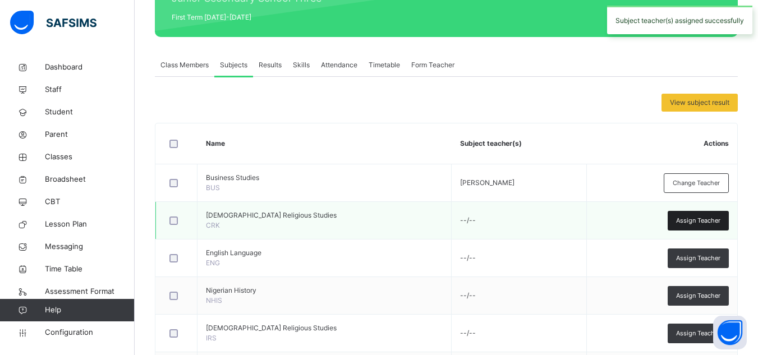
click at [691, 218] on span "Assign Teacher" at bounding box center [698, 221] width 44 height 10
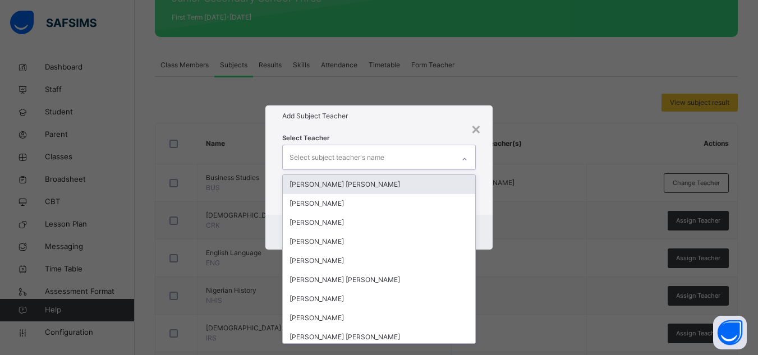
click at [467, 159] on icon at bounding box center [464, 159] width 7 height 11
type input "**"
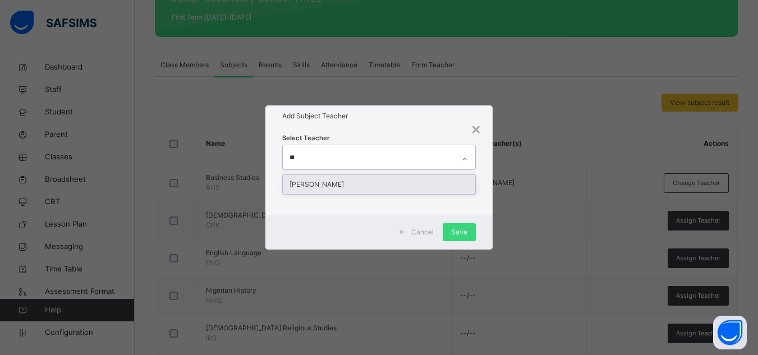
click at [446, 181] on div "[PERSON_NAME]" at bounding box center [379, 184] width 192 height 19
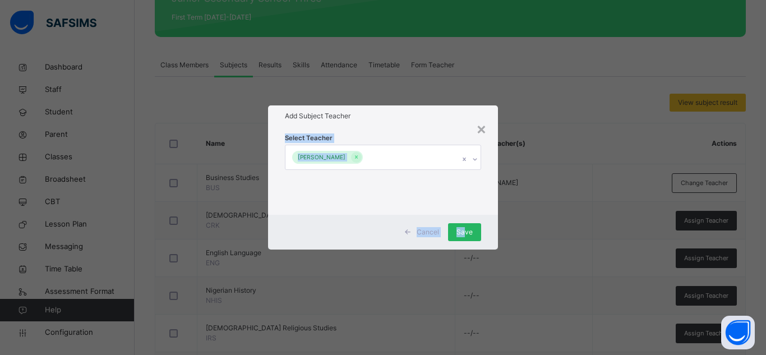
drag, startPoint x: 425, startPoint y: 128, endPoint x: 466, endPoint y: 232, distance: 111.0
click at [466, 232] on div "× Add Subject Teacher Select Teacher ROSELYN AUDU Cancel Save" at bounding box center [383, 177] width 230 height 144
click at [429, 191] on div "Select Teacher ROSELYN AUDU" at bounding box center [383, 170] width 196 height 76
click at [463, 231] on span "Save" at bounding box center [465, 232] width 16 height 10
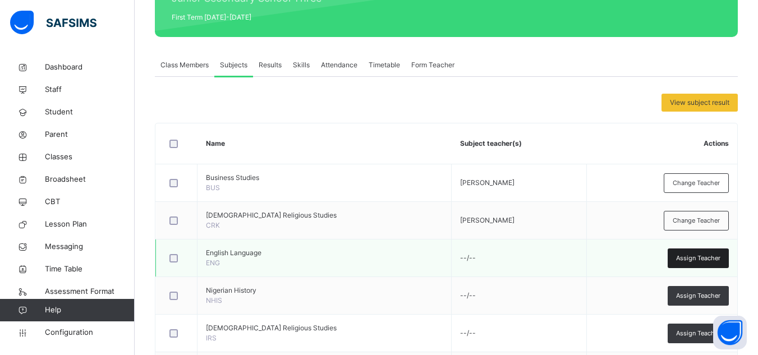
click at [699, 257] on span "Assign Teacher" at bounding box center [698, 259] width 44 height 10
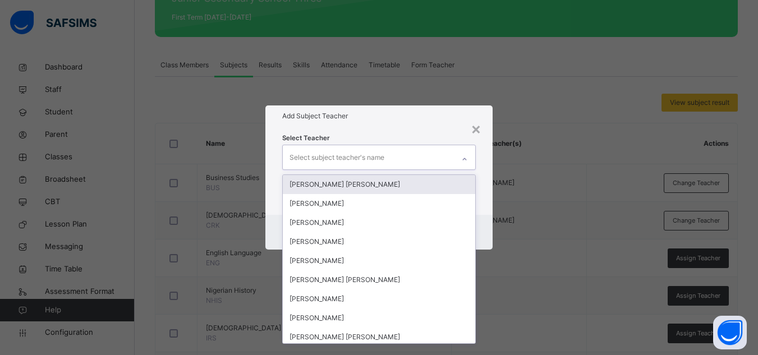
click at [468, 158] on icon at bounding box center [464, 159] width 7 height 11
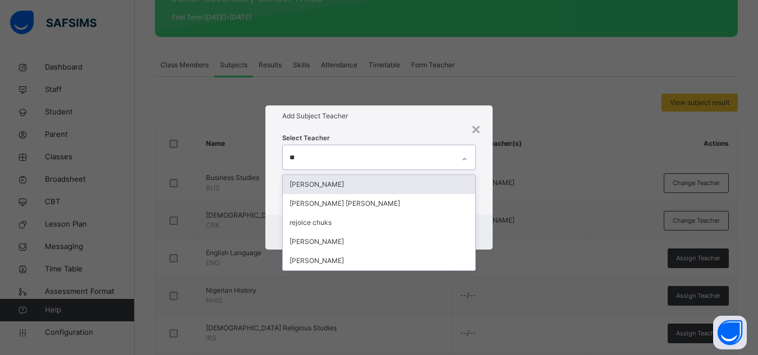
type input "***"
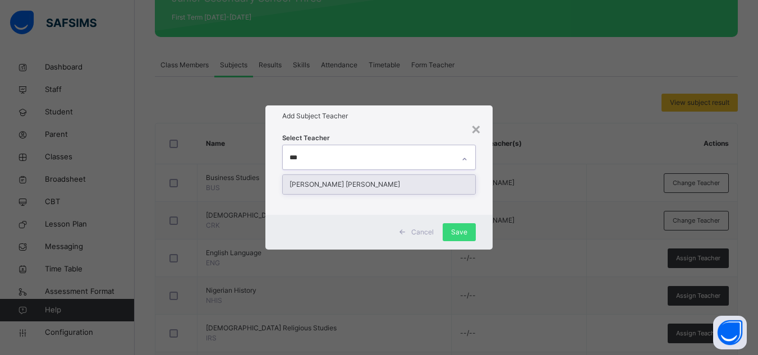
click at [435, 183] on div "[PERSON_NAME] [PERSON_NAME]" at bounding box center [379, 184] width 192 height 19
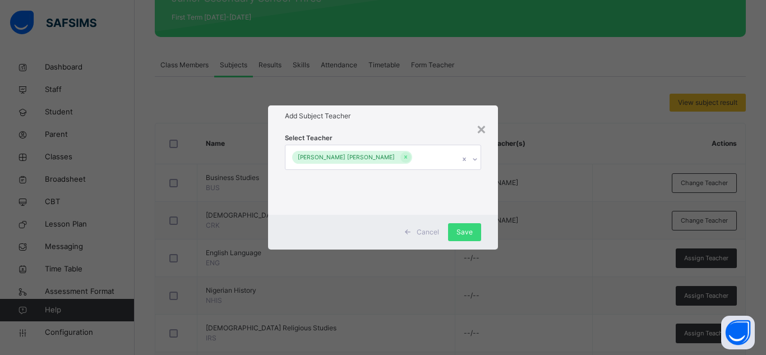
click at [444, 119] on h1 "Add Subject Teacher" at bounding box center [383, 116] width 196 height 10
click at [461, 230] on span "Save" at bounding box center [465, 232] width 16 height 10
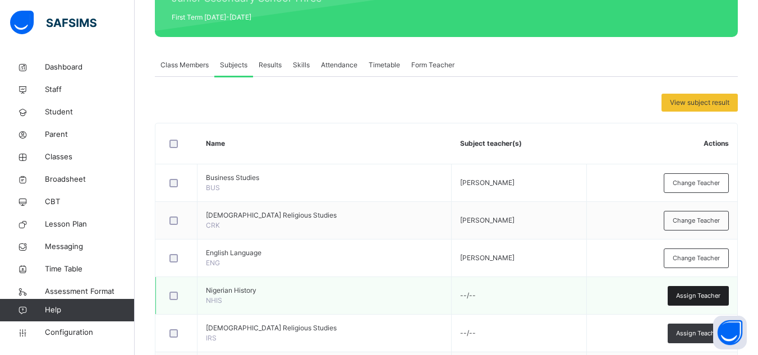
click at [686, 295] on span "Assign Teacher" at bounding box center [698, 296] width 44 height 10
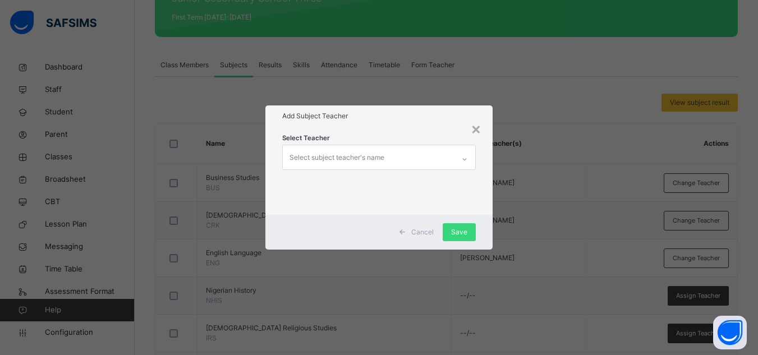
click at [465, 158] on icon at bounding box center [464, 159] width 7 height 11
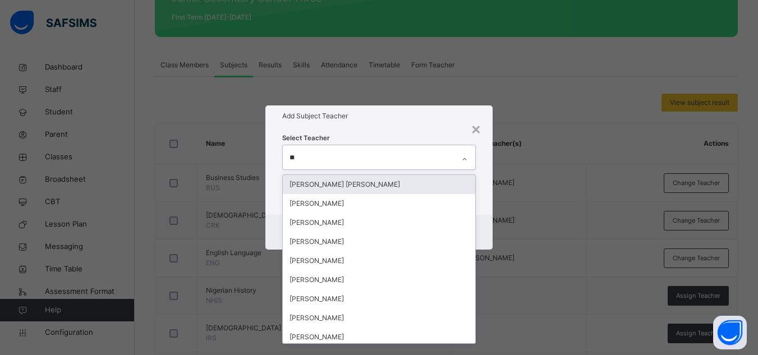
type input "***"
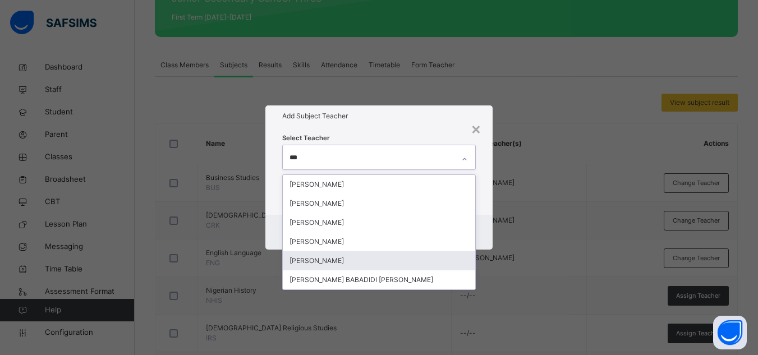
click at [386, 260] on div "[PERSON_NAME]" at bounding box center [379, 260] width 192 height 19
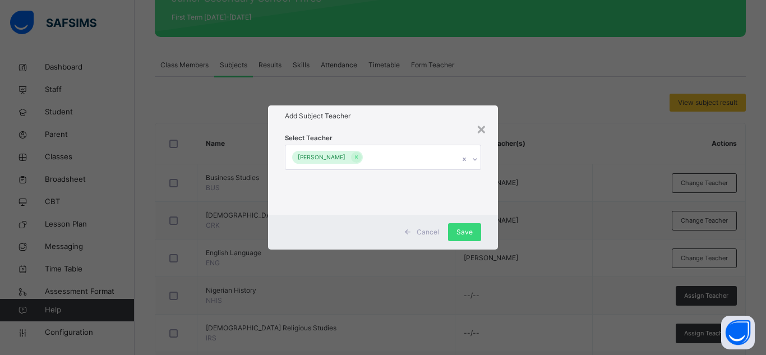
click at [395, 127] on div "Select Teacher Abdulganiyu Bala" at bounding box center [383, 171] width 230 height 88
click at [457, 230] on div "Save" at bounding box center [464, 232] width 33 height 18
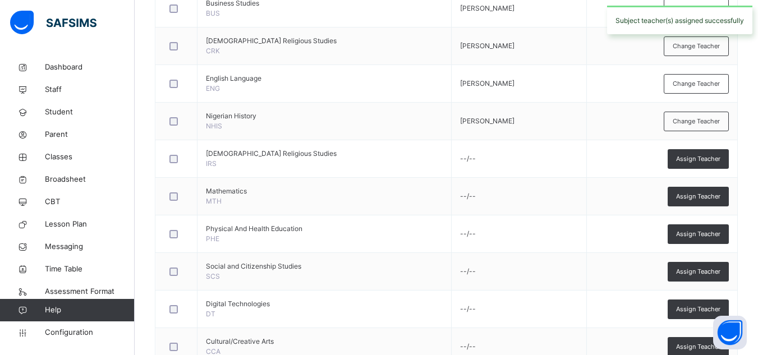
scroll to position [337, 0]
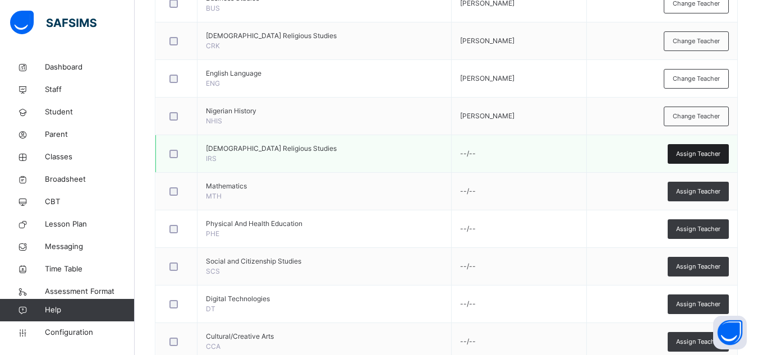
click at [691, 155] on span "Assign Teacher" at bounding box center [698, 154] width 44 height 10
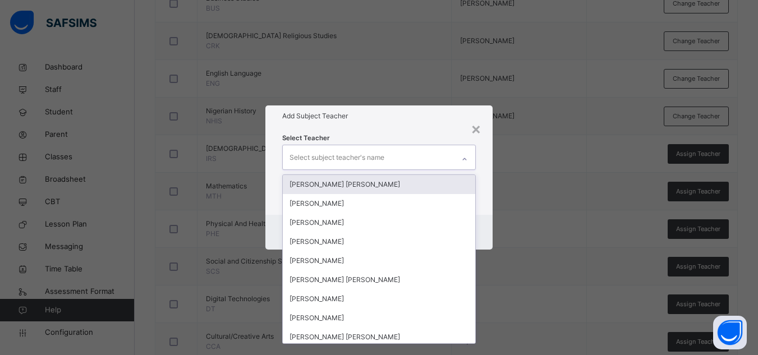
click at [466, 158] on icon at bounding box center [464, 159] width 7 height 11
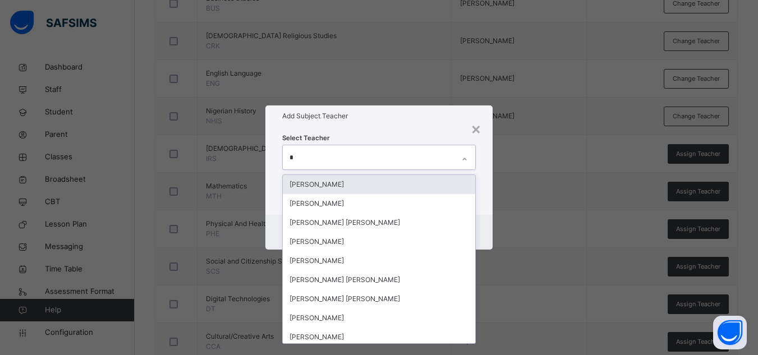
type input "**"
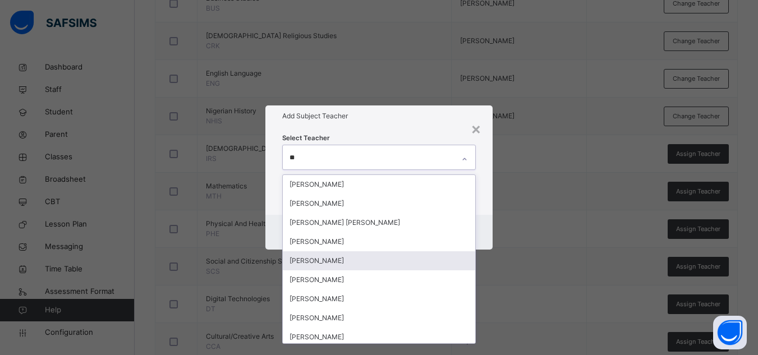
click at [388, 256] on div "[PERSON_NAME]" at bounding box center [379, 260] width 192 height 19
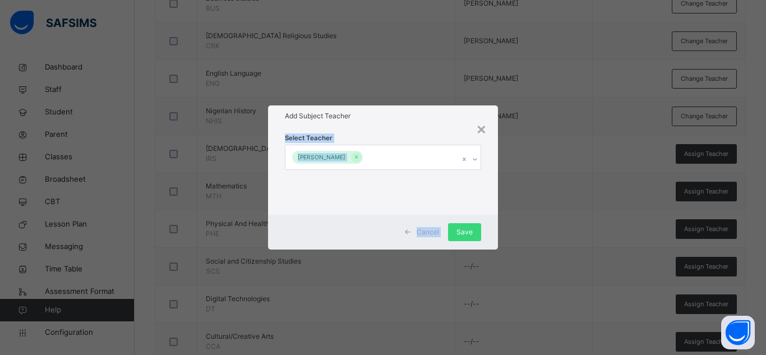
drag, startPoint x: 422, startPoint y: 121, endPoint x: 463, endPoint y: 222, distance: 109.5
click at [463, 222] on div "× Add Subject Teacher Select Teacher Hamza Abdullahi Adamu Cancel Save" at bounding box center [383, 177] width 230 height 144
click at [446, 190] on div "Select Teacher Hamza Abdullahi Adamu" at bounding box center [383, 170] width 196 height 76
click at [466, 228] on span "Save" at bounding box center [465, 232] width 16 height 10
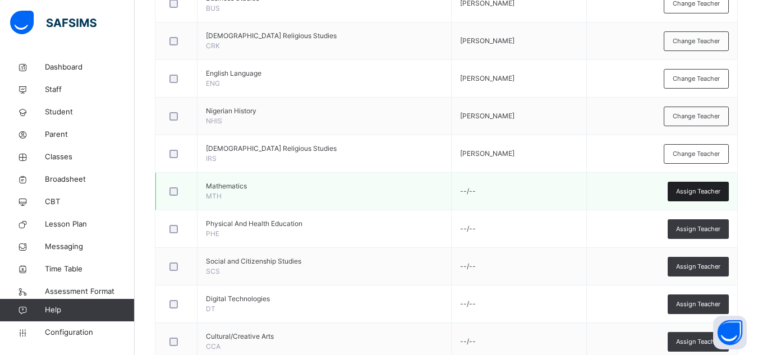
click at [705, 192] on span "Assign Teacher" at bounding box center [698, 192] width 44 height 10
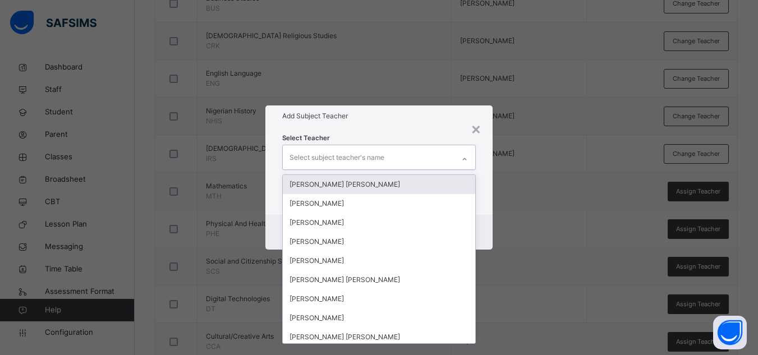
click at [468, 157] on icon at bounding box center [464, 159] width 7 height 11
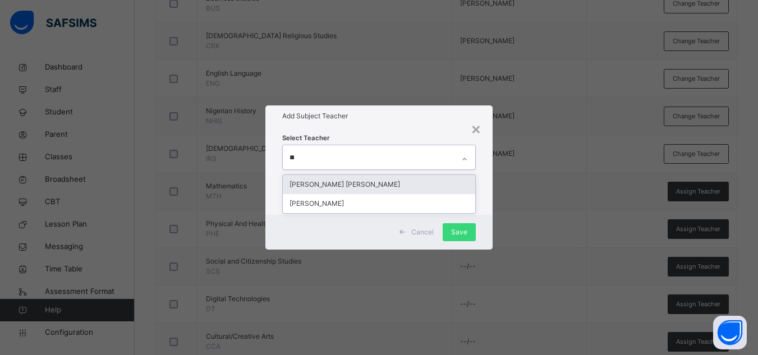
type input "***"
click at [441, 183] on div "[PERSON_NAME] [PERSON_NAME]" at bounding box center [379, 184] width 192 height 19
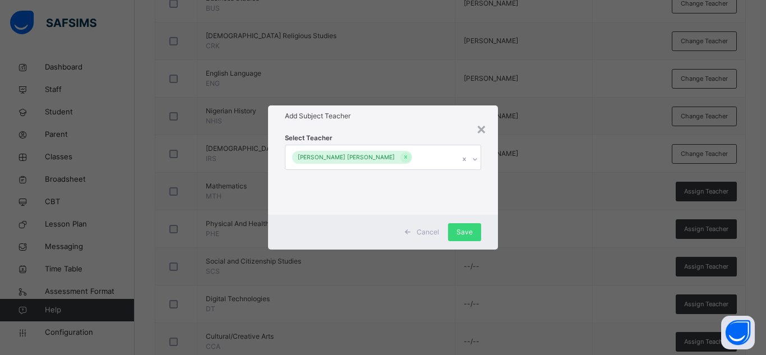
click at [421, 112] on h1 "Add Subject Teacher" at bounding box center [383, 116] width 196 height 10
click at [463, 230] on span "Save" at bounding box center [465, 232] width 16 height 10
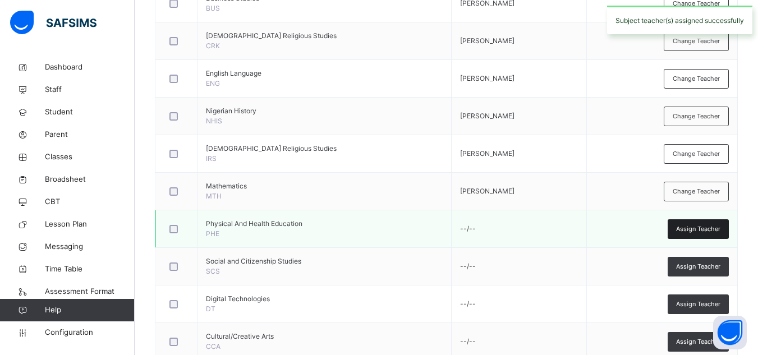
click at [704, 227] on span "Assign Teacher" at bounding box center [698, 229] width 44 height 10
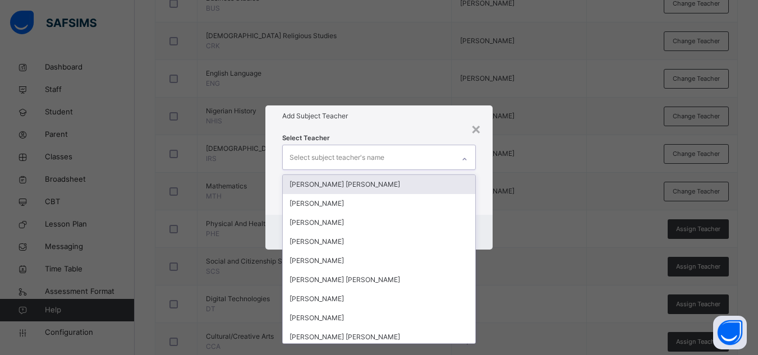
click at [467, 157] on icon at bounding box center [464, 159] width 7 height 11
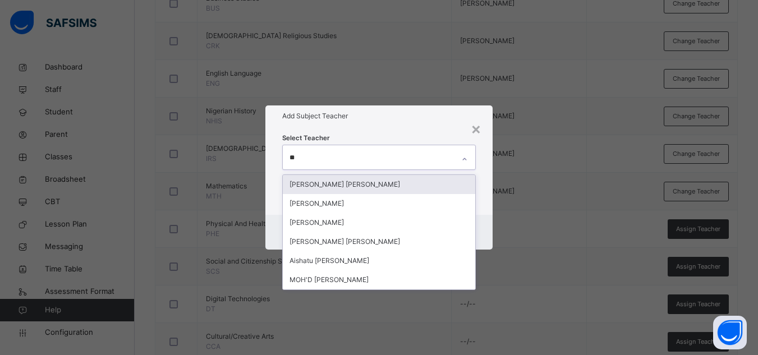
type input "***"
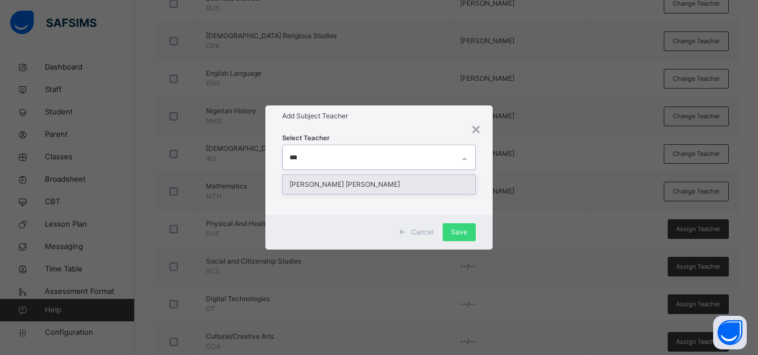
click at [442, 186] on div "[PERSON_NAME] [PERSON_NAME]" at bounding box center [379, 184] width 192 height 19
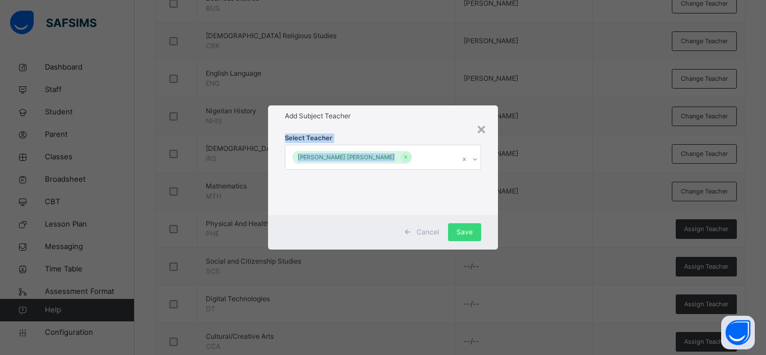
drag, startPoint x: 429, startPoint y: 124, endPoint x: 442, endPoint y: 183, distance: 60.8
click at [442, 183] on div "× Add Subject Teacher Select Teacher MONICA SHAMAKI IBRAHIM Cancel Save" at bounding box center [383, 177] width 230 height 144
click at [442, 183] on div "Select Teacher MONICA SHAMAKI IBRAHIM" at bounding box center [383, 170] width 196 height 76
click at [460, 228] on span "Save" at bounding box center [465, 232] width 16 height 10
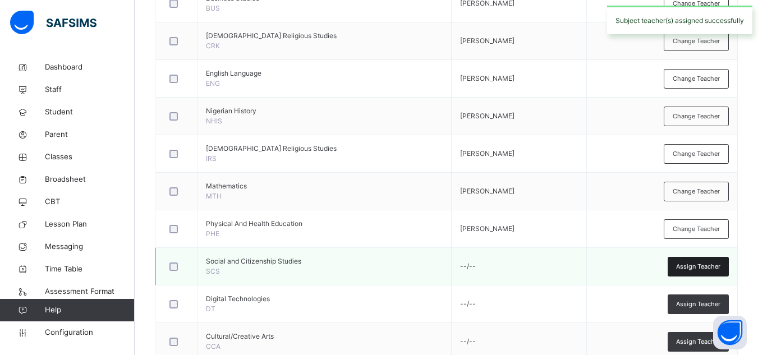
click at [720, 266] on span "Assign Teacher" at bounding box center [698, 267] width 44 height 10
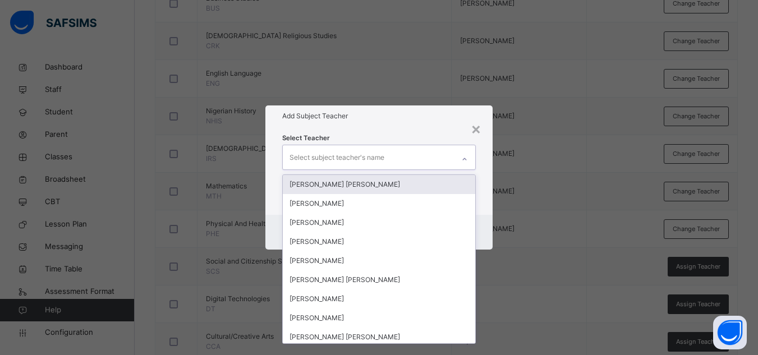
click at [466, 158] on icon at bounding box center [464, 159] width 7 height 11
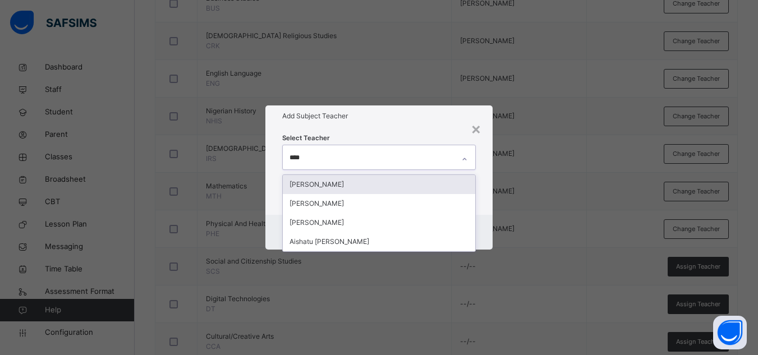
type input "*****"
click at [389, 183] on div "[PERSON_NAME]" at bounding box center [379, 184] width 192 height 19
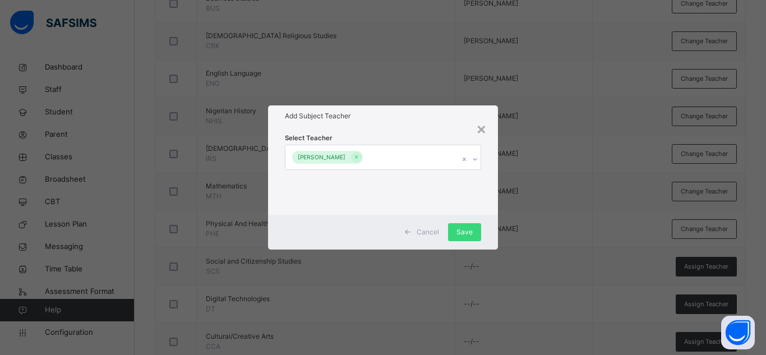
click at [420, 124] on div "Add Subject Teacher" at bounding box center [383, 115] width 230 height 21
click at [467, 224] on div "Save" at bounding box center [464, 232] width 33 height 18
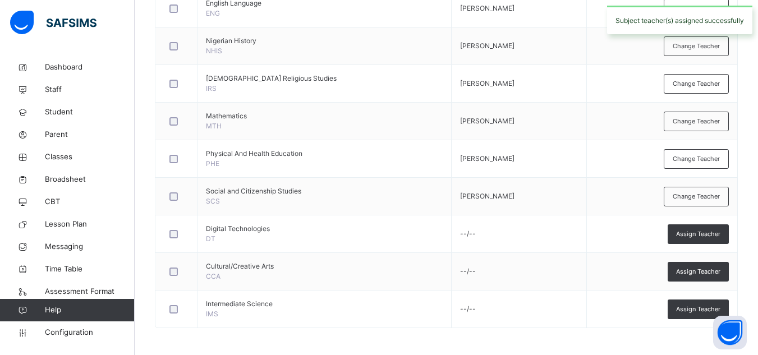
scroll to position [408, 0]
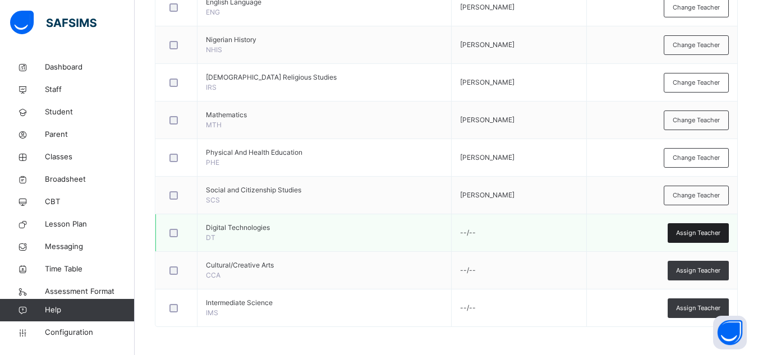
click at [712, 231] on span "Assign Teacher" at bounding box center [698, 233] width 44 height 10
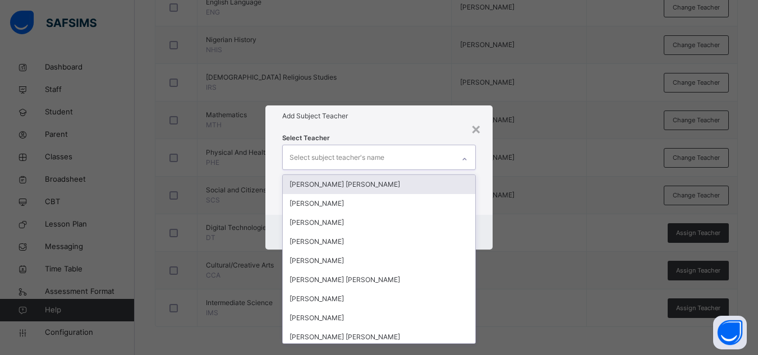
click at [466, 158] on icon at bounding box center [464, 159] width 7 height 11
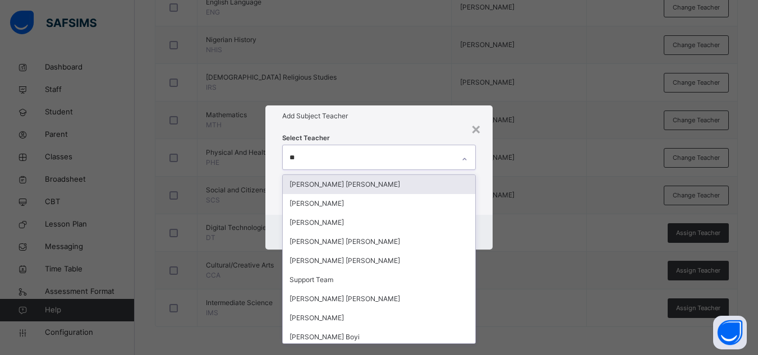
type input "***"
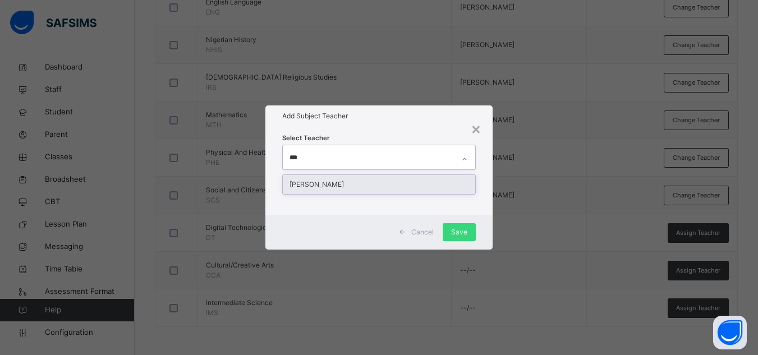
click at [441, 183] on div "[PERSON_NAME]" at bounding box center [379, 184] width 192 height 19
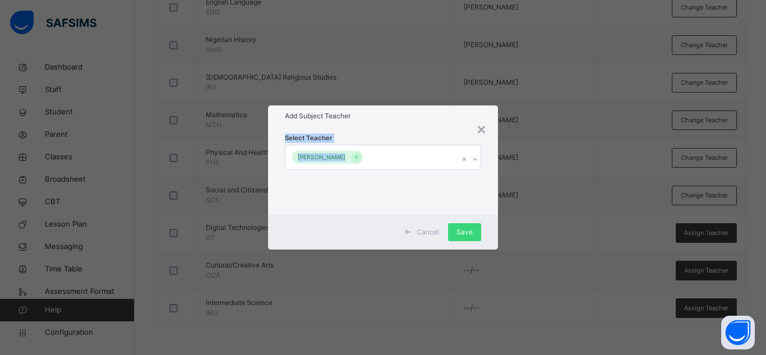
drag, startPoint x: 443, startPoint y: 128, endPoint x: 444, endPoint y: 185, distance: 56.1
click at [444, 185] on div "Select Teacher [PERSON_NAME]" at bounding box center [383, 171] width 230 height 88
click at [444, 185] on div "Select Teacher [PERSON_NAME]" at bounding box center [383, 170] width 196 height 76
click at [464, 230] on span "Save" at bounding box center [465, 232] width 16 height 10
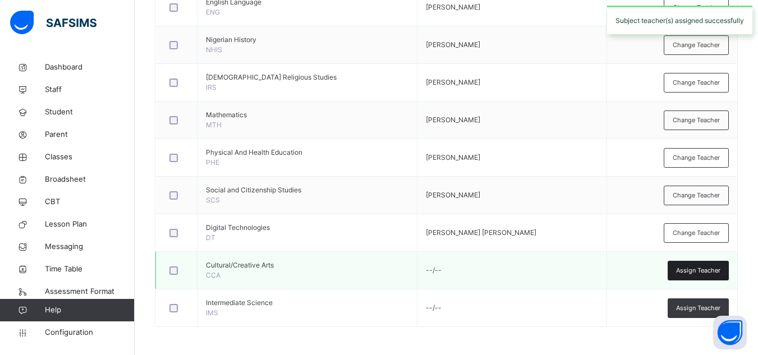
click at [689, 264] on div "Assign Teacher" at bounding box center [698, 271] width 61 height 20
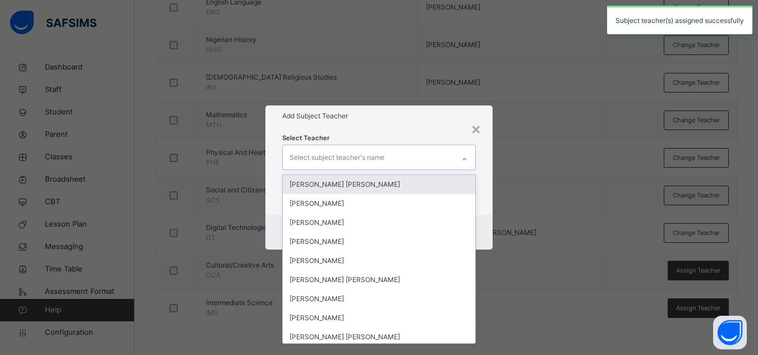
click at [467, 158] on icon at bounding box center [464, 159] width 7 height 11
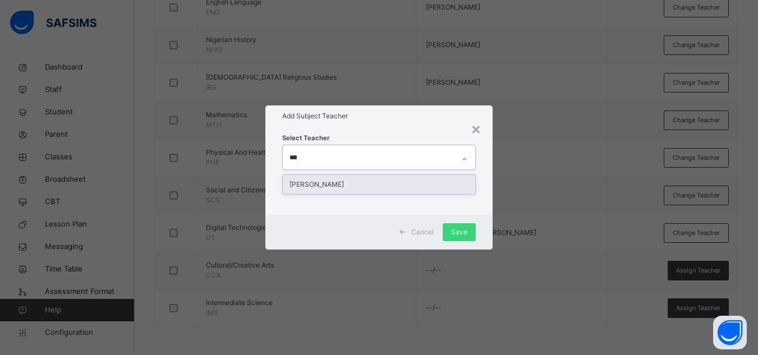
type input "****"
click at [446, 181] on div "[PERSON_NAME]" at bounding box center [379, 184] width 192 height 19
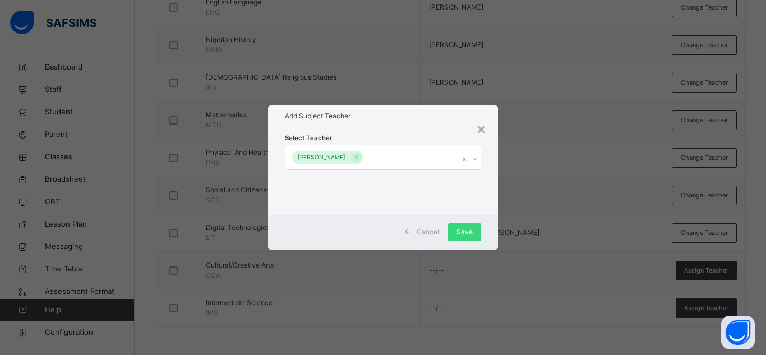
click at [420, 108] on div "Add Subject Teacher" at bounding box center [383, 115] width 230 height 21
click at [455, 231] on div "Save" at bounding box center [464, 232] width 33 height 18
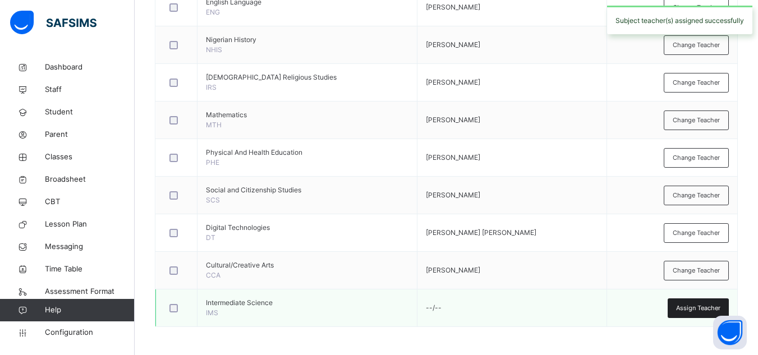
click at [702, 303] on span "Assign Teacher" at bounding box center [698, 308] width 44 height 10
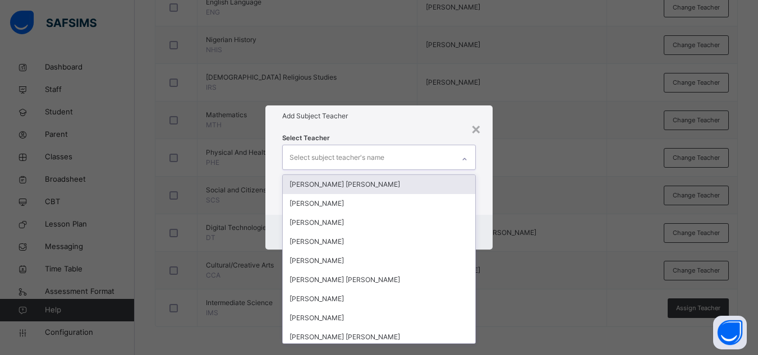
click at [464, 158] on icon at bounding box center [464, 159] width 7 height 11
type input "***"
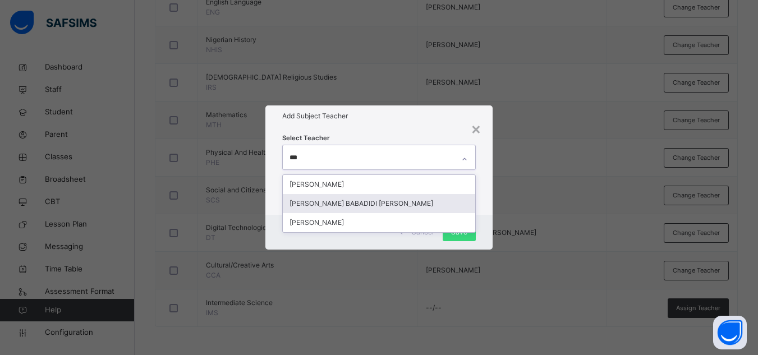
click at [427, 201] on div "[PERSON_NAME] BABADIDI [PERSON_NAME]" at bounding box center [379, 203] width 192 height 19
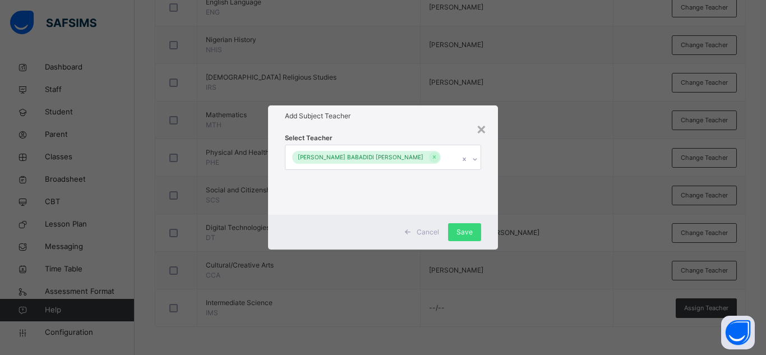
click at [445, 116] on h1 "Add Subject Teacher" at bounding box center [383, 116] width 196 height 10
click at [457, 232] on div "Save" at bounding box center [464, 232] width 33 height 18
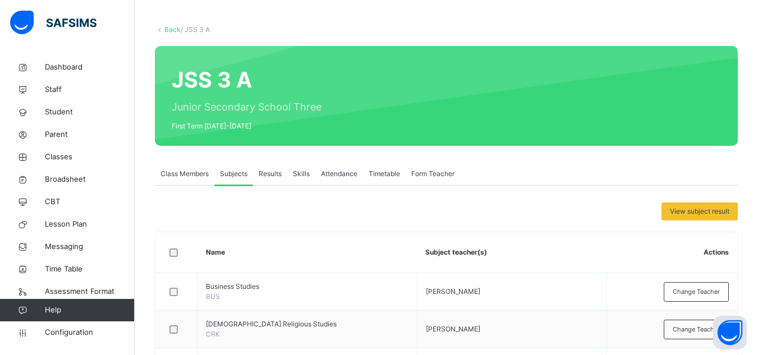
scroll to position [42, 0]
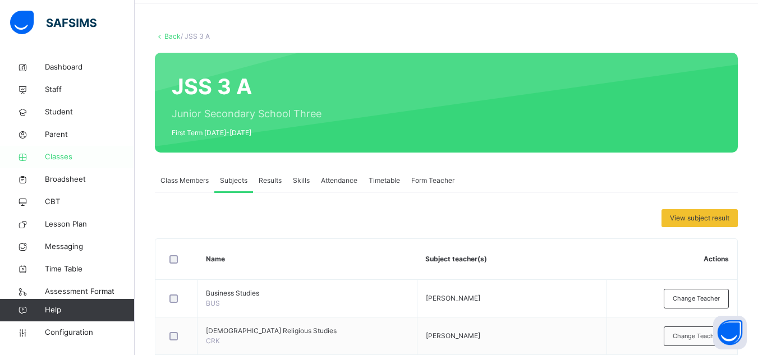
click at [64, 158] on span "Classes" at bounding box center [90, 156] width 90 height 11
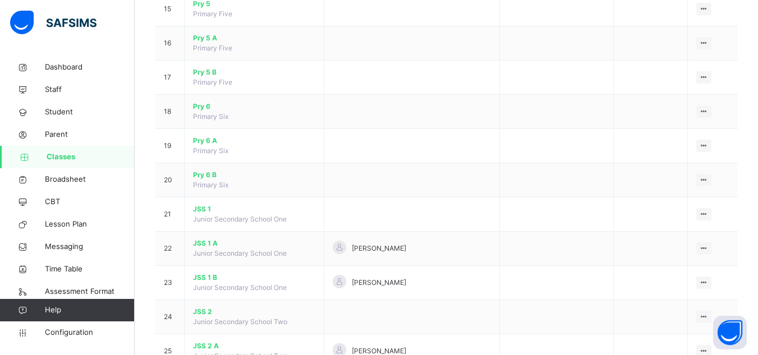
scroll to position [833, 0]
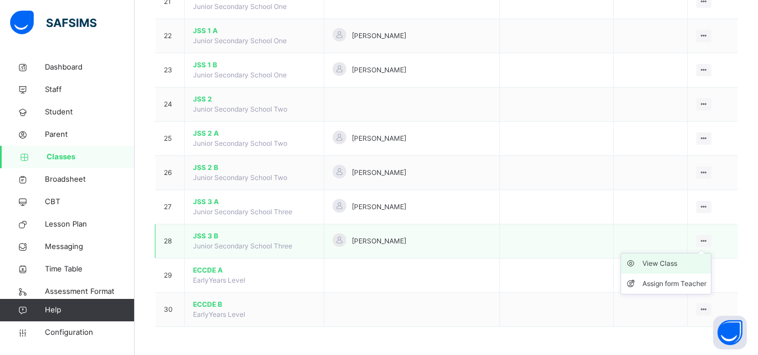
click at [671, 269] on li "View Class" at bounding box center [666, 264] width 90 height 20
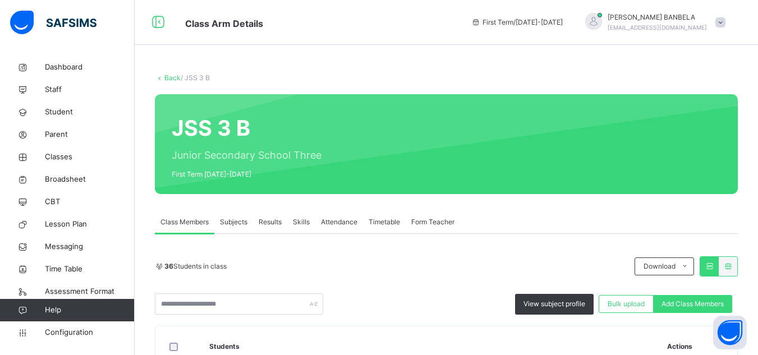
click at [242, 215] on div "Subjects" at bounding box center [233, 222] width 39 height 22
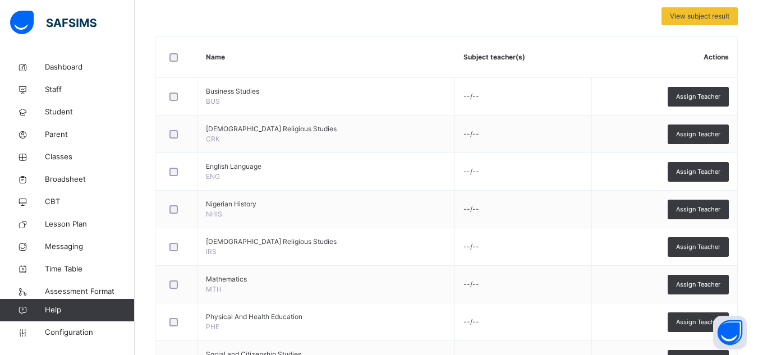
scroll to position [247, 0]
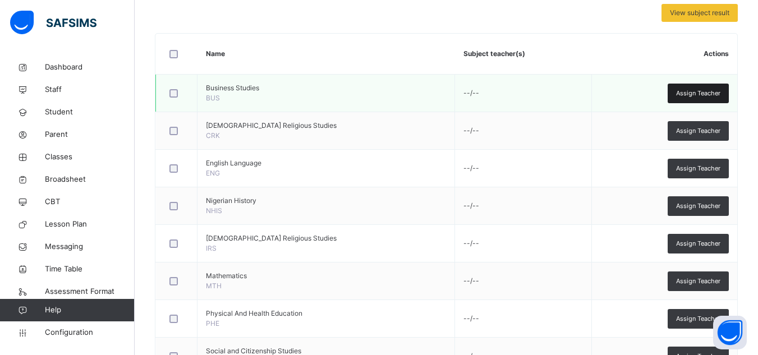
click at [692, 91] on span "Assign Teacher" at bounding box center [698, 94] width 44 height 10
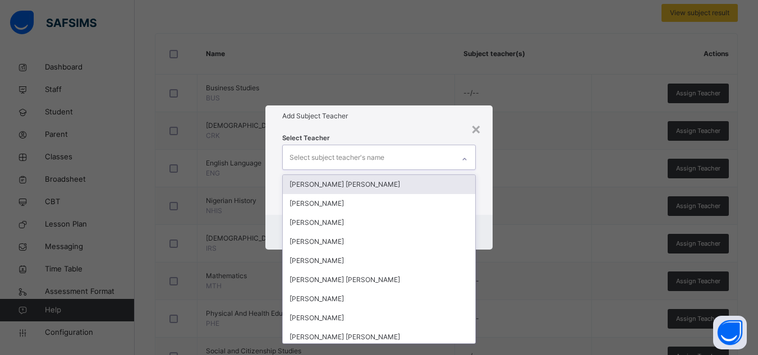
click at [467, 158] on icon at bounding box center [464, 159] width 7 height 11
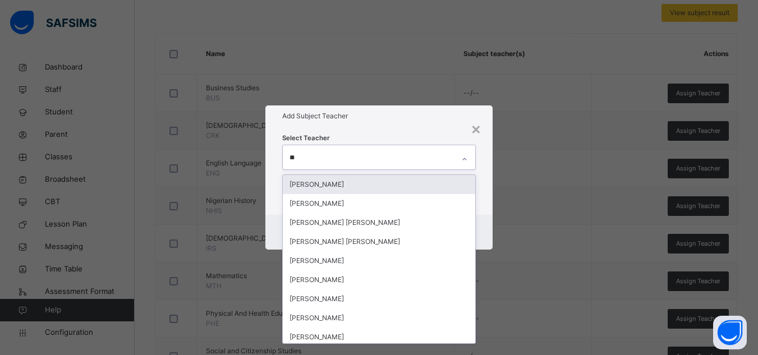
type input "***"
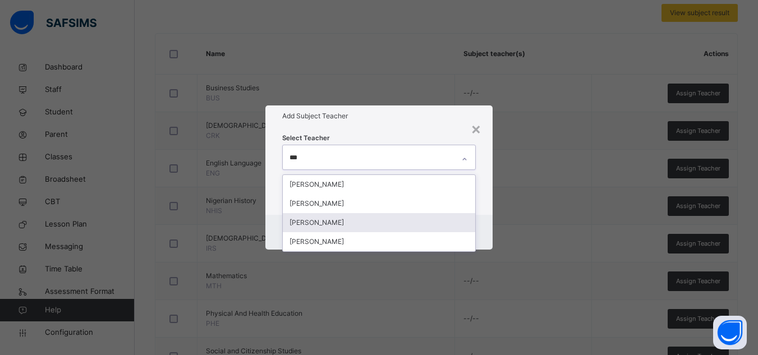
click at [370, 217] on div "[PERSON_NAME]" at bounding box center [379, 222] width 192 height 19
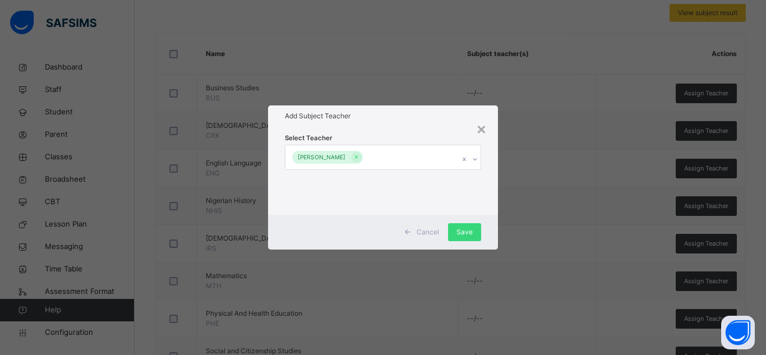
click at [406, 118] on h1 "Add Subject Teacher" at bounding box center [383, 116] width 196 height 10
click at [477, 230] on div "Save" at bounding box center [464, 232] width 33 height 18
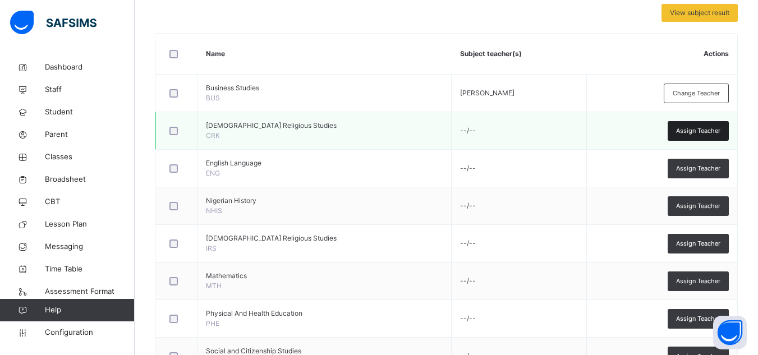
click at [701, 125] on div "Assign Teacher" at bounding box center [698, 131] width 61 height 20
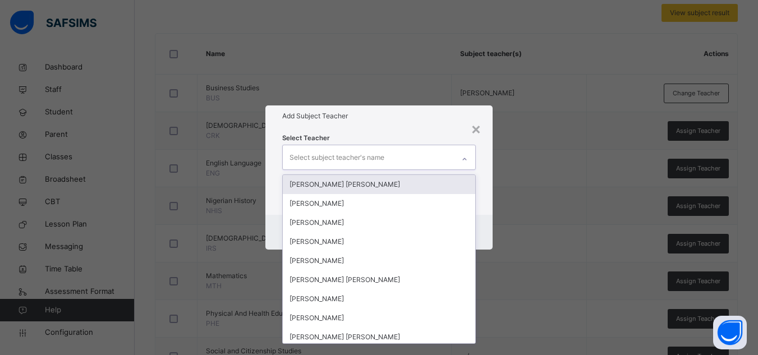
click at [464, 158] on icon at bounding box center [464, 159] width 7 height 11
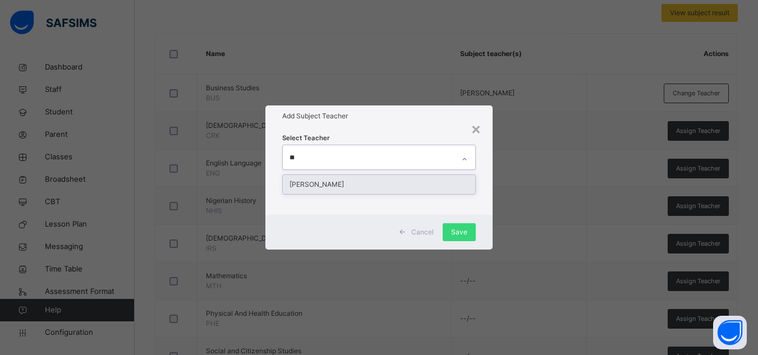
type input "***"
click at [441, 184] on div "[PERSON_NAME]" at bounding box center [379, 184] width 192 height 19
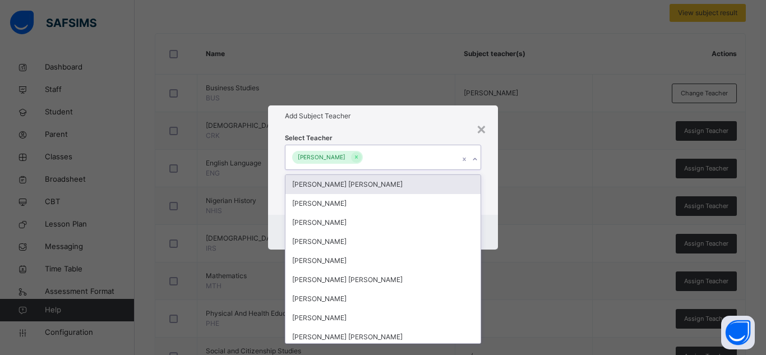
click at [429, 113] on h1 "Add Subject Teacher" at bounding box center [383, 116] width 196 height 10
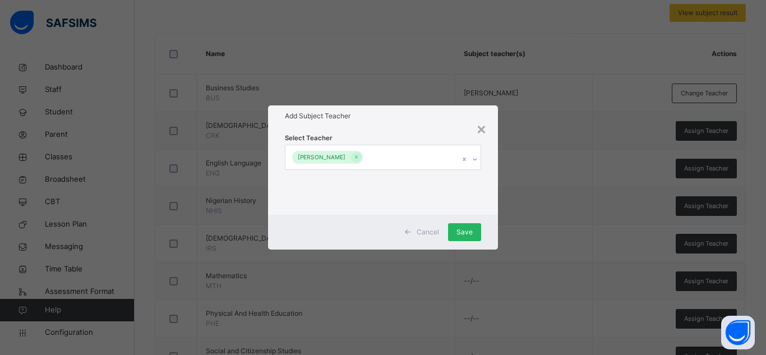
click at [459, 229] on span "Save" at bounding box center [465, 232] width 16 height 10
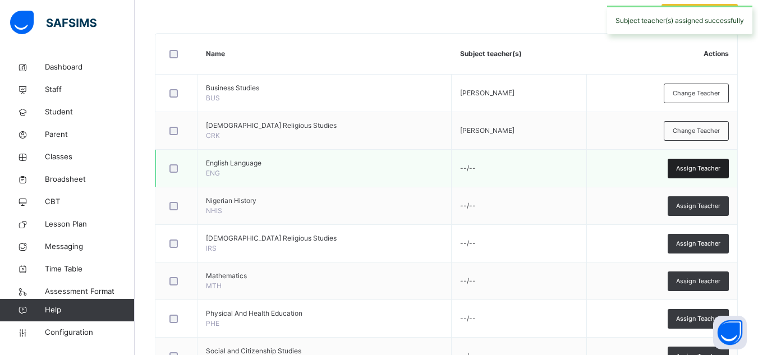
click at [694, 164] on span "Assign Teacher" at bounding box center [698, 169] width 44 height 10
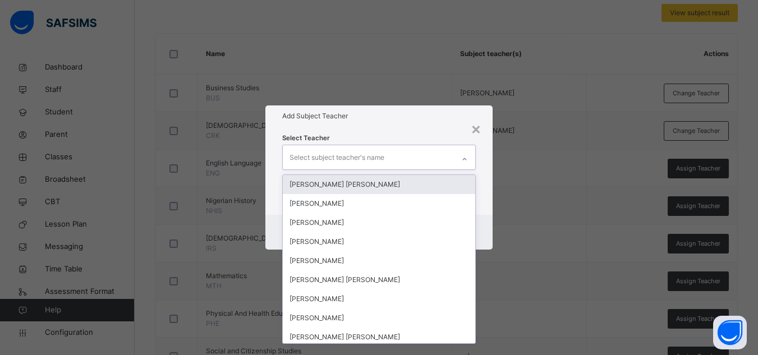
click at [465, 159] on icon at bounding box center [465, 159] width 4 height 2
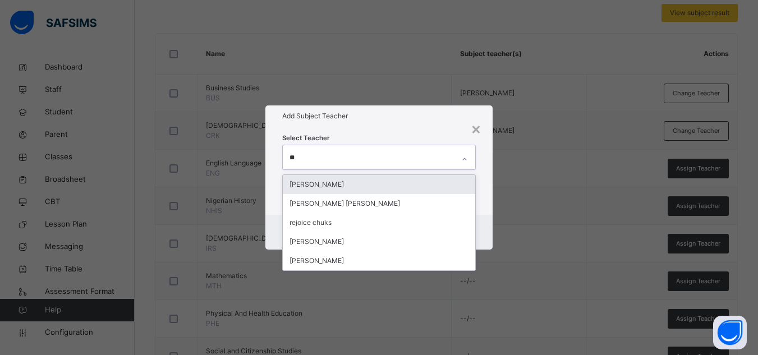
type input "***"
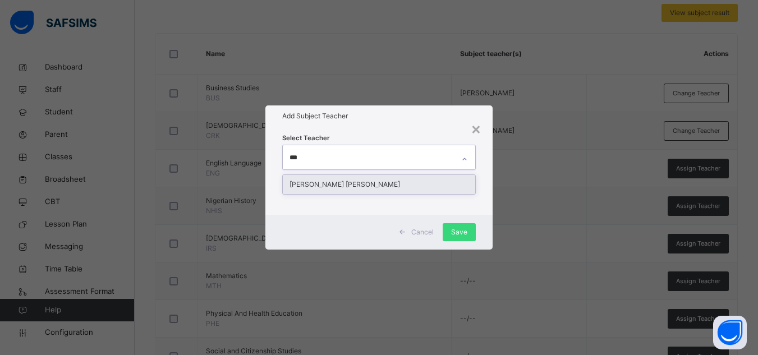
click at [418, 184] on div "[PERSON_NAME] [PERSON_NAME]" at bounding box center [379, 184] width 192 height 19
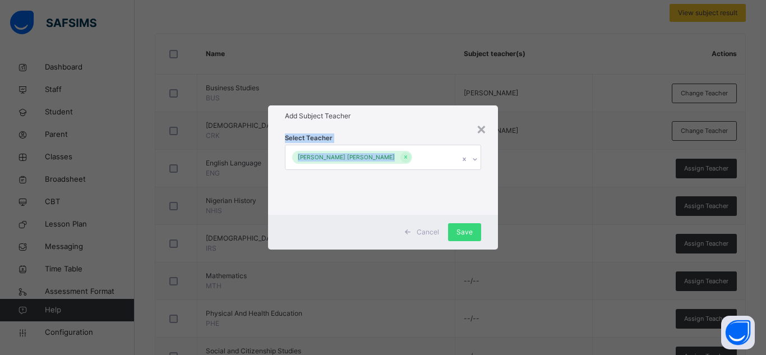
drag, startPoint x: 431, startPoint y: 122, endPoint x: 430, endPoint y: 191, distance: 68.5
click at [430, 191] on div "× Add Subject Teacher Select Teacher CHRISTY TAFEM AURE Cancel Save" at bounding box center [383, 177] width 230 height 144
click at [430, 191] on div "Select Teacher CHRISTY TAFEM AURE" at bounding box center [383, 170] width 196 height 76
click at [457, 228] on span "Save" at bounding box center [465, 232] width 16 height 10
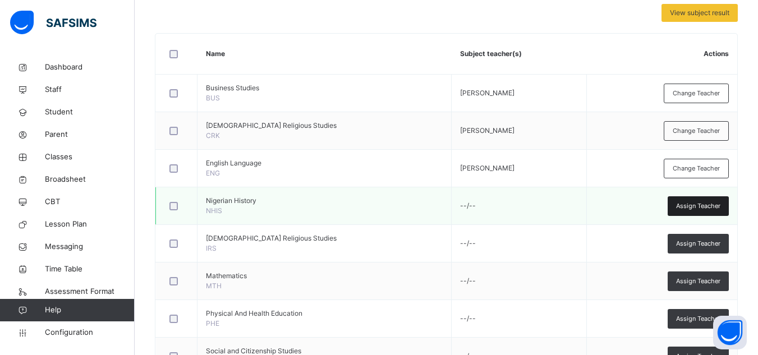
click at [699, 205] on span "Assign Teacher" at bounding box center [698, 206] width 44 height 10
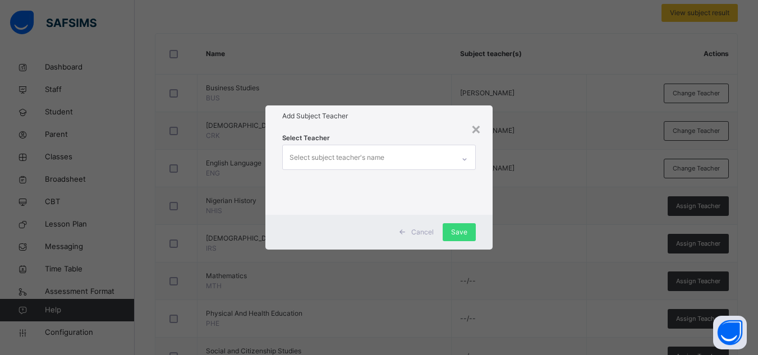
click at [465, 157] on icon at bounding box center [464, 159] width 7 height 11
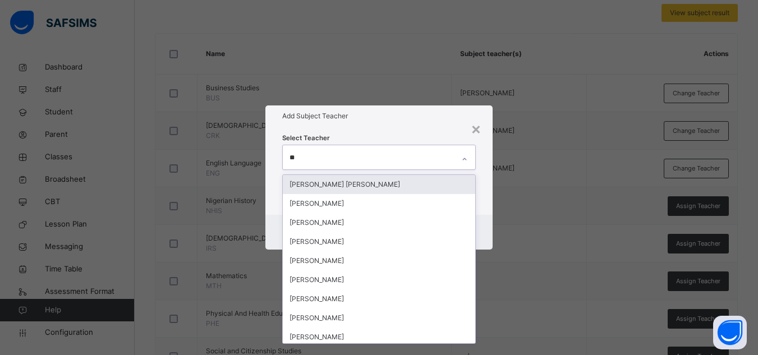
type input "***"
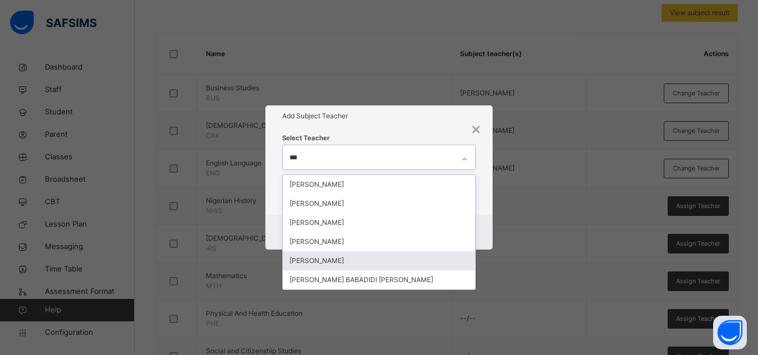
click at [358, 255] on div "[PERSON_NAME]" at bounding box center [379, 260] width 192 height 19
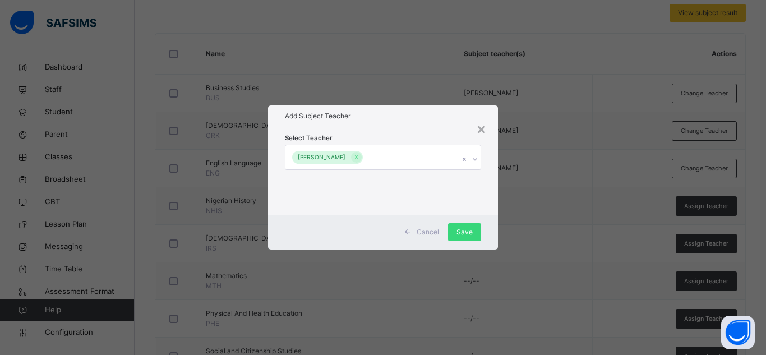
click at [401, 117] on h1 "Add Subject Teacher" at bounding box center [383, 116] width 196 height 10
click at [462, 227] on span "Save" at bounding box center [465, 232] width 16 height 10
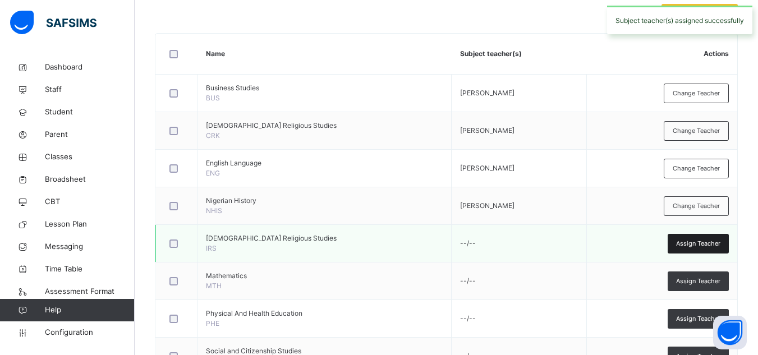
click at [700, 240] on span "Assign Teacher" at bounding box center [698, 244] width 44 height 10
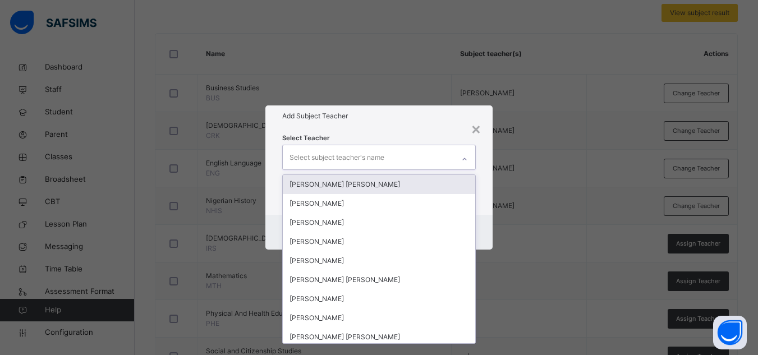
click at [466, 157] on icon at bounding box center [464, 159] width 7 height 11
type input "***"
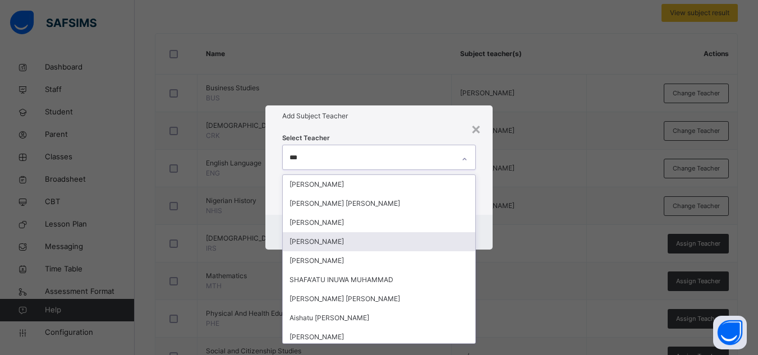
click at [344, 241] on div "[PERSON_NAME]" at bounding box center [379, 241] width 192 height 19
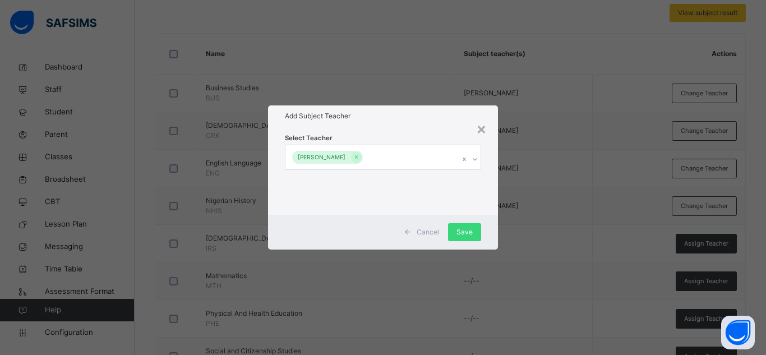
click at [413, 123] on div "Add Subject Teacher" at bounding box center [383, 115] width 230 height 21
click at [459, 226] on div "Save" at bounding box center [464, 232] width 33 height 18
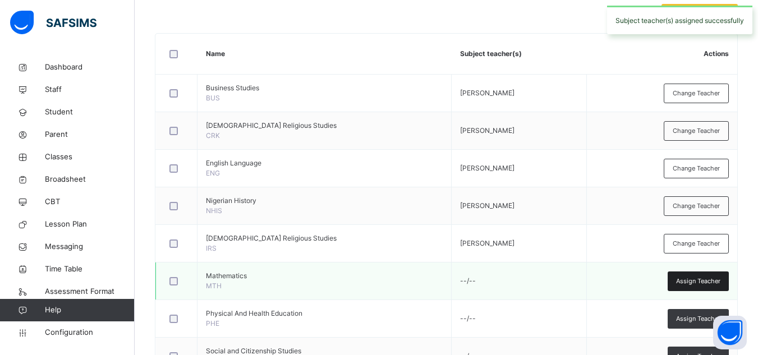
click at [693, 273] on div "Assign Teacher" at bounding box center [698, 281] width 61 height 20
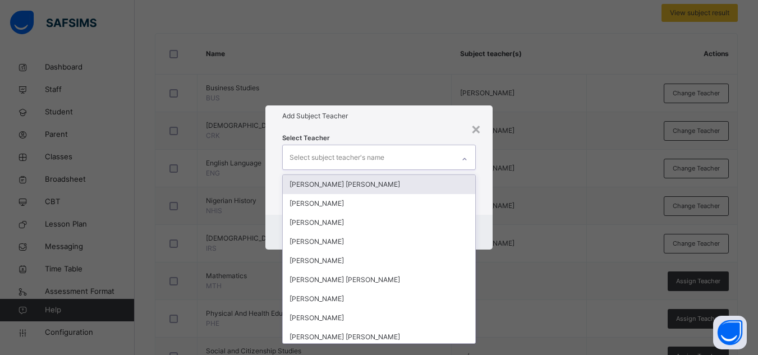
click at [467, 158] on icon at bounding box center [464, 159] width 7 height 11
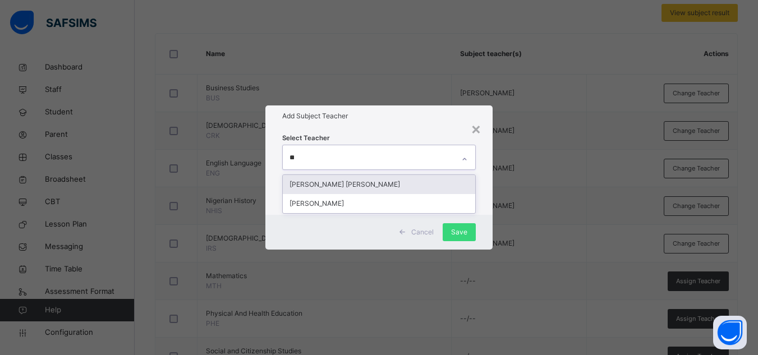
type input "***"
click at [404, 182] on div "[PERSON_NAME] [PERSON_NAME]" at bounding box center [379, 184] width 192 height 19
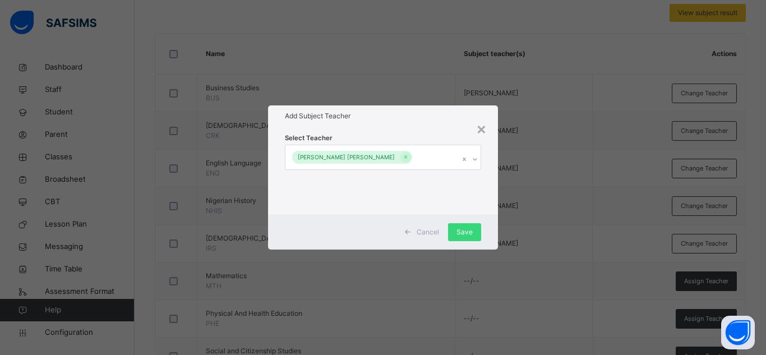
click at [425, 112] on h1 "Add Subject Teacher" at bounding box center [383, 116] width 196 height 10
click at [467, 224] on div "Save" at bounding box center [464, 232] width 33 height 18
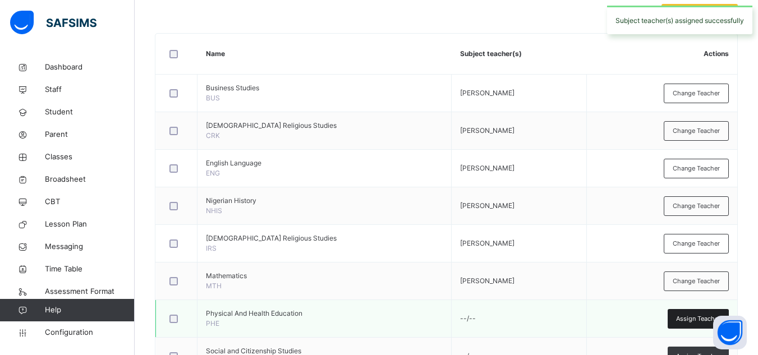
click at [688, 316] on span "Assign Teacher" at bounding box center [698, 319] width 44 height 10
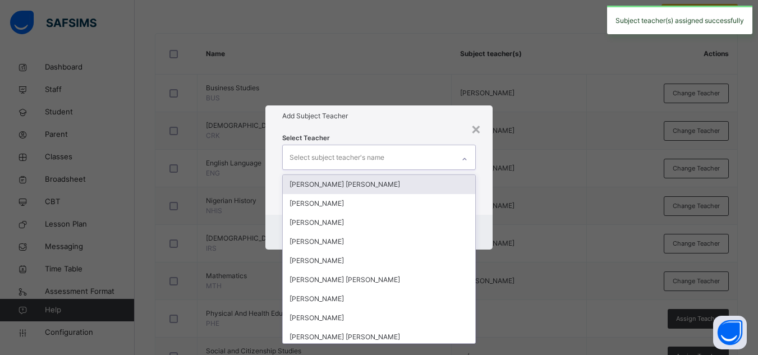
click at [466, 157] on icon at bounding box center [464, 159] width 7 height 11
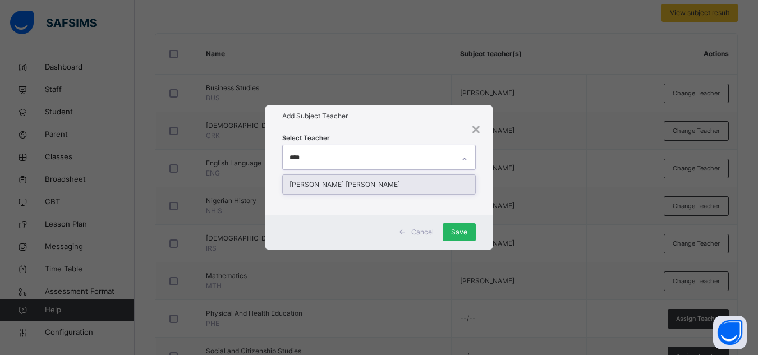
type input "****"
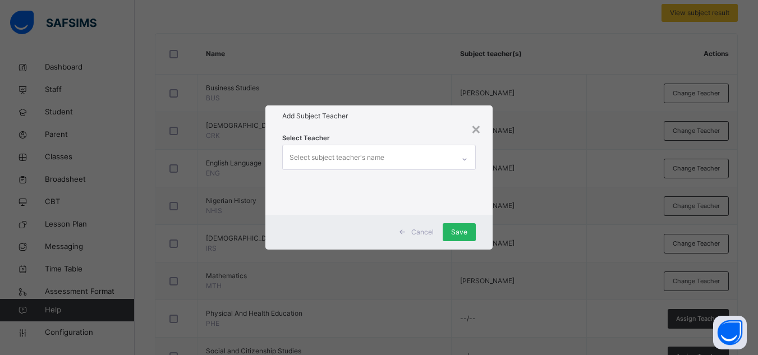
click at [462, 229] on span "Save" at bounding box center [459, 232] width 16 height 10
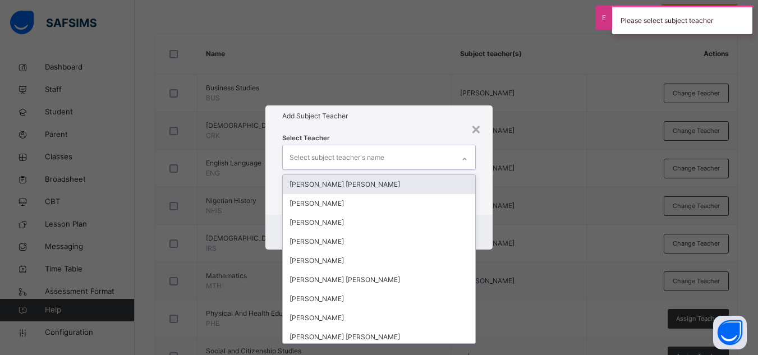
click at [464, 158] on icon at bounding box center [464, 159] width 7 height 11
type input "**"
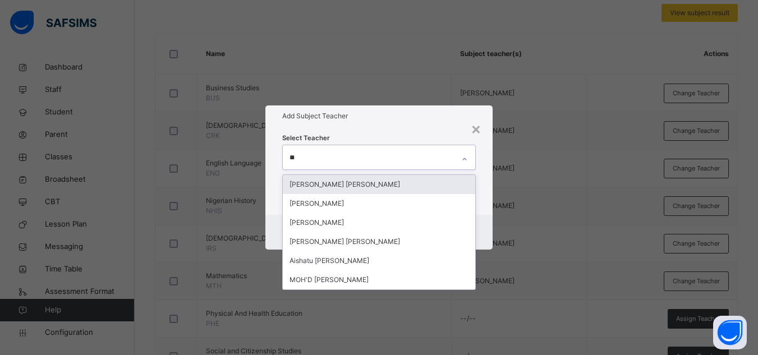
click at [420, 181] on div "[PERSON_NAME] [PERSON_NAME]" at bounding box center [379, 184] width 192 height 19
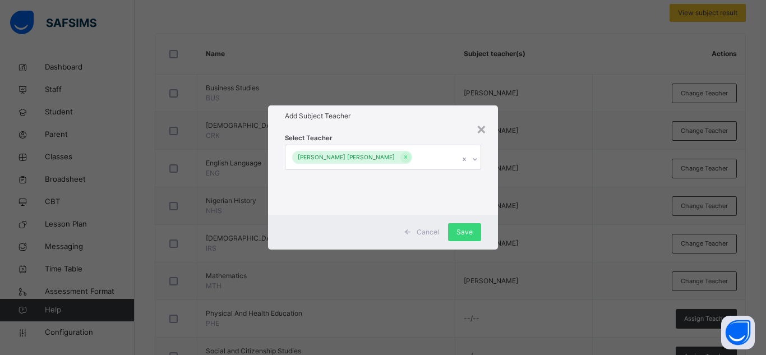
click at [416, 111] on div "Add Subject Teacher" at bounding box center [383, 115] width 230 height 21
click at [457, 228] on div "Save" at bounding box center [464, 232] width 33 height 18
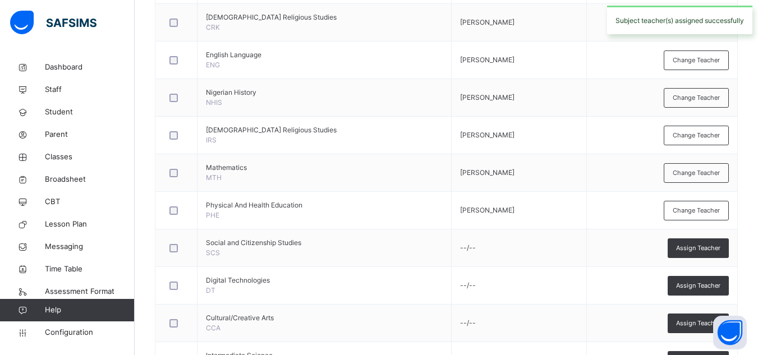
scroll to position [359, 0]
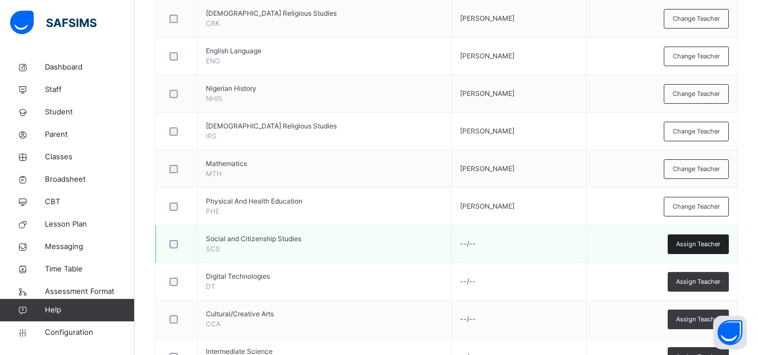
click at [703, 244] on span "Assign Teacher" at bounding box center [698, 245] width 44 height 10
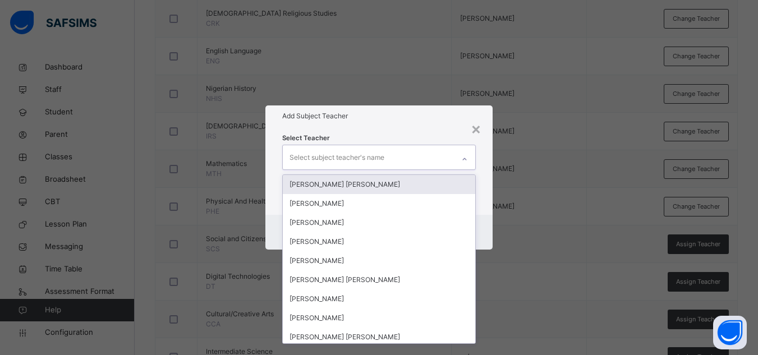
click at [467, 158] on icon at bounding box center [464, 159] width 7 height 11
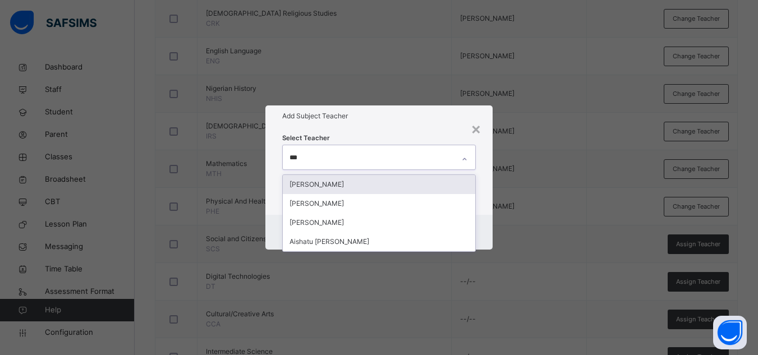
type input "****"
click at [426, 184] on div "[PERSON_NAME]" at bounding box center [379, 184] width 192 height 19
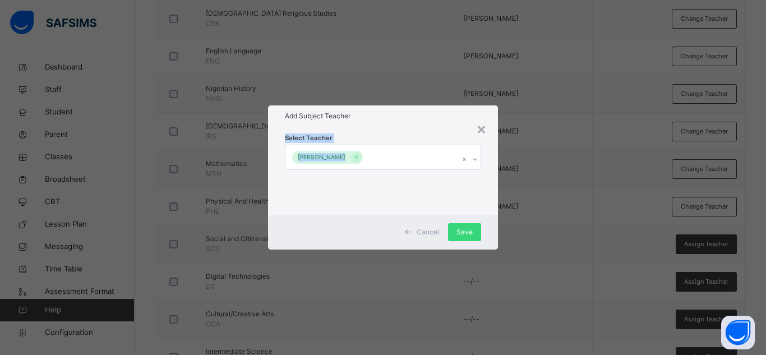
drag, startPoint x: 431, startPoint y: 116, endPoint x: 448, endPoint y: 184, distance: 70.1
click at [448, 184] on div "× Add Subject Teacher Select Teacher AISHATU BELLO IBRAHIM Cancel Save" at bounding box center [383, 177] width 230 height 144
click at [448, 184] on div "Select Teacher AISHATU BELLO IBRAHIM" at bounding box center [383, 170] width 196 height 76
click at [464, 233] on span "Save" at bounding box center [465, 232] width 16 height 10
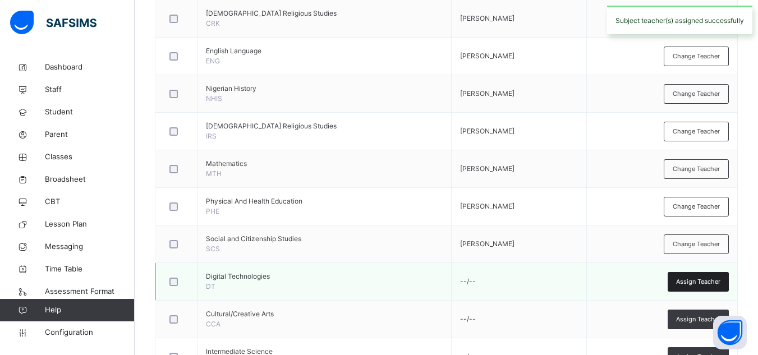
click at [691, 282] on span "Assign Teacher" at bounding box center [698, 282] width 44 height 10
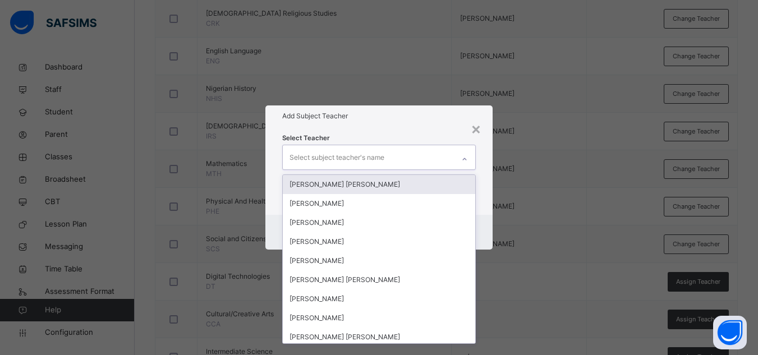
click at [342, 154] on div "Select subject teacher's name" at bounding box center [336, 157] width 95 height 21
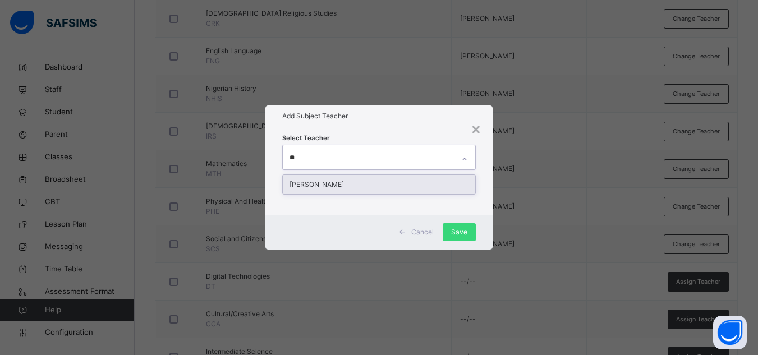
type input "***"
click at [355, 184] on div "[PERSON_NAME]" at bounding box center [379, 184] width 192 height 19
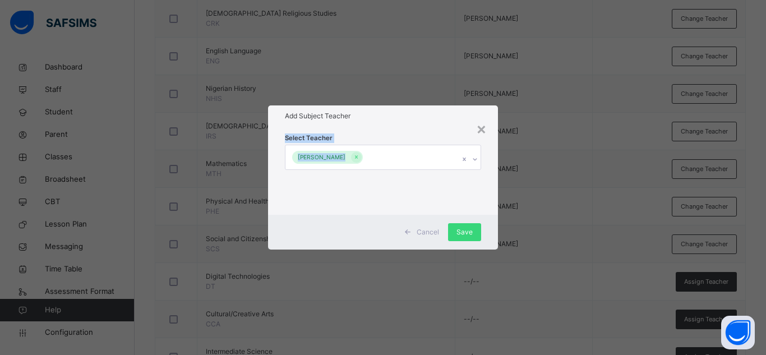
drag, startPoint x: 439, startPoint y: 130, endPoint x: 425, endPoint y: 186, distance: 57.7
click at [425, 186] on div "Select Teacher [PERSON_NAME]" at bounding box center [383, 171] width 230 height 88
click at [425, 186] on div "Select Teacher [PERSON_NAME]" at bounding box center [383, 170] width 196 height 76
click at [470, 231] on span "Save" at bounding box center [465, 232] width 16 height 10
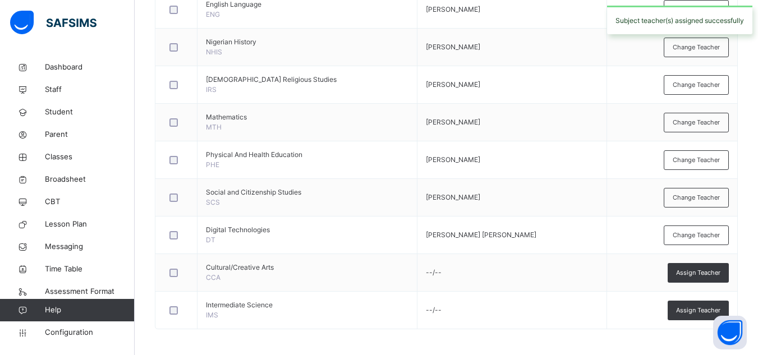
scroll to position [408, 0]
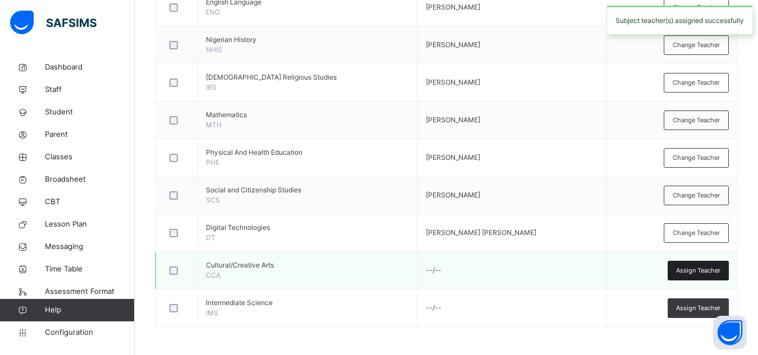
click at [714, 268] on span "Assign Teacher" at bounding box center [698, 271] width 44 height 10
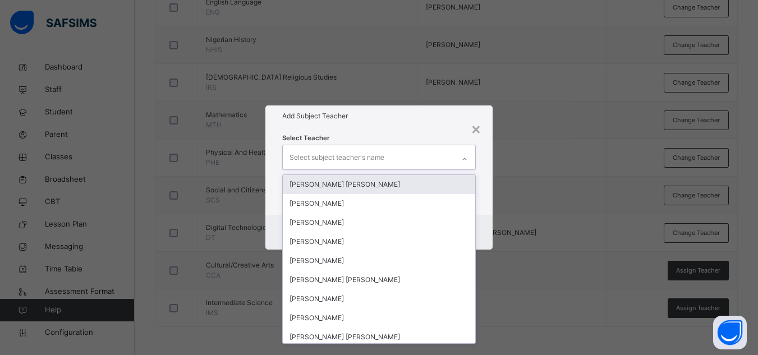
click at [467, 160] on icon at bounding box center [464, 159] width 7 height 11
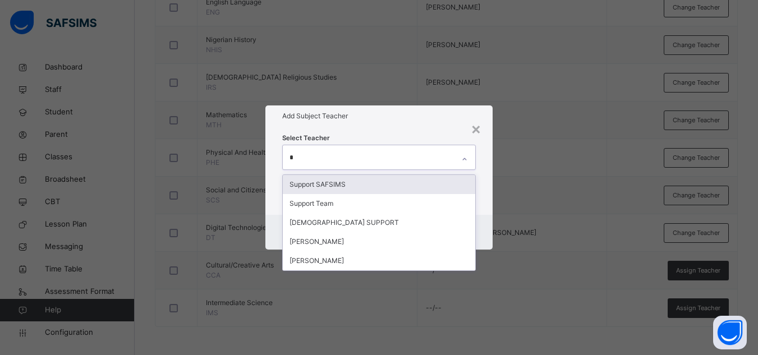
type input "**"
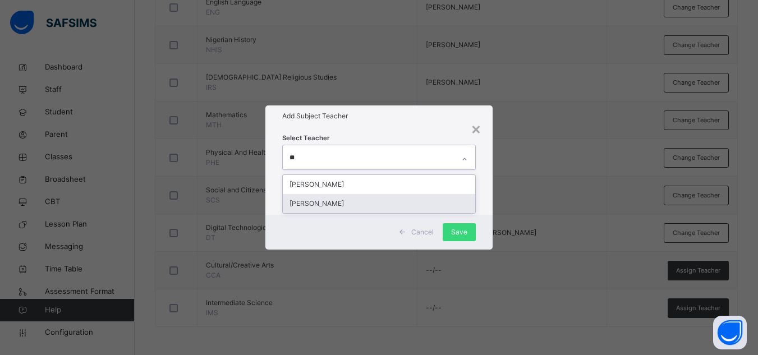
click at [425, 204] on div "[PERSON_NAME]" at bounding box center [379, 203] width 192 height 19
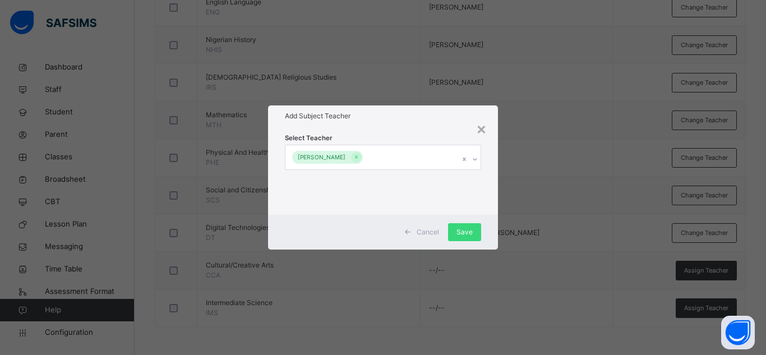
click at [437, 127] on div "Select Teacher Kwabya Pako Chinge" at bounding box center [383, 171] width 230 height 88
click at [466, 231] on span "Save" at bounding box center [465, 232] width 16 height 10
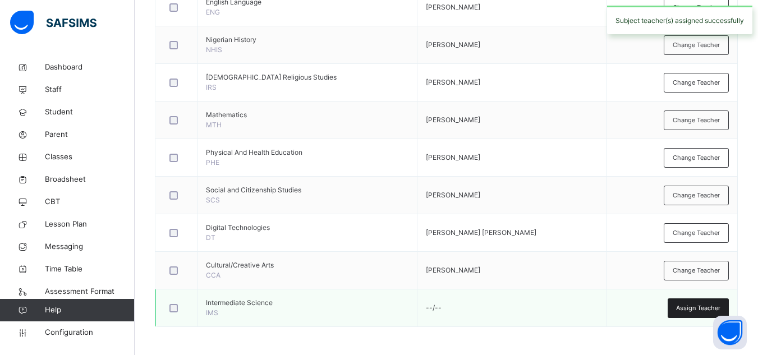
click at [700, 305] on span "Assign Teacher" at bounding box center [698, 308] width 44 height 10
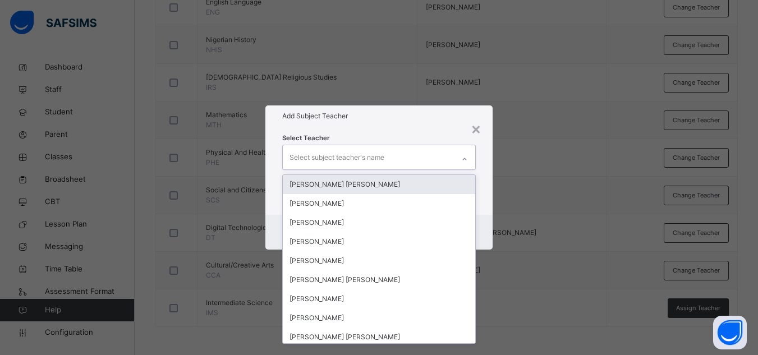
click at [465, 162] on icon at bounding box center [464, 159] width 7 height 11
type input "***"
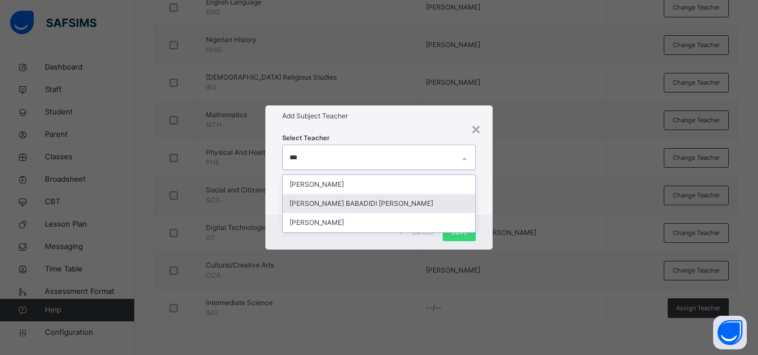
click at [380, 201] on div "[PERSON_NAME] BABADIDI [PERSON_NAME]" at bounding box center [379, 203] width 192 height 19
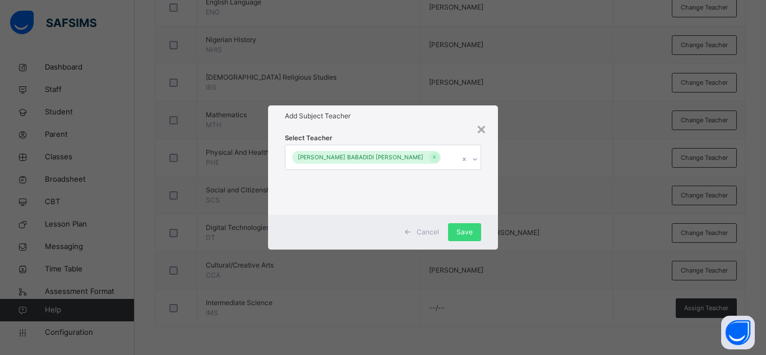
click at [405, 125] on div "Add Subject Teacher" at bounding box center [383, 115] width 230 height 21
click at [466, 234] on span "Save" at bounding box center [465, 232] width 16 height 10
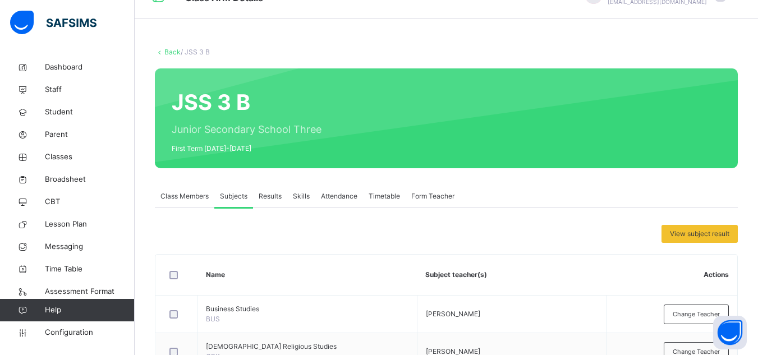
scroll to position [0, 0]
